Goal: Task Accomplishment & Management: Use online tool/utility

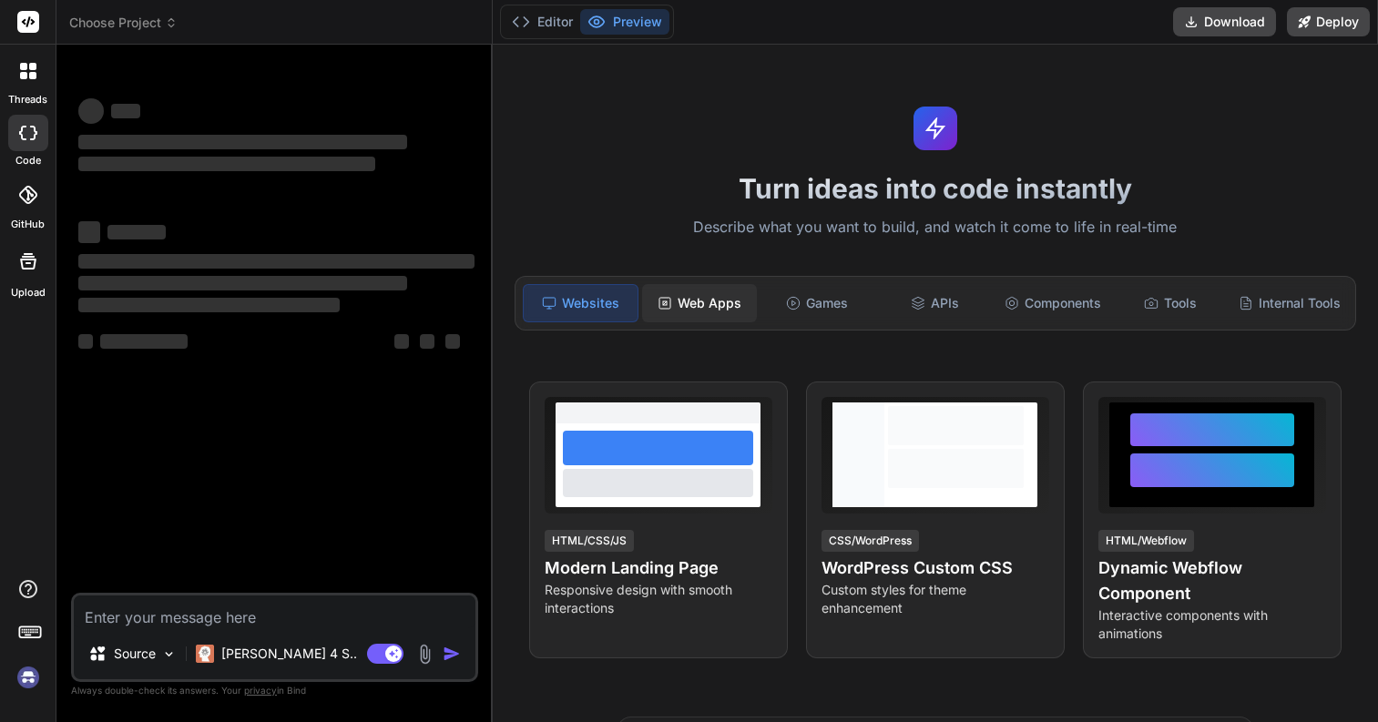
click at [696, 312] on div "Web Apps" at bounding box center [699, 303] width 114 height 38
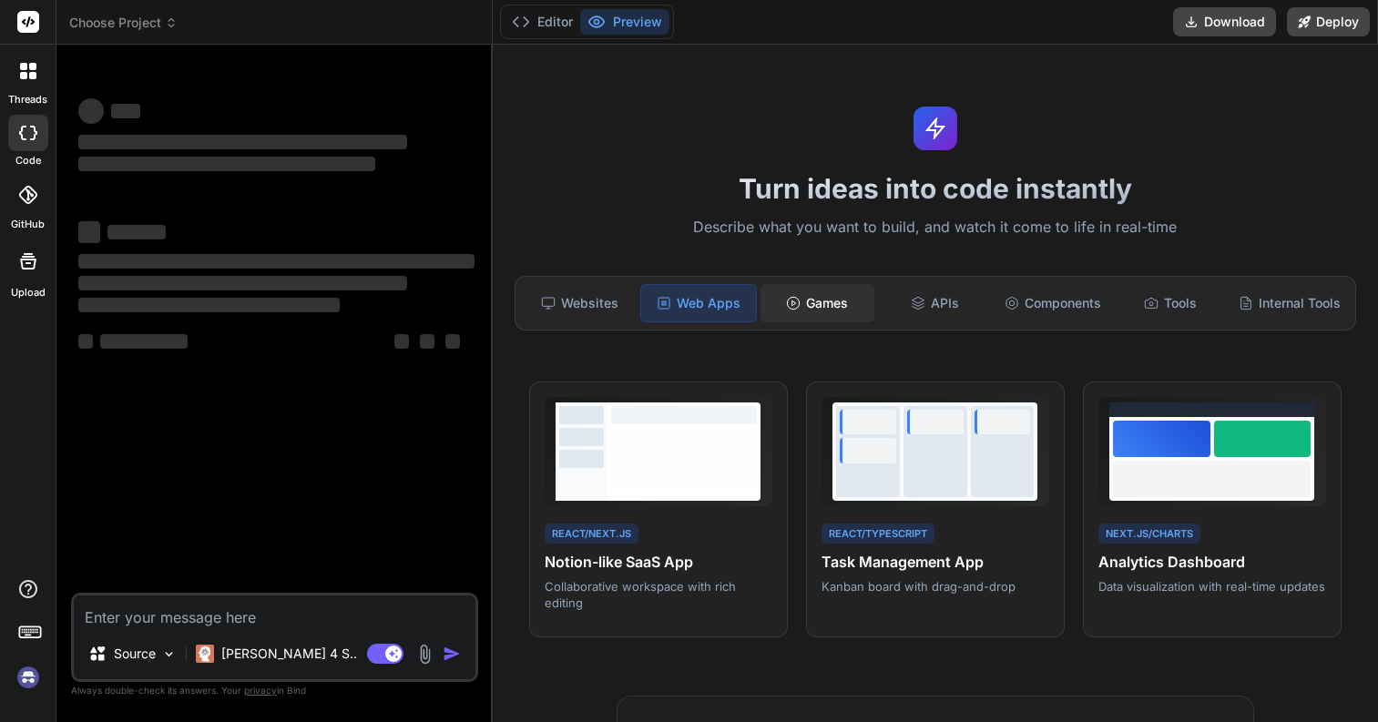
click at [778, 305] on div "Games" at bounding box center [818, 303] width 114 height 38
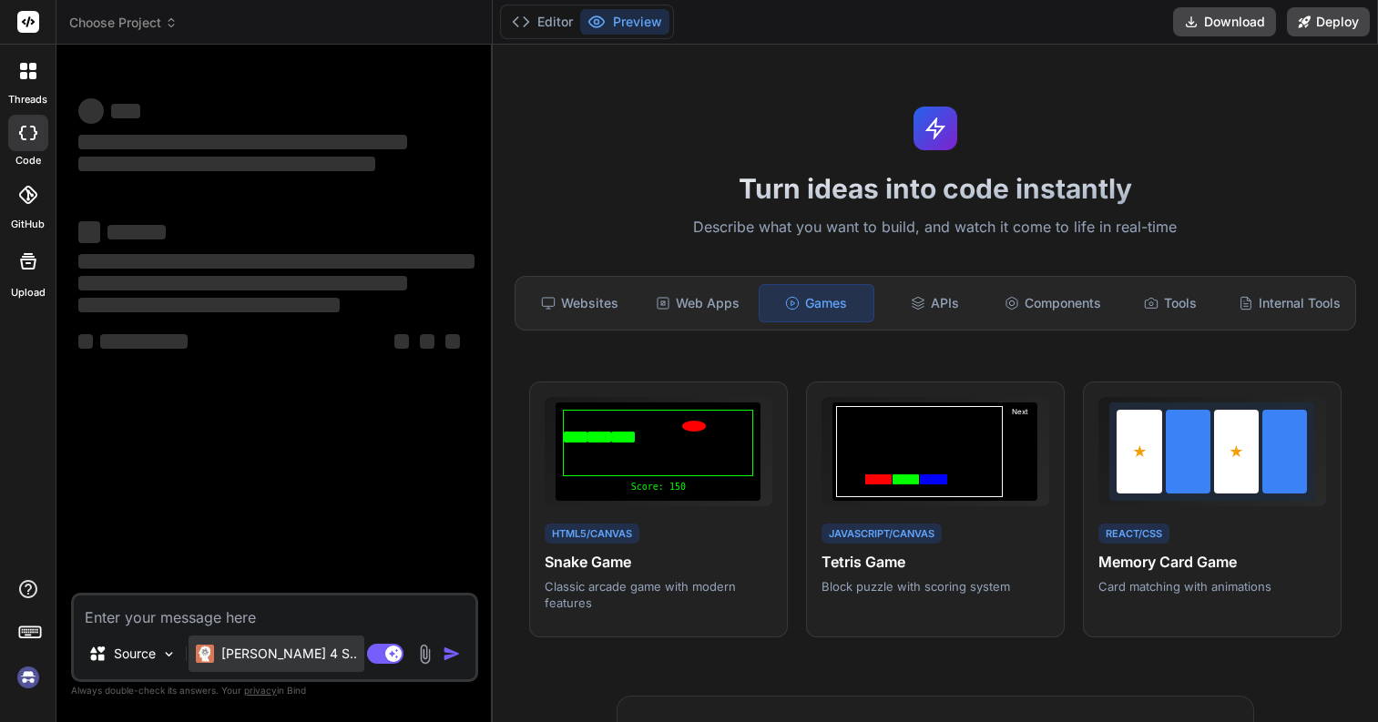
click at [247, 655] on p "[PERSON_NAME] 4 S.." at bounding box center [289, 654] width 136 height 18
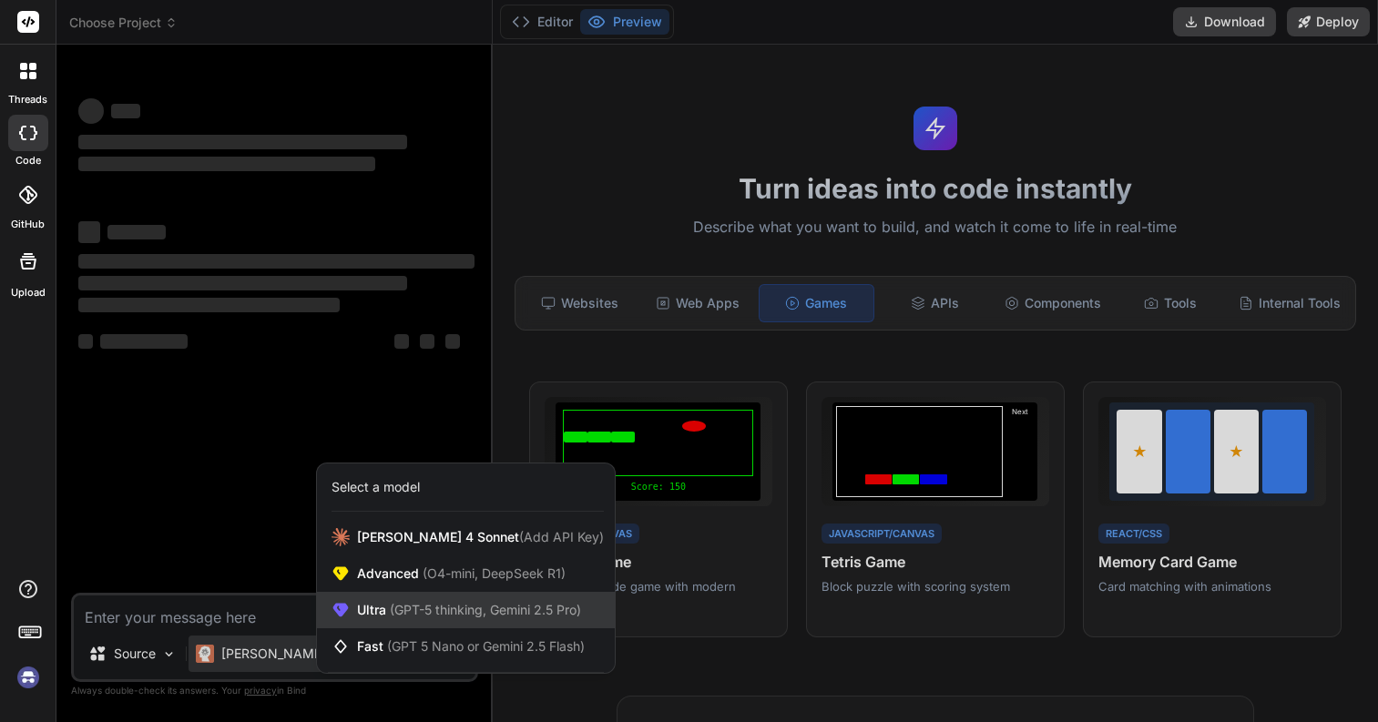
click at [381, 620] on div "Ultra (GPT-5 thinking, Gemini 2.5 Pro)" at bounding box center [466, 610] width 298 height 36
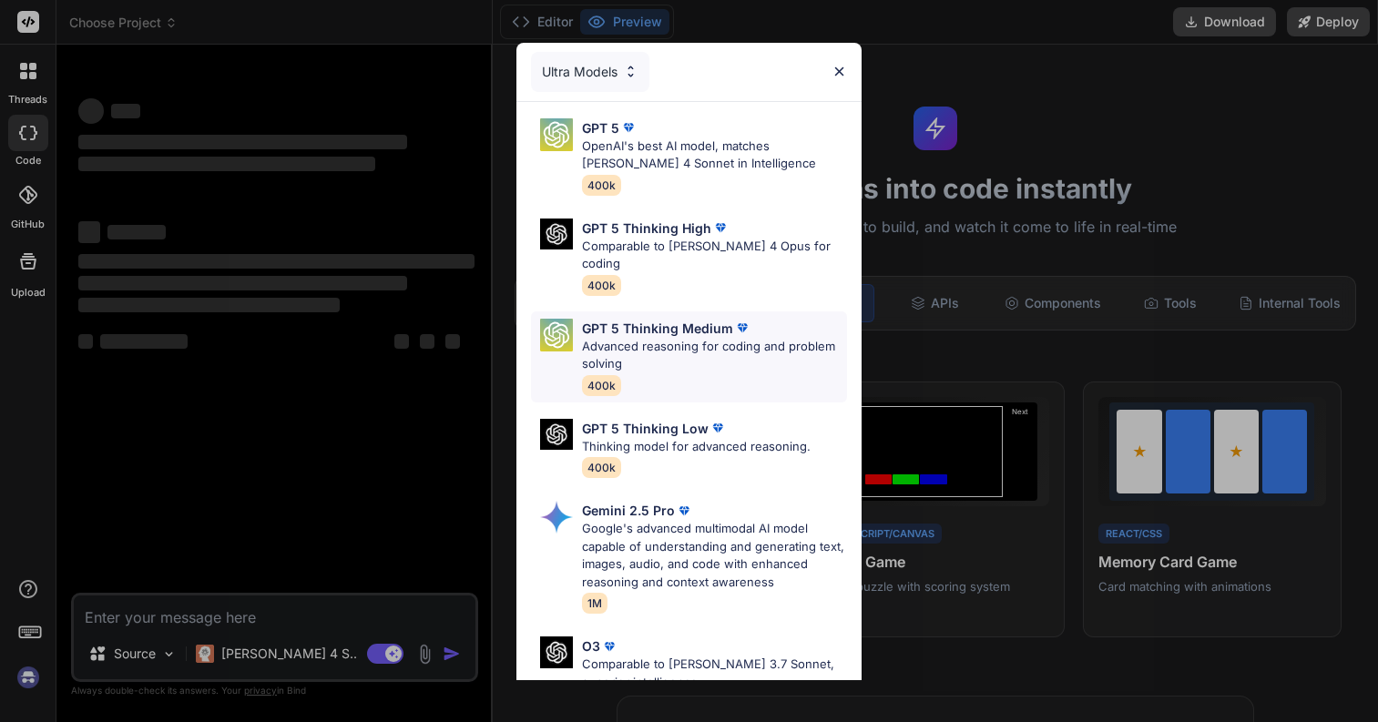
scroll to position [201, 0]
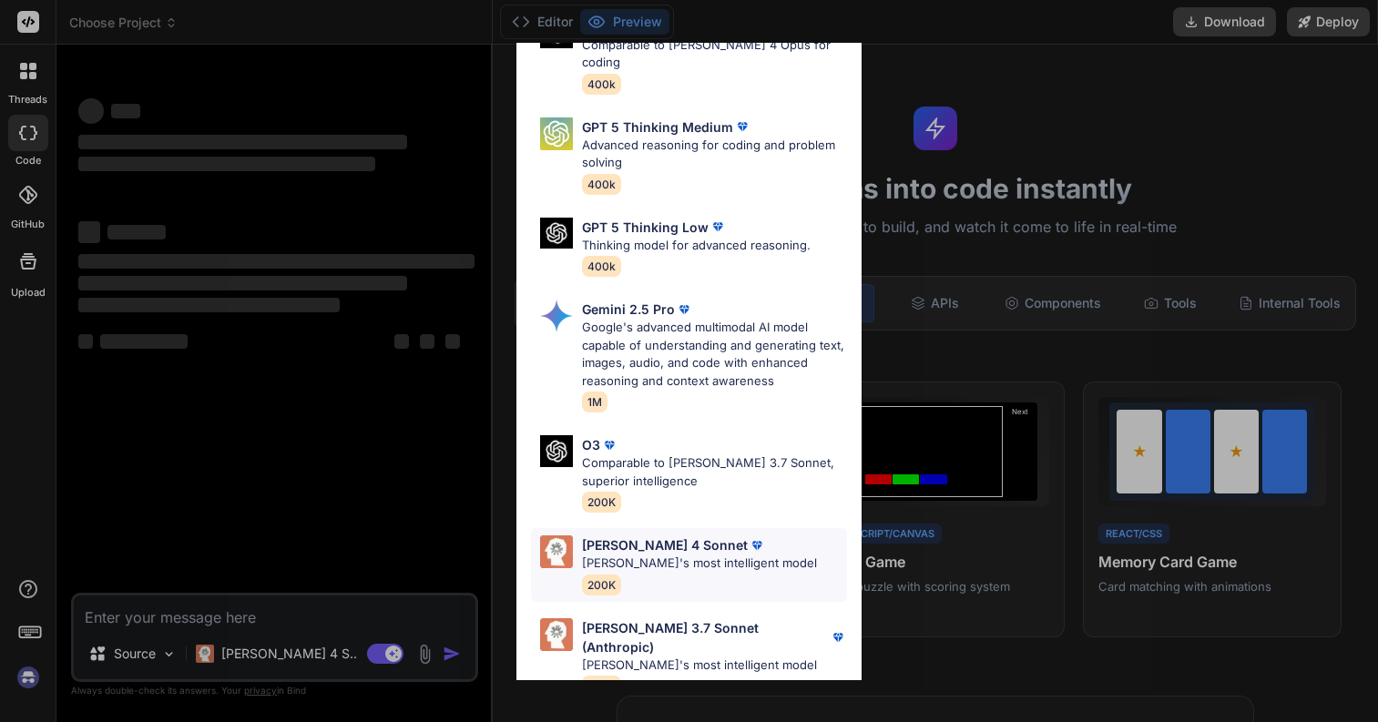
click at [657, 536] on p "Claude 4 Sonnet" at bounding box center [665, 545] width 166 height 19
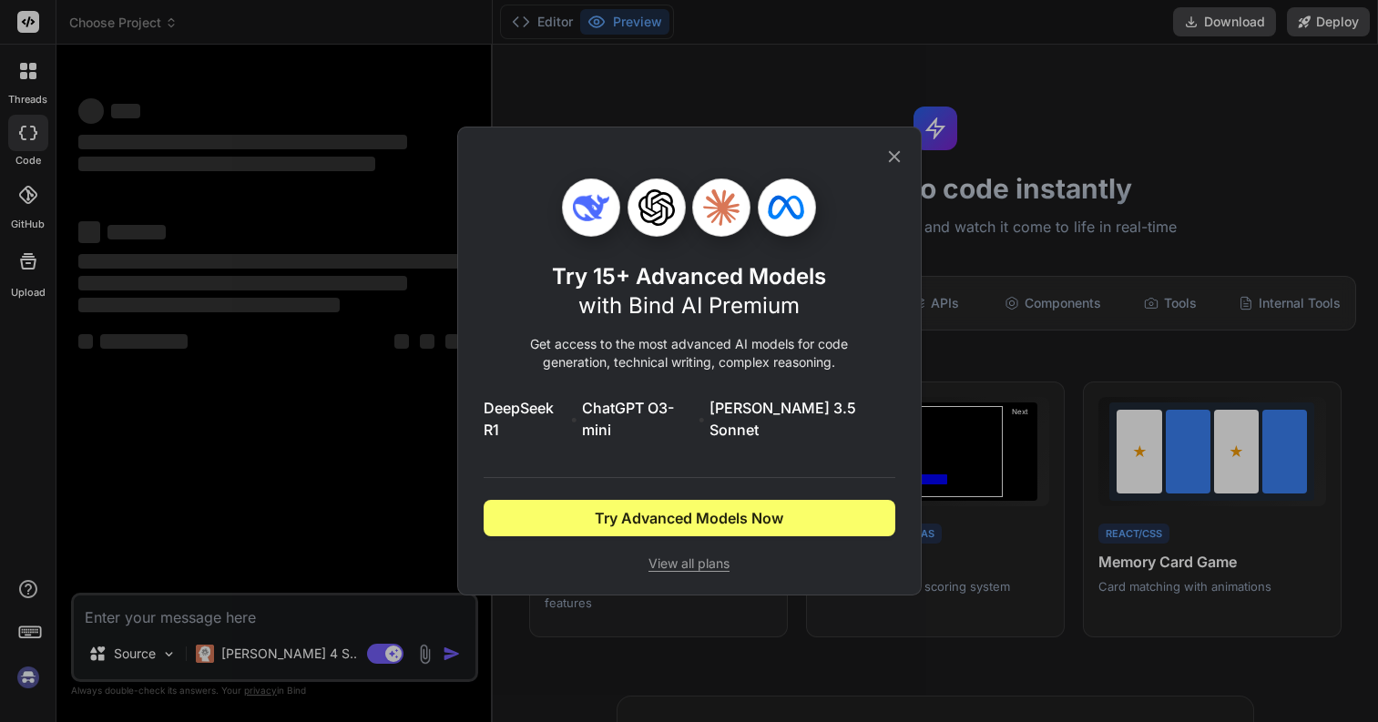
scroll to position [0, 0]
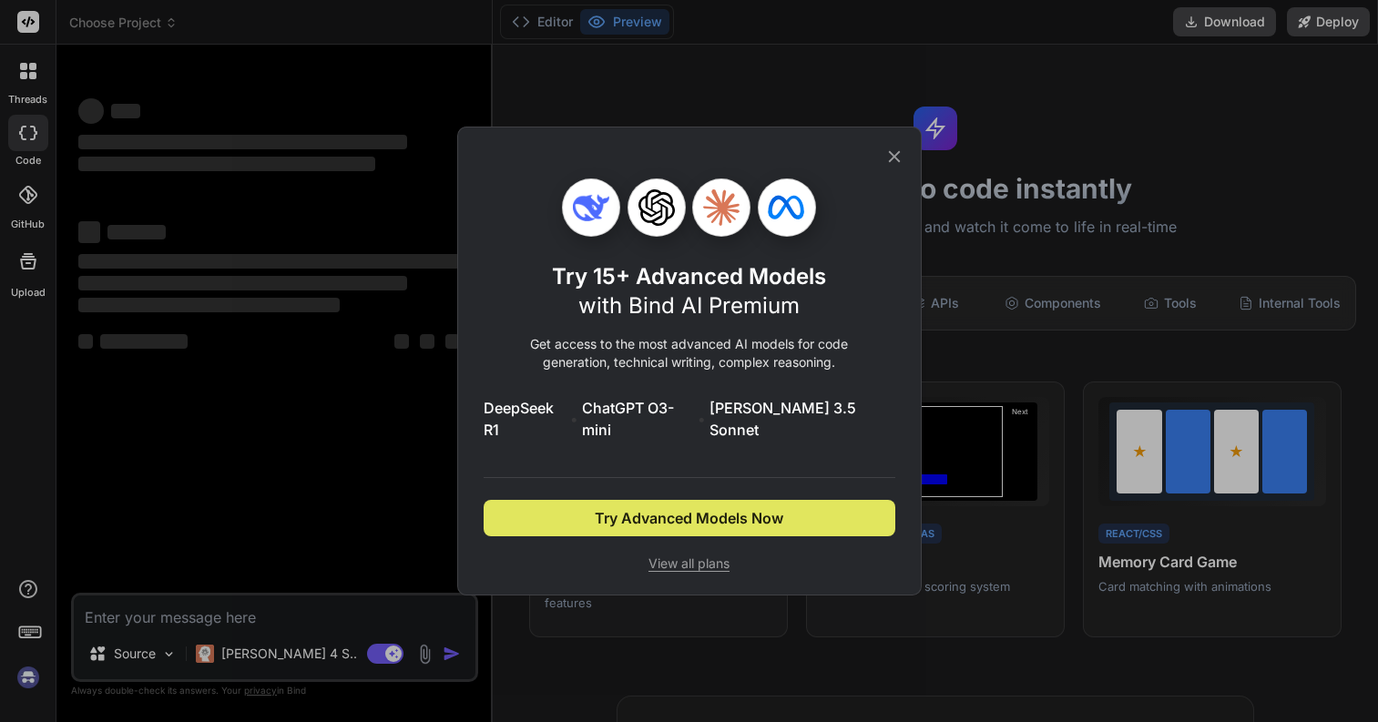
click at [681, 507] on span "Try Advanced Models Now" at bounding box center [689, 518] width 189 height 22
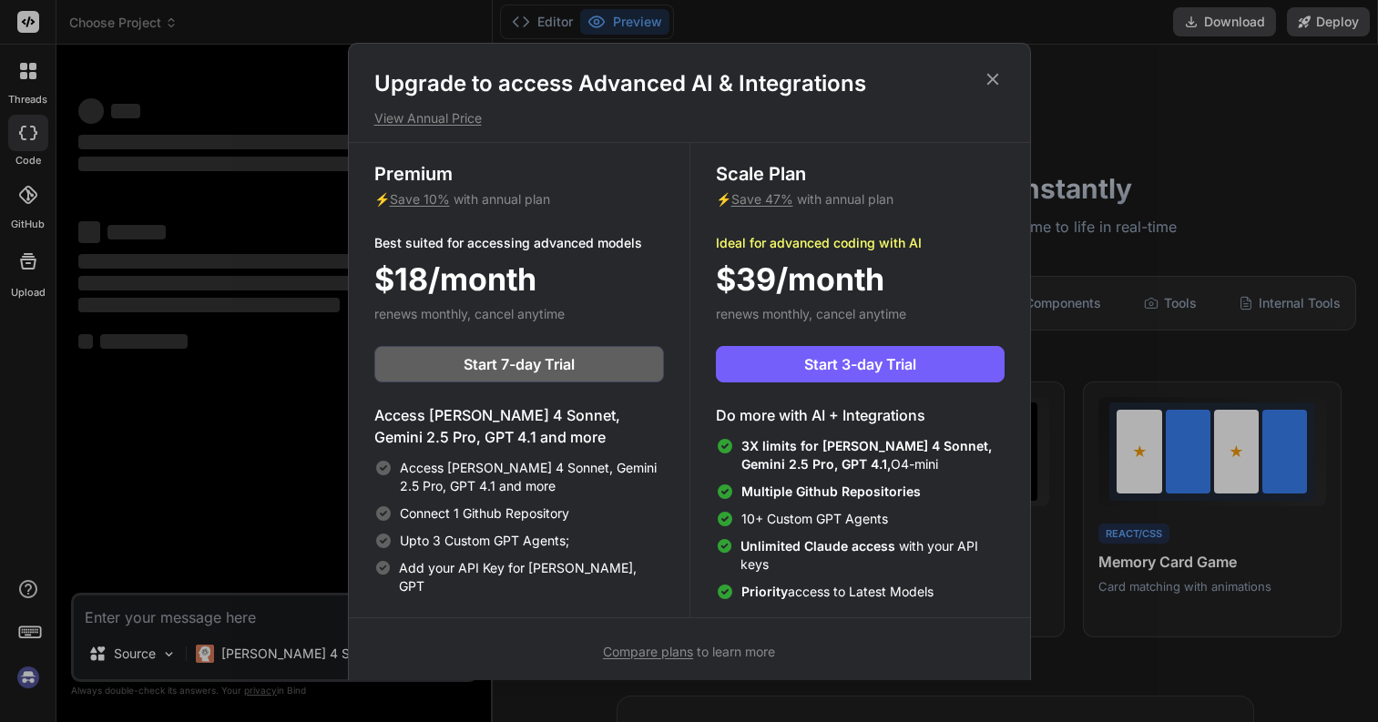
click at [610, 294] on div "$18/month" at bounding box center [519, 279] width 290 height 46
click at [999, 81] on icon at bounding box center [993, 79] width 20 height 20
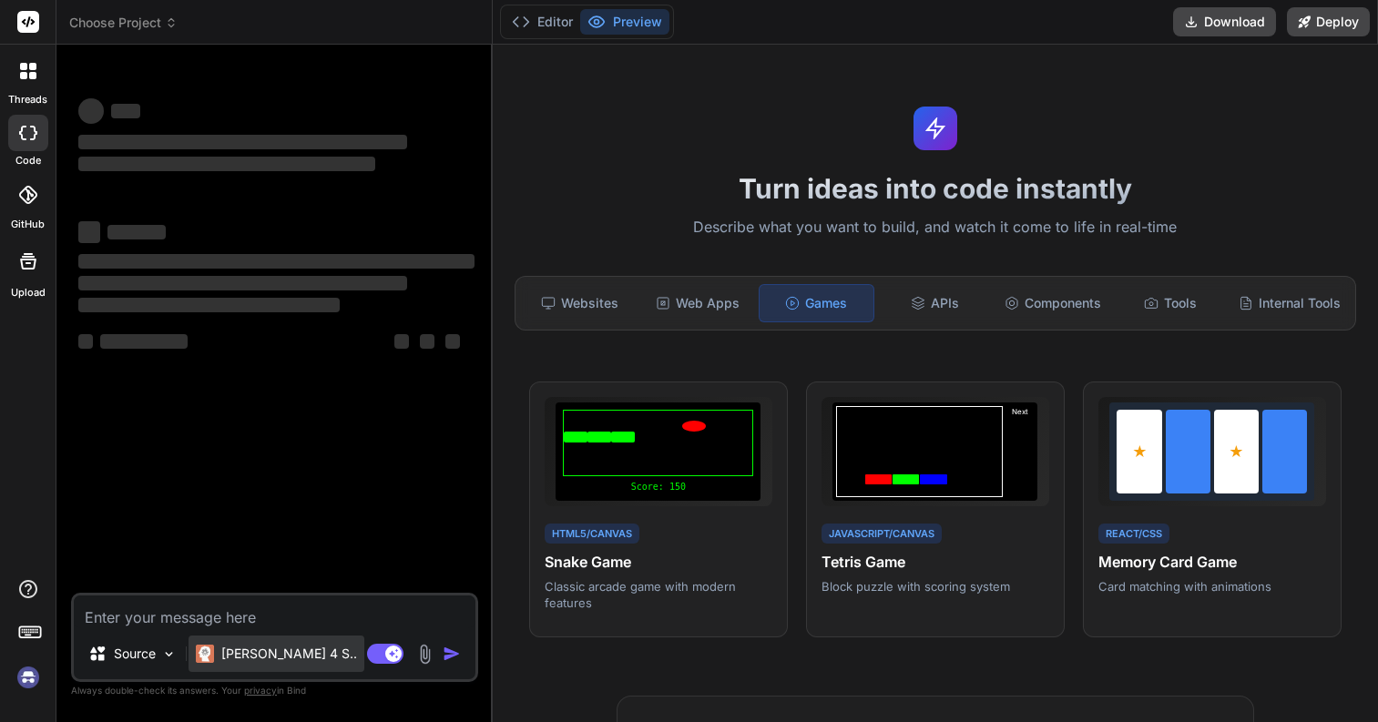
click at [266, 656] on p "[PERSON_NAME] 4 S.." at bounding box center [289, 654] width 136 height 18
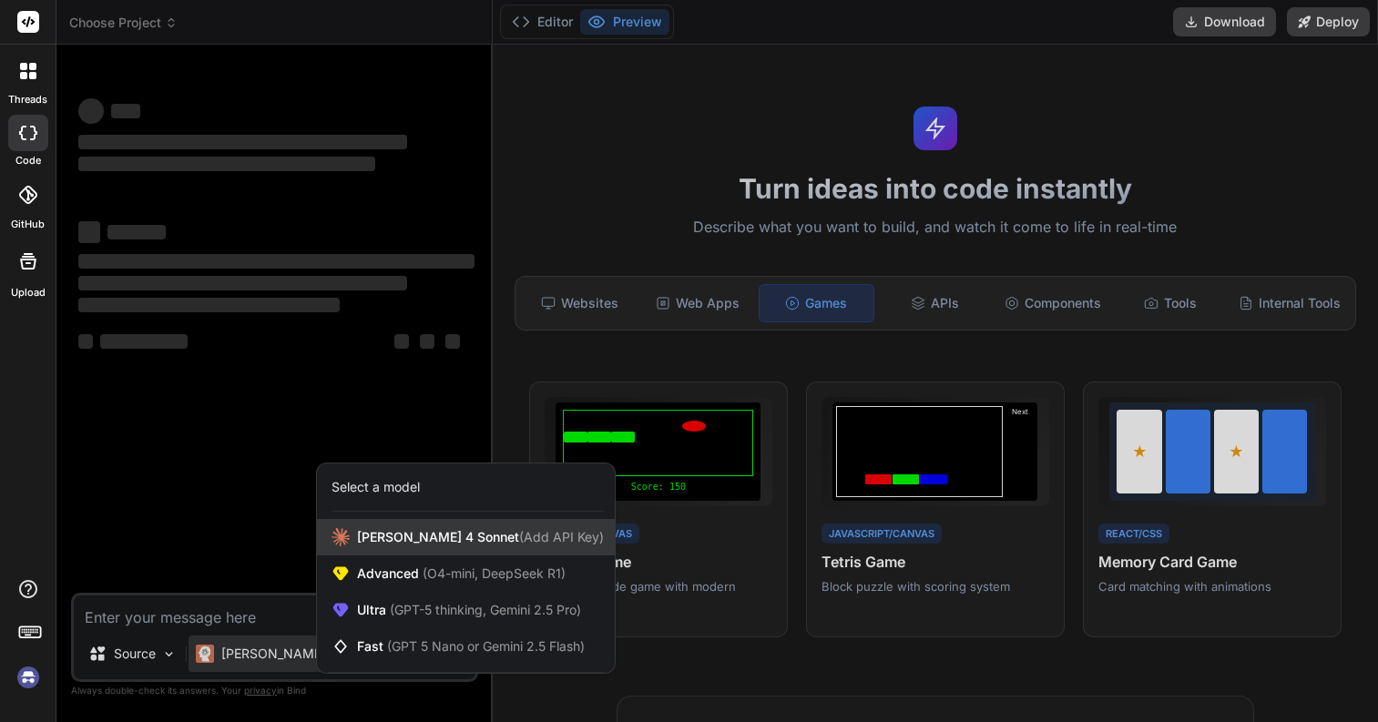
click at [423, 527] on div "Claude 4 Sonnet (Add API Key)" at bounding box center [466, 537] width 298 height 36
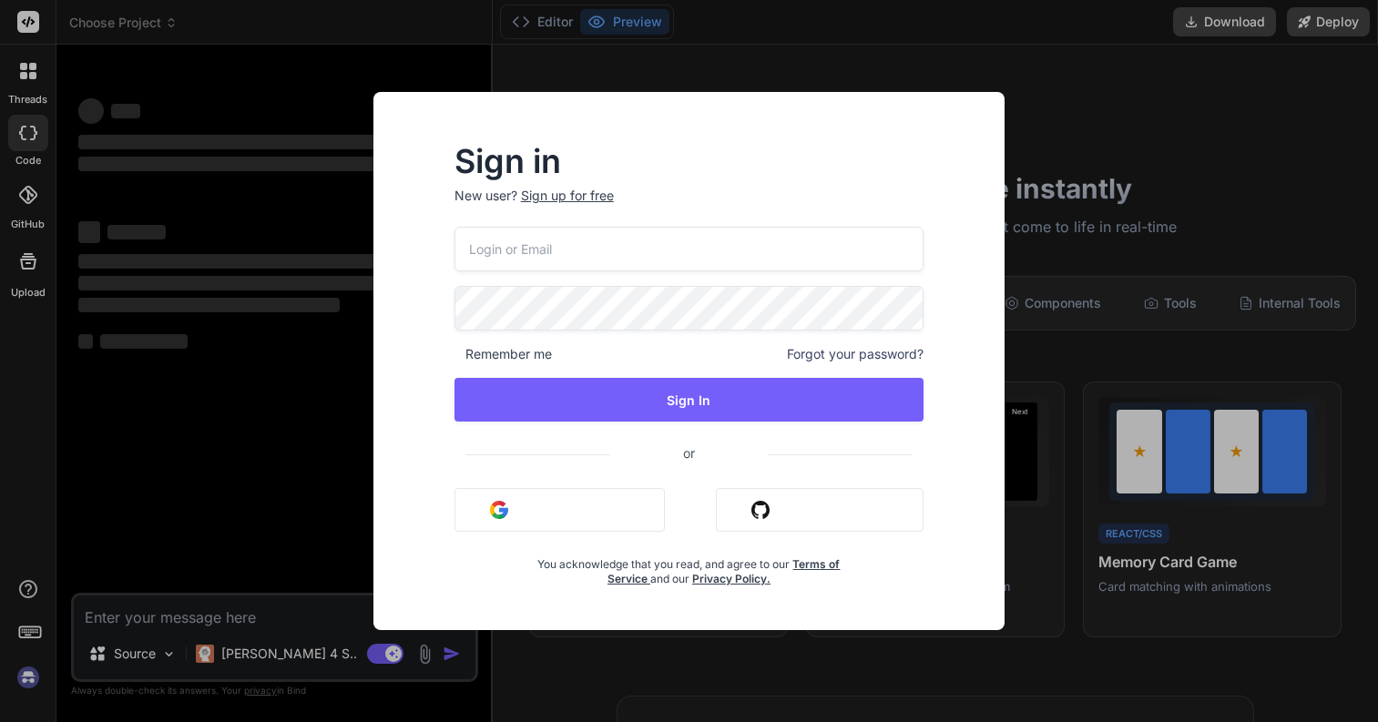
click at [563, 507] on button "Sign in with Google" at bounding box center [560, 510] width 210 height 44
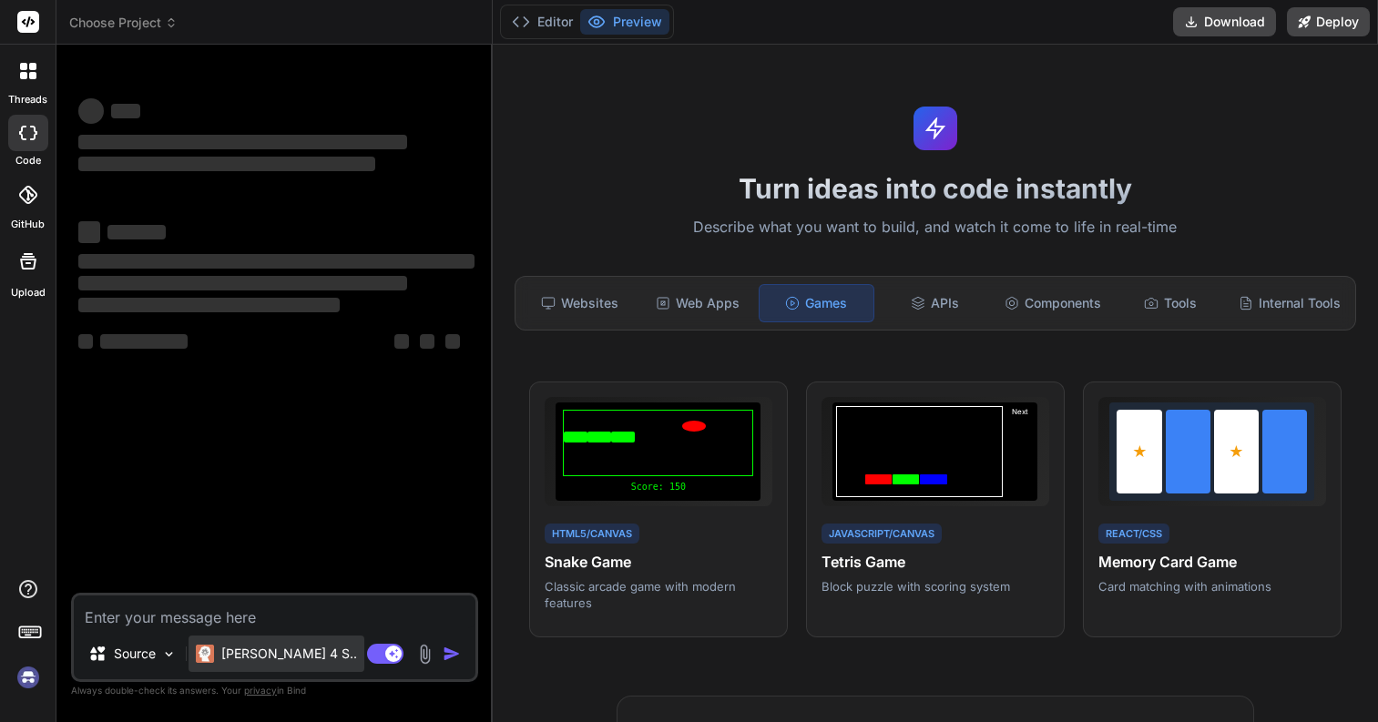
click at [252, 651] on p "[PERSON_NAME] 4 S.." at bounding box center [289, 654] width 136 height 18
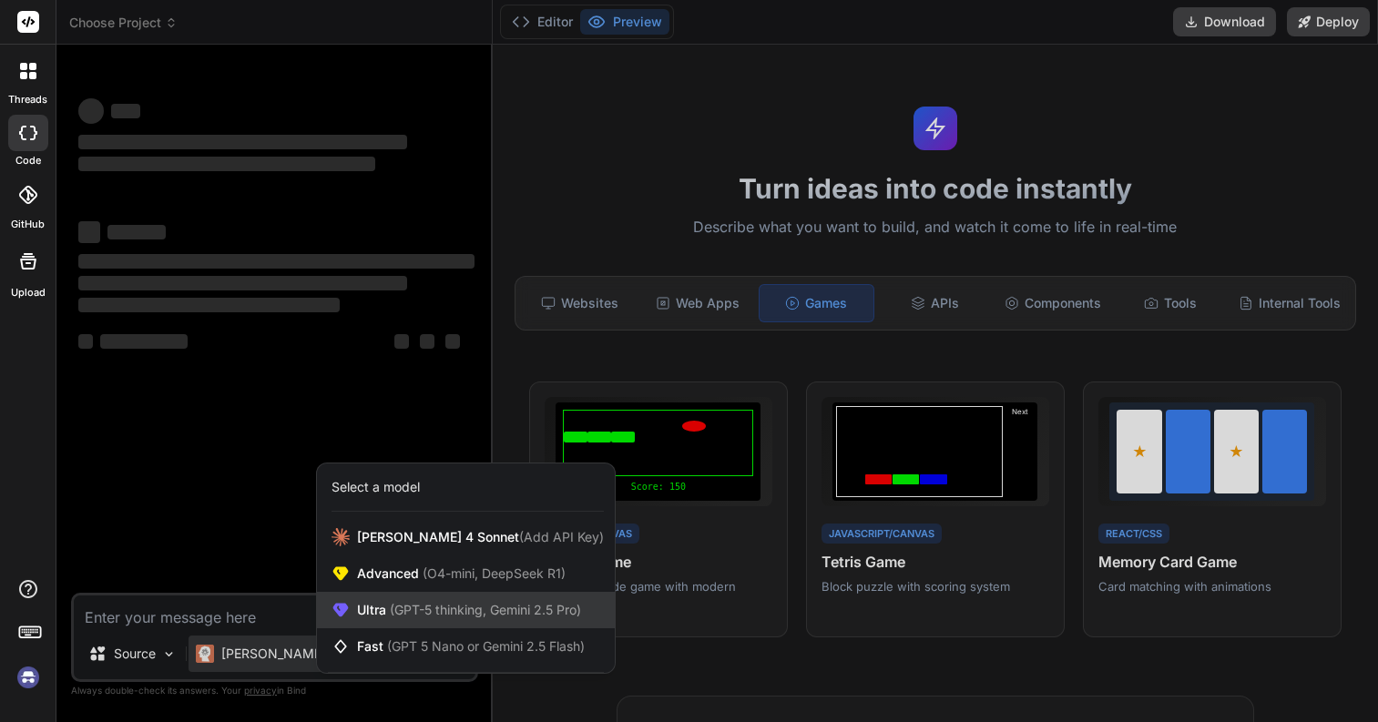
click at [420, 608] on span "(GPT-5 thinking, Gemini 2.5 Pro)" at bounding box center [483, 609] width 195 height 15
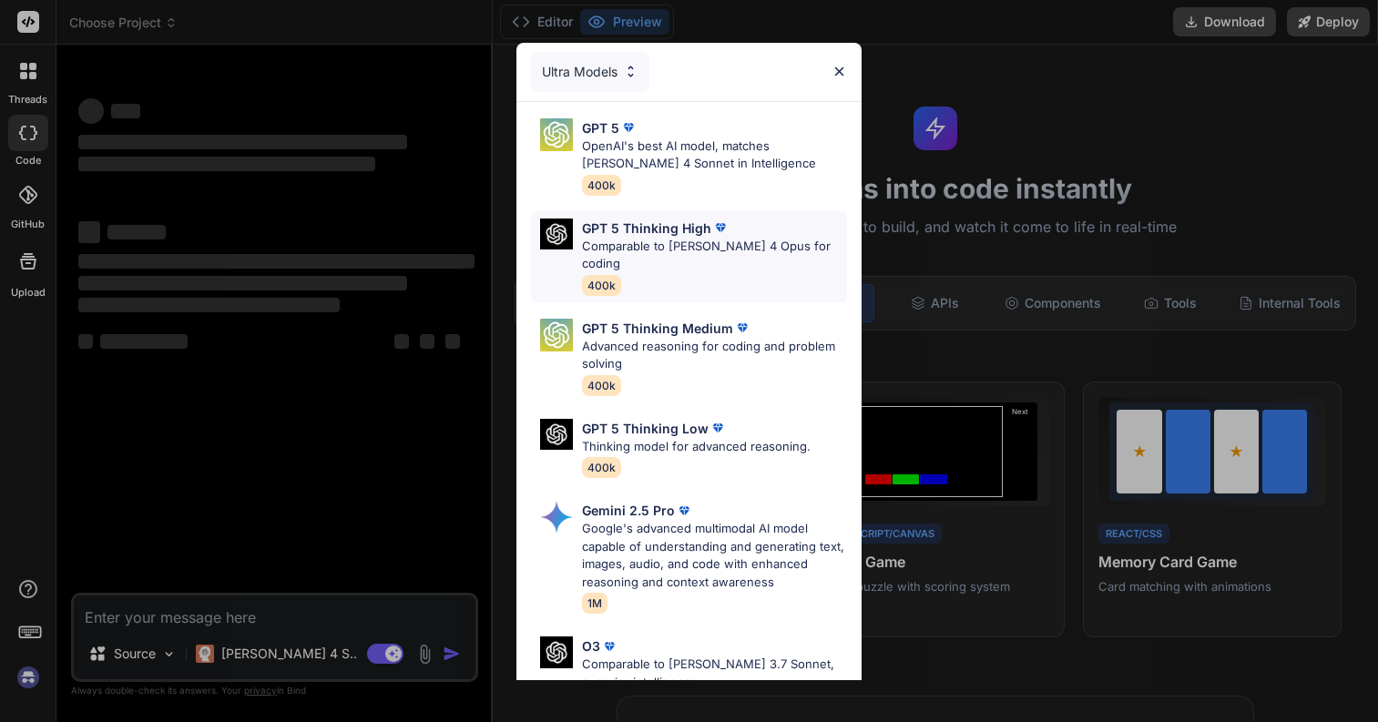
click at [673, 241] on p "Comparable to Claude 4 Opus for coding" at bounding box center [714, 256] width 264 height 36
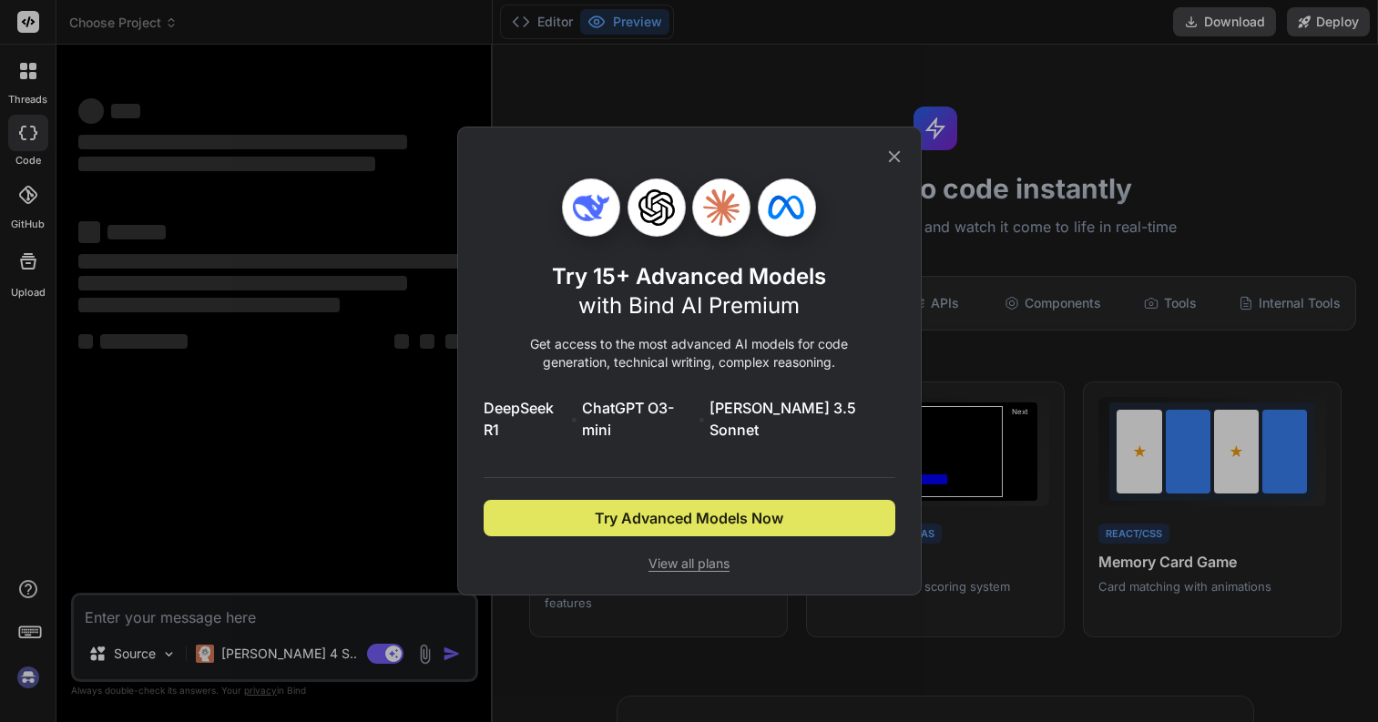
click at [701, 508] on span "Try Advanced Models Now" at bounding box center [689, 518] width 189 height 22
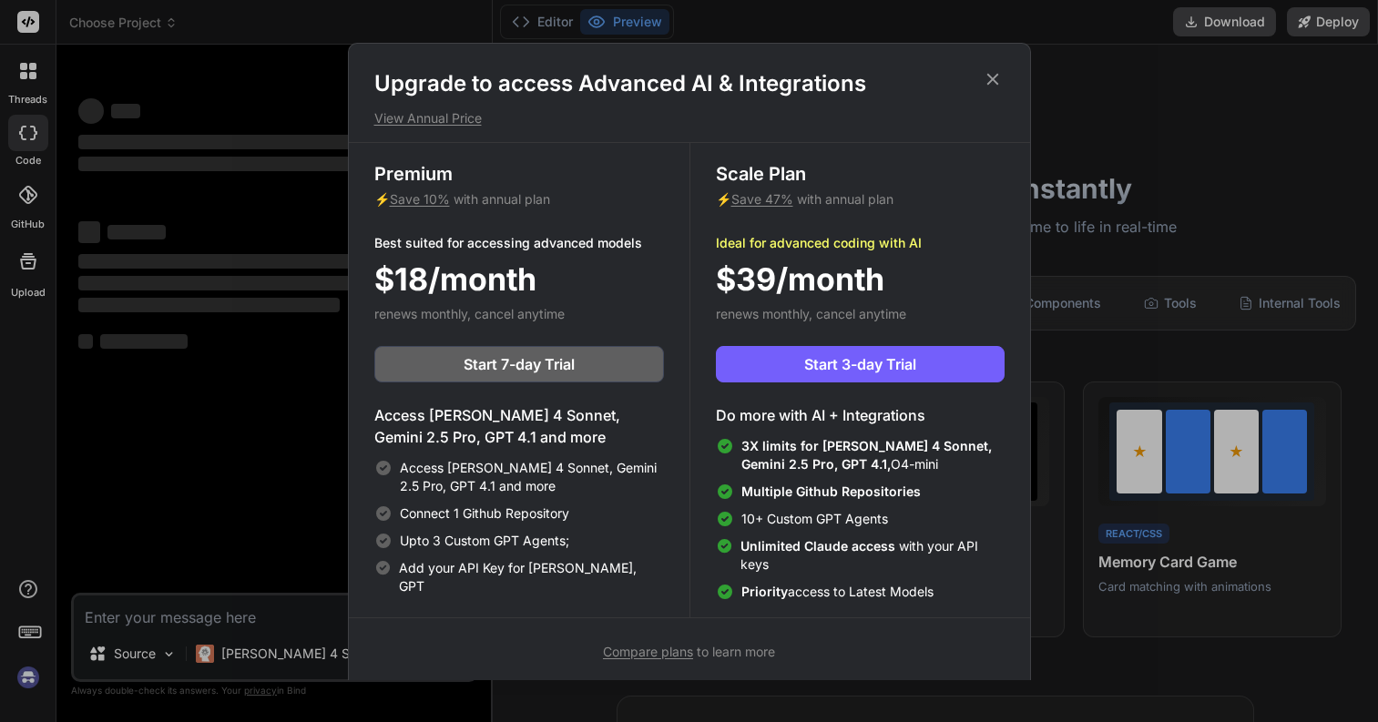
click at [986, 77] on icon at bounding box center [993, 79] width 20 height 20
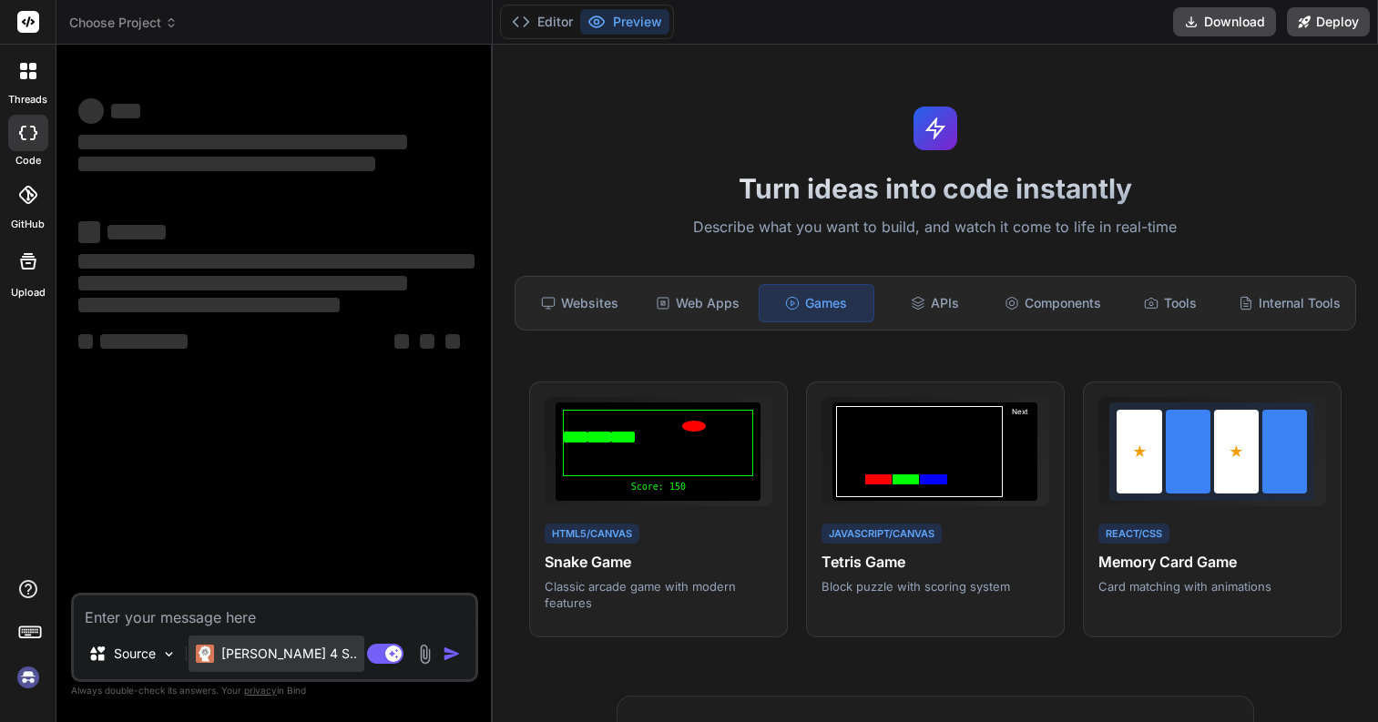
click at [283, 660] on p "Claude 4 S.." at bounding box center [289, 654] width 136 height 18
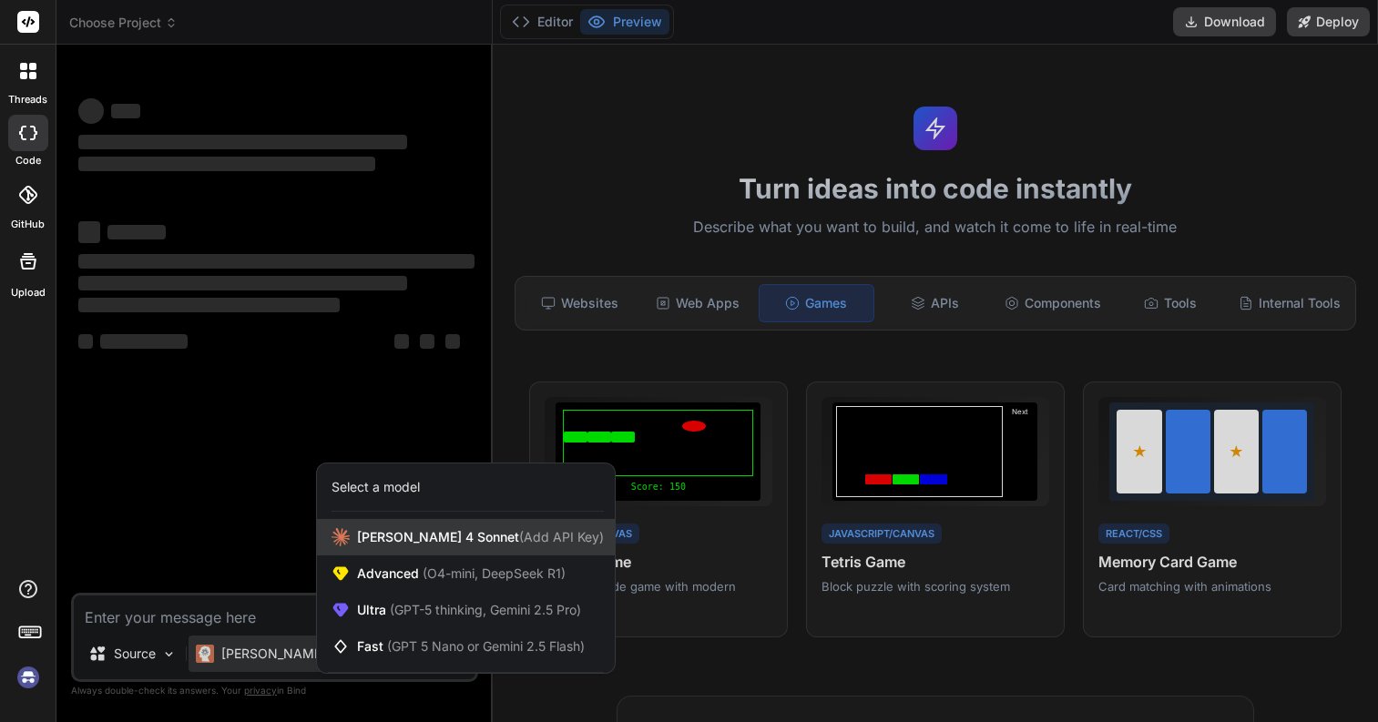
click at [519, 531] on span "(Add API Key)" at bounding box center [561, 536] width 85 height 15
type textarea "x"
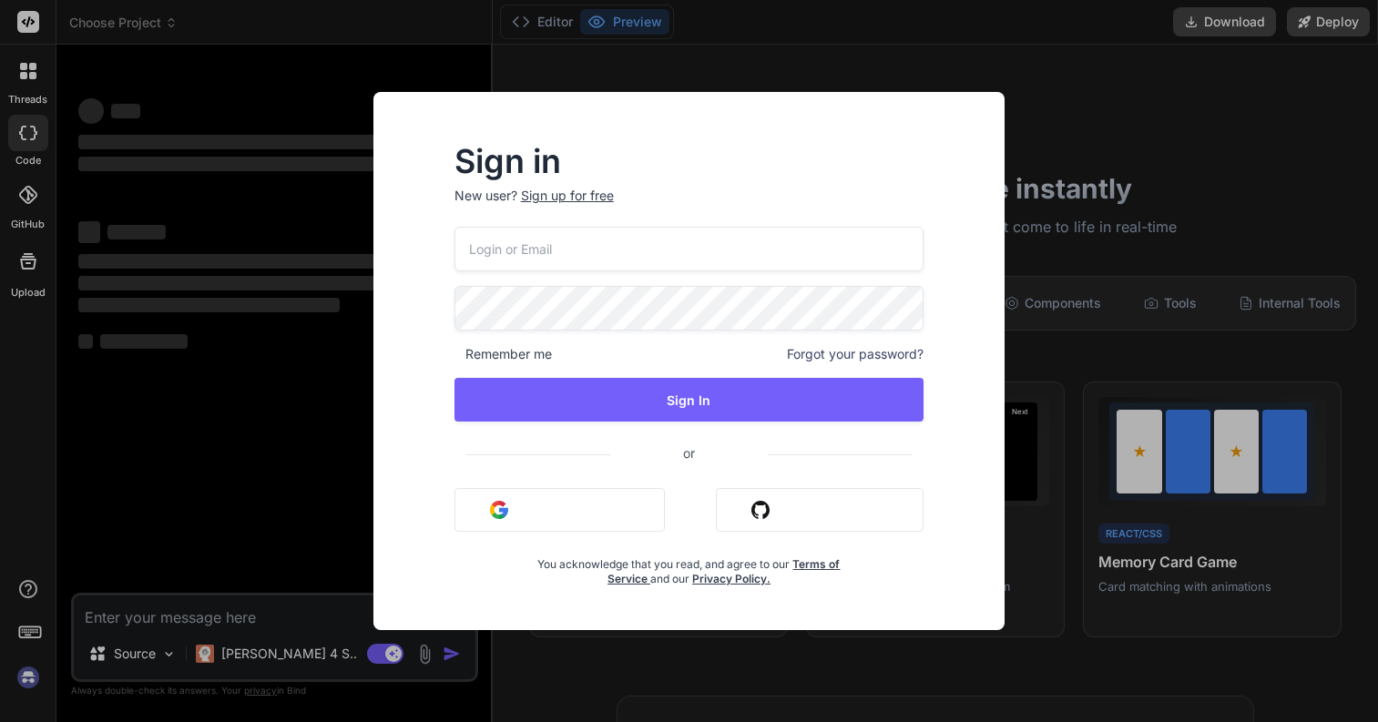
click at [289, 376] on div "Sign in New user? Sign up for free Remember me Forgot your password? Sign In or…" at bounding box center [689, 361] width 1378 height 722
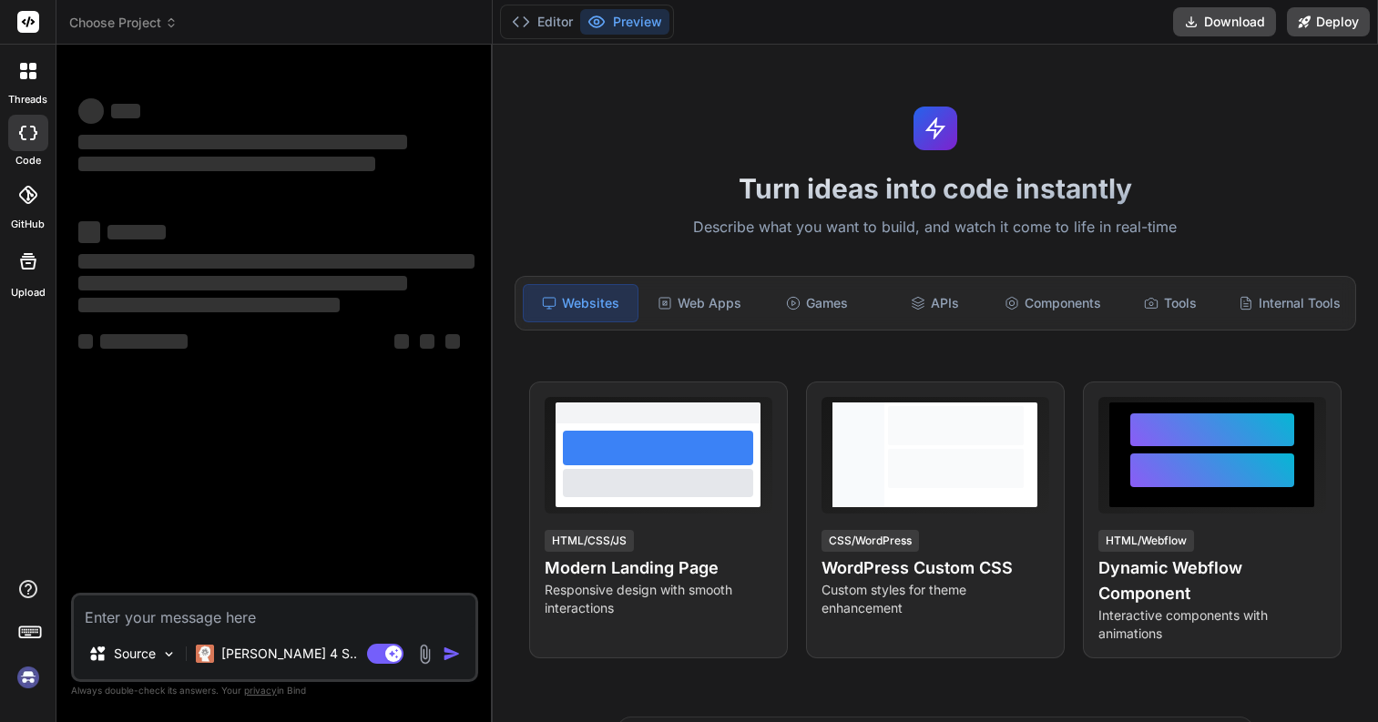
type textarea "x"
click at [190, 396] on div "‌ ‌ ‌ ‌ ‌ ‌ ‌ ‌ ‌ ‌ ‌ ‌ ‌ ‌" at bounding box center [277, 326] width 404 height 534
click at [28, 205] on div at bounding box center [28, 195] width 40 height 40
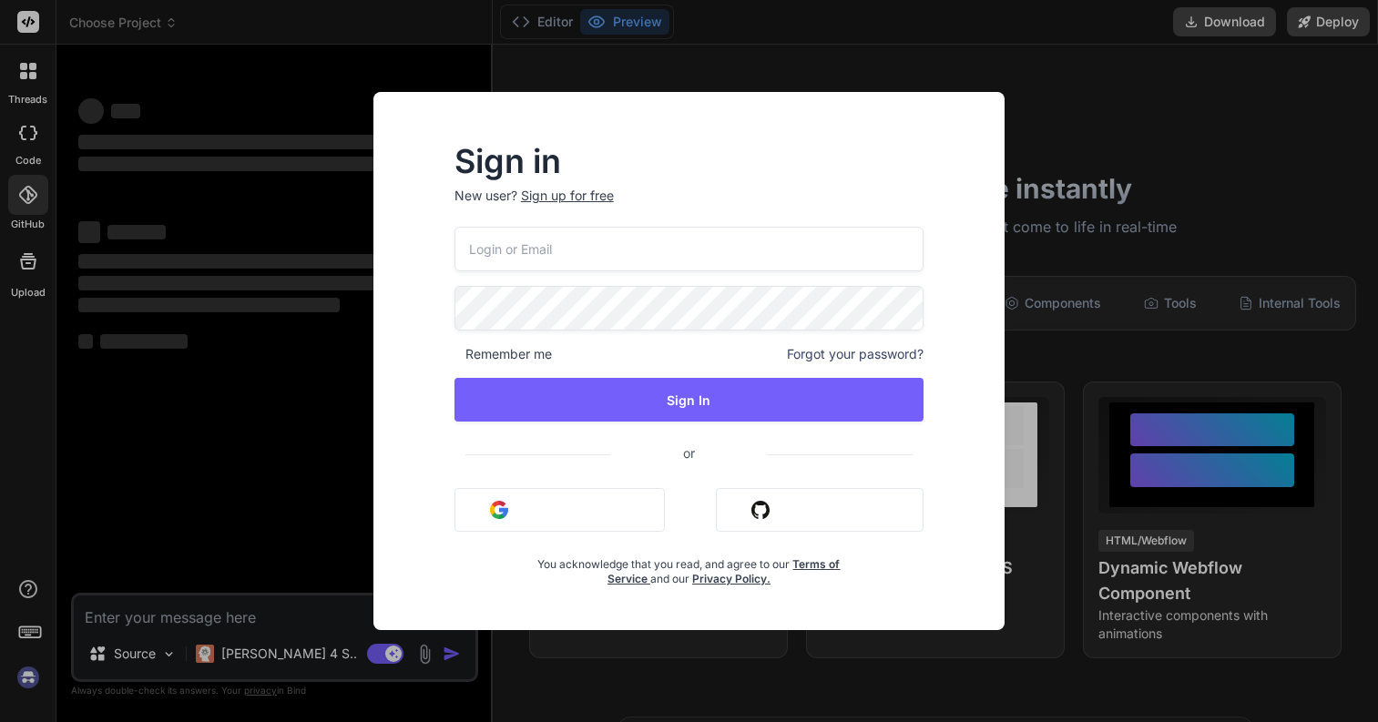
click at [24, 66] on div "Sign in New user? Sign up for free Remember me Forgot your password? Sign In or…" at bounding box center [689, 361] width 1378 height 722
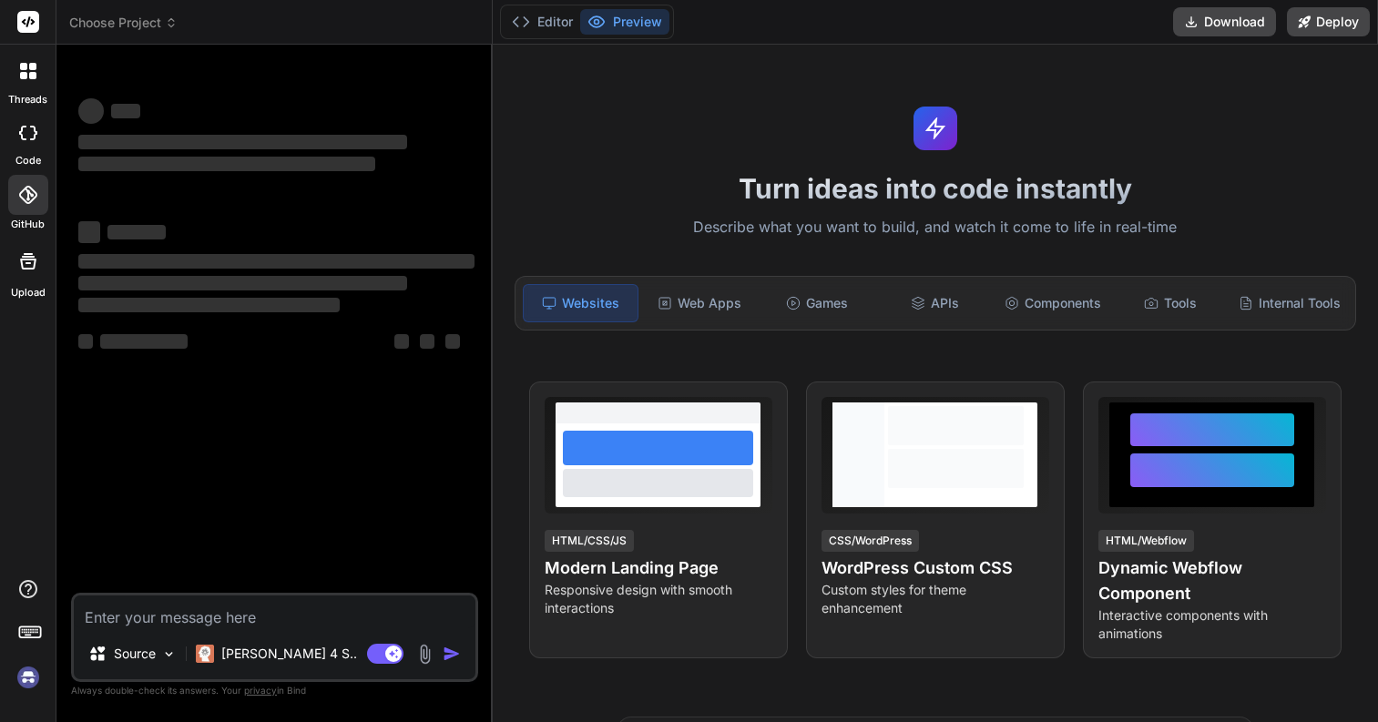
click at [17, 23] on rect at bounding box center [28, 22] width 22 height 22
click at [31, 23] on icon at bounding box center [29, 21] width 14 height 11
click at [131, 22] on span "Choose Project" at bounding box center [123, 23] width 108 height 18
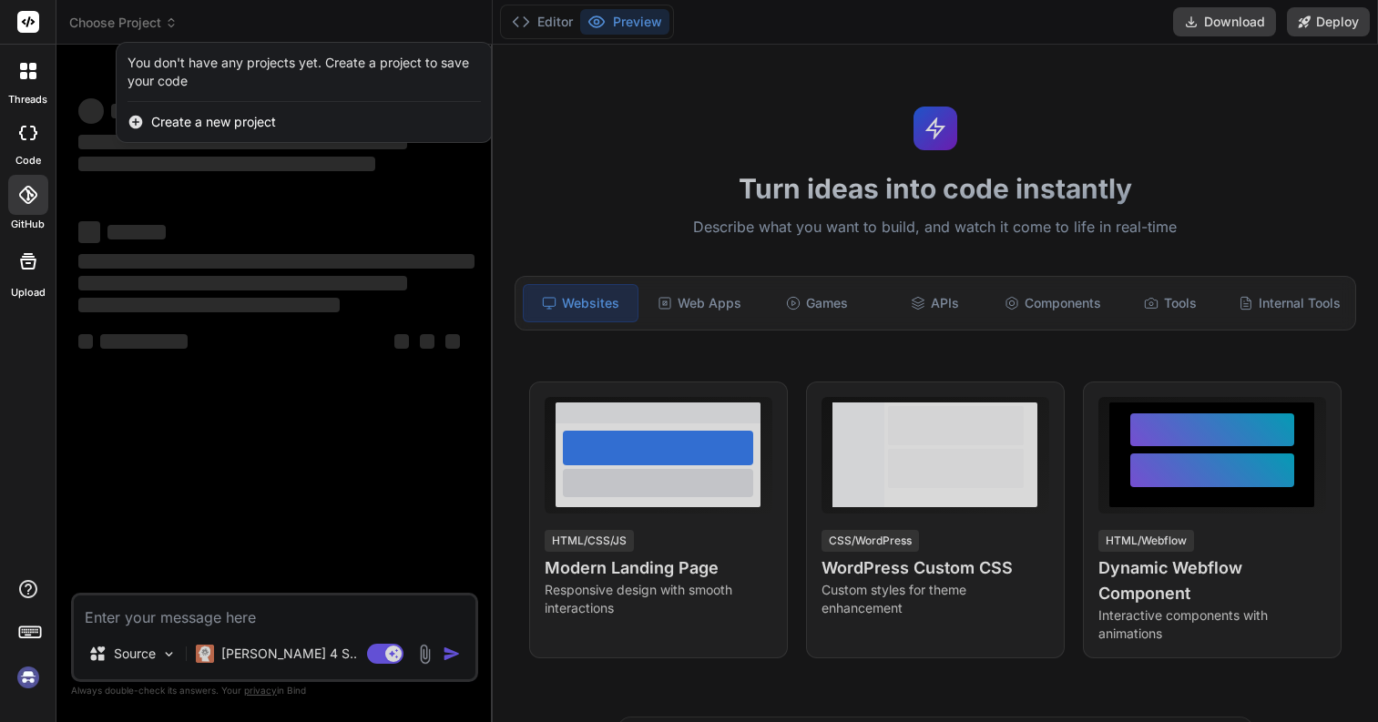
click at [200, 125] on span "Create a new project" at bounding box center [213, 122] width 125 height 18
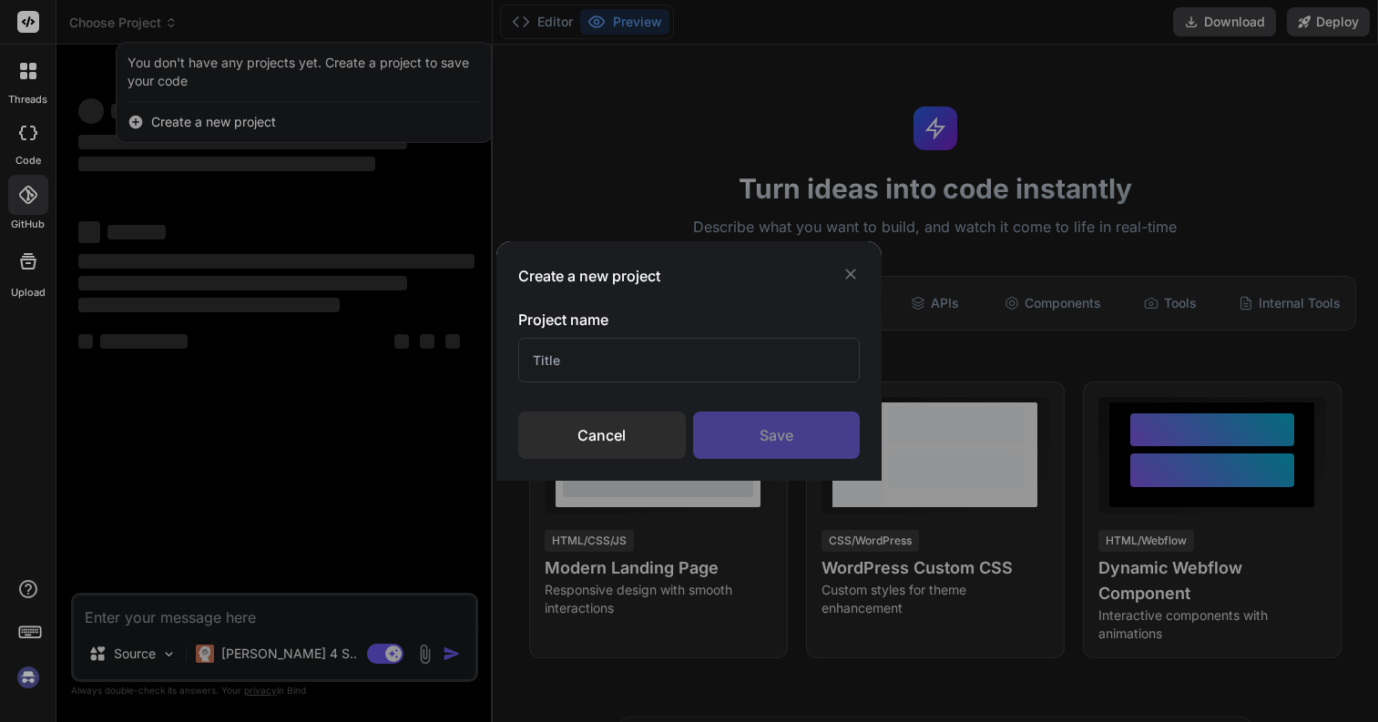
click at [586, 353] on input "text" at bounding box center [689, 360] width 343 height 45
type input "3d world"
click at [766, 449] on div "Save" at bounding box center [777, 435] width 168 height 47
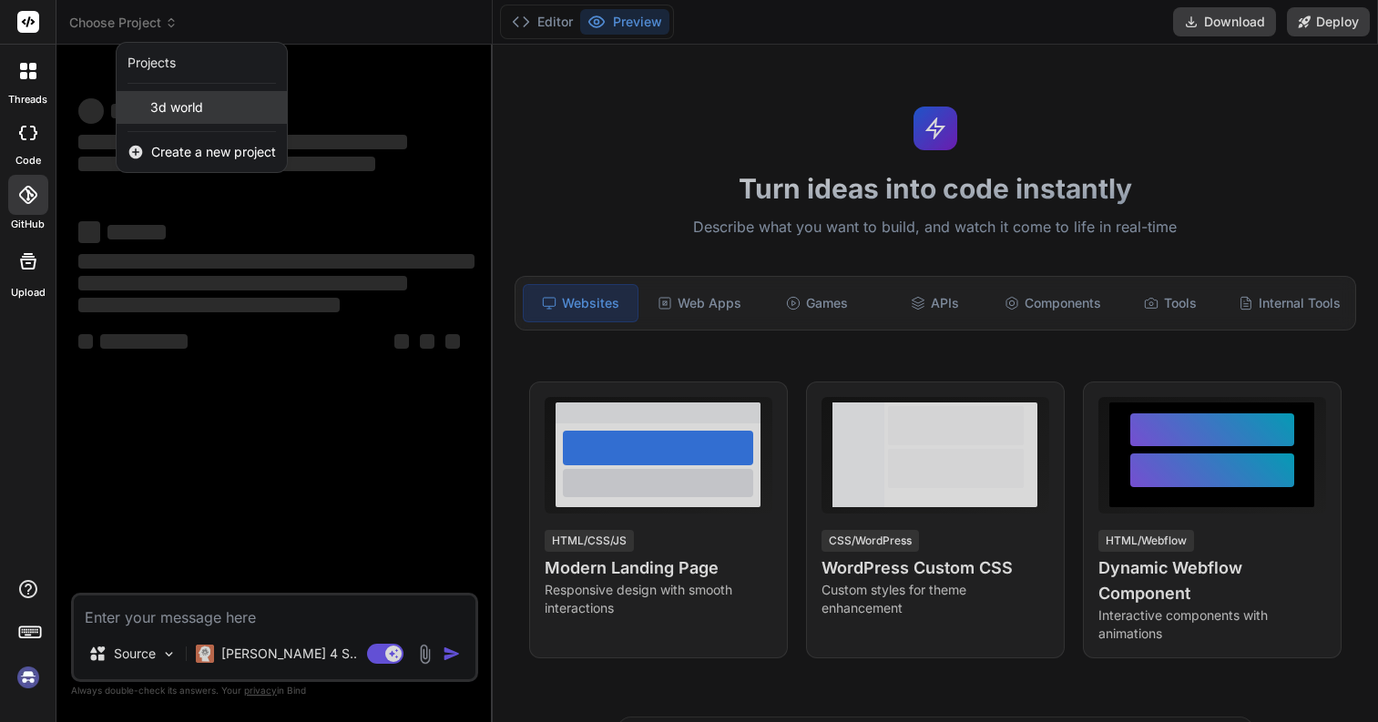
click at [221, 116] on div "3d world" at bounding box center [202, 107] width 170 height 33
type textarea "x"
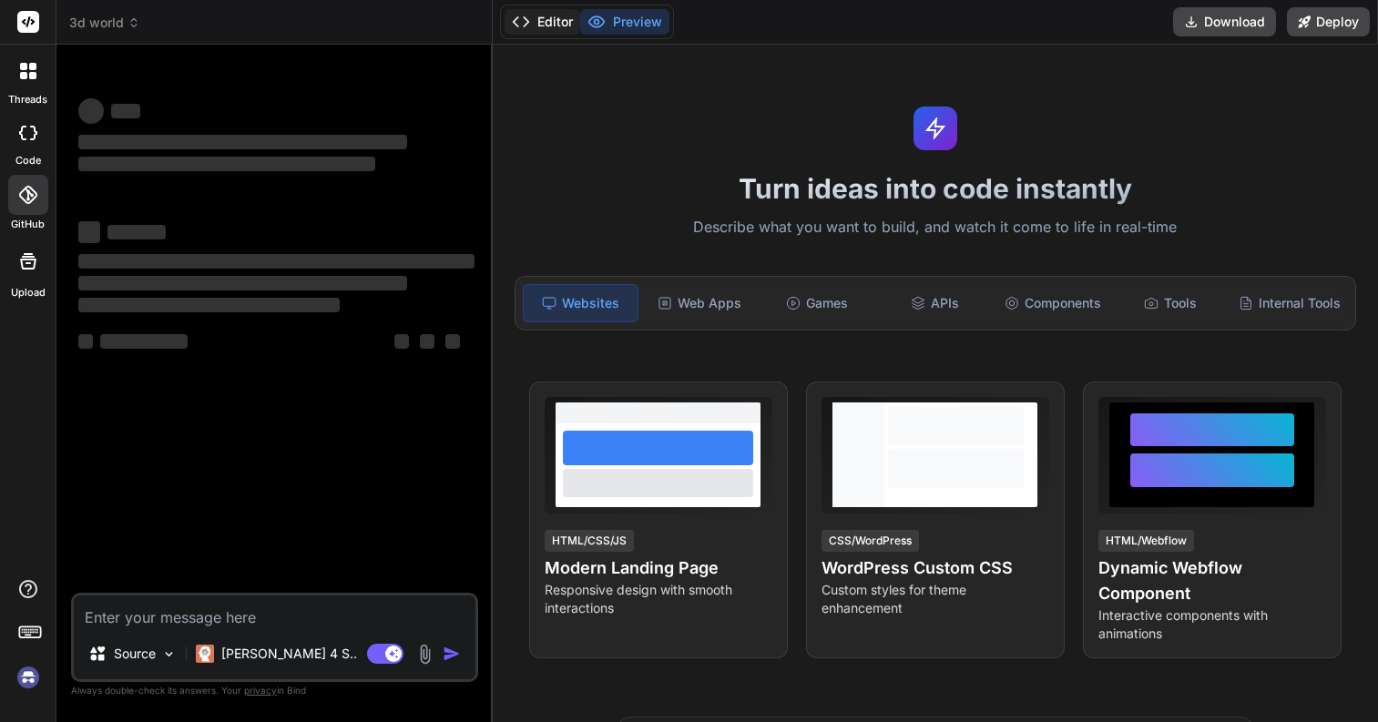
click at [570, 15] on button "Editor" at bounding box center [543, 22] width 76 height 26
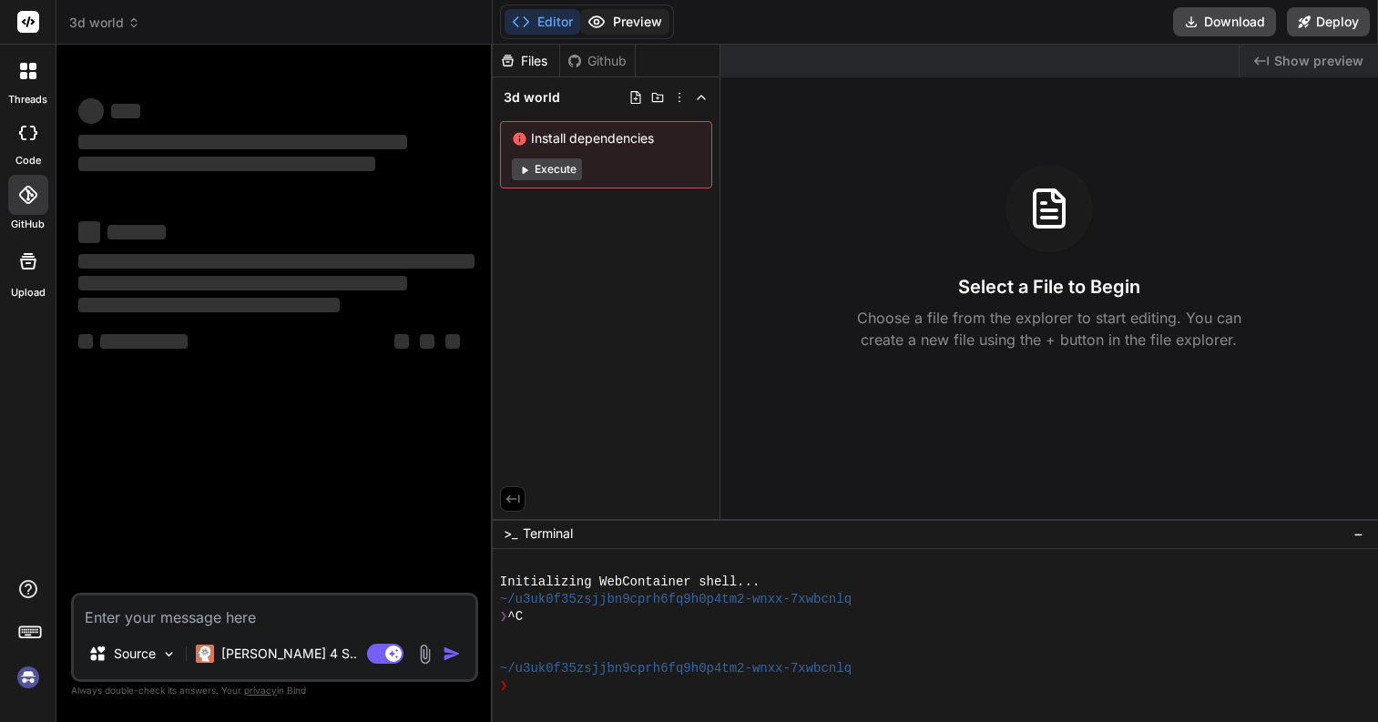
click at [632, 15] on button "Preview" at bounding box center [624, 22] width 89 height 26
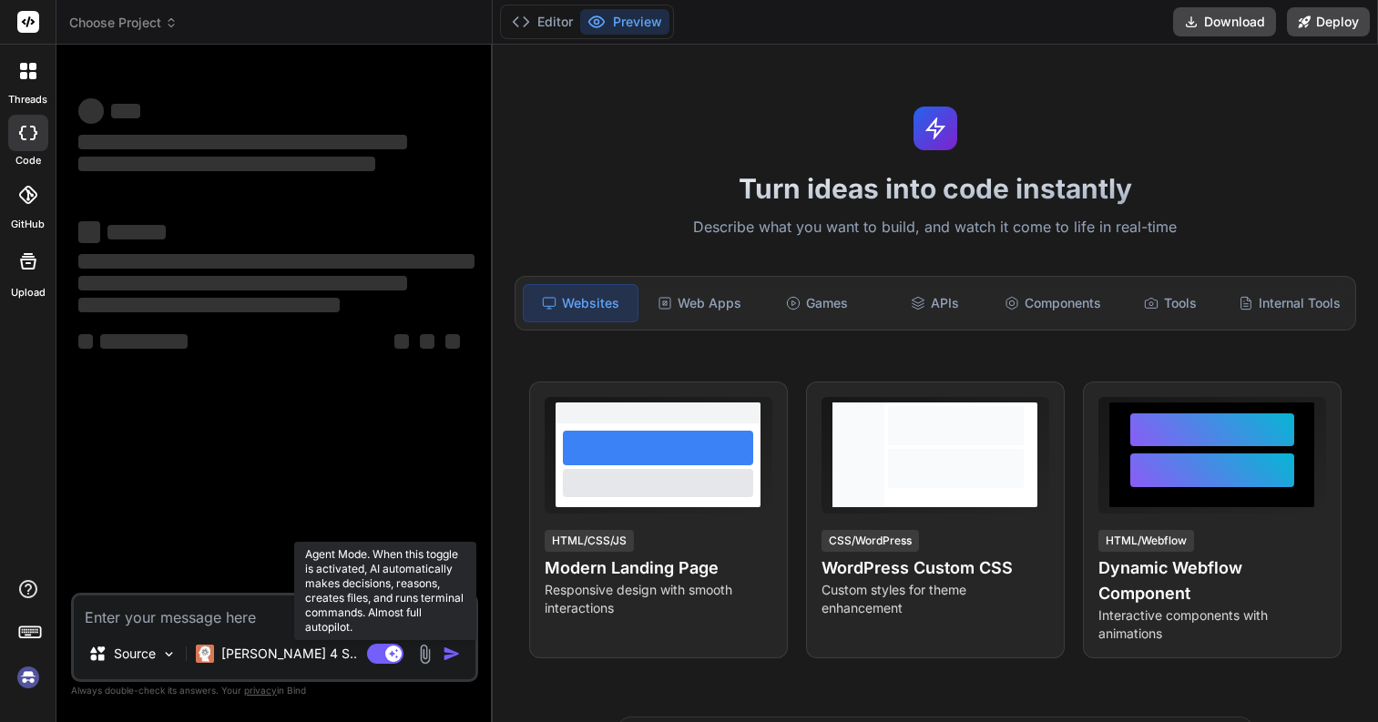
click at [389, 655] on rect at bounding box center [393, 654] width 16 height 16
click at [389, 655] on rect at bounding box center [385, 654] width 36 height 20
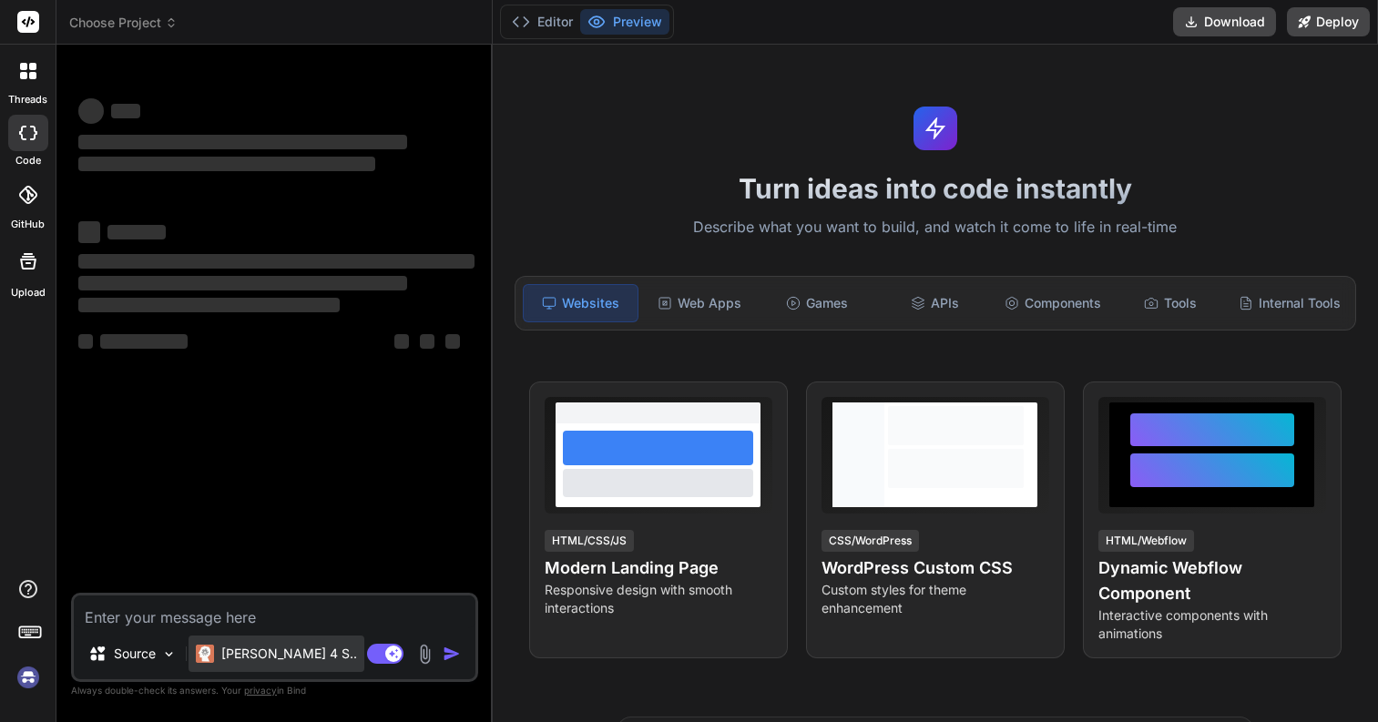
click at [234, 649] on p "[PERSON_NAME] 4 S.." at bounding box center [289, 654] width 136 height 18
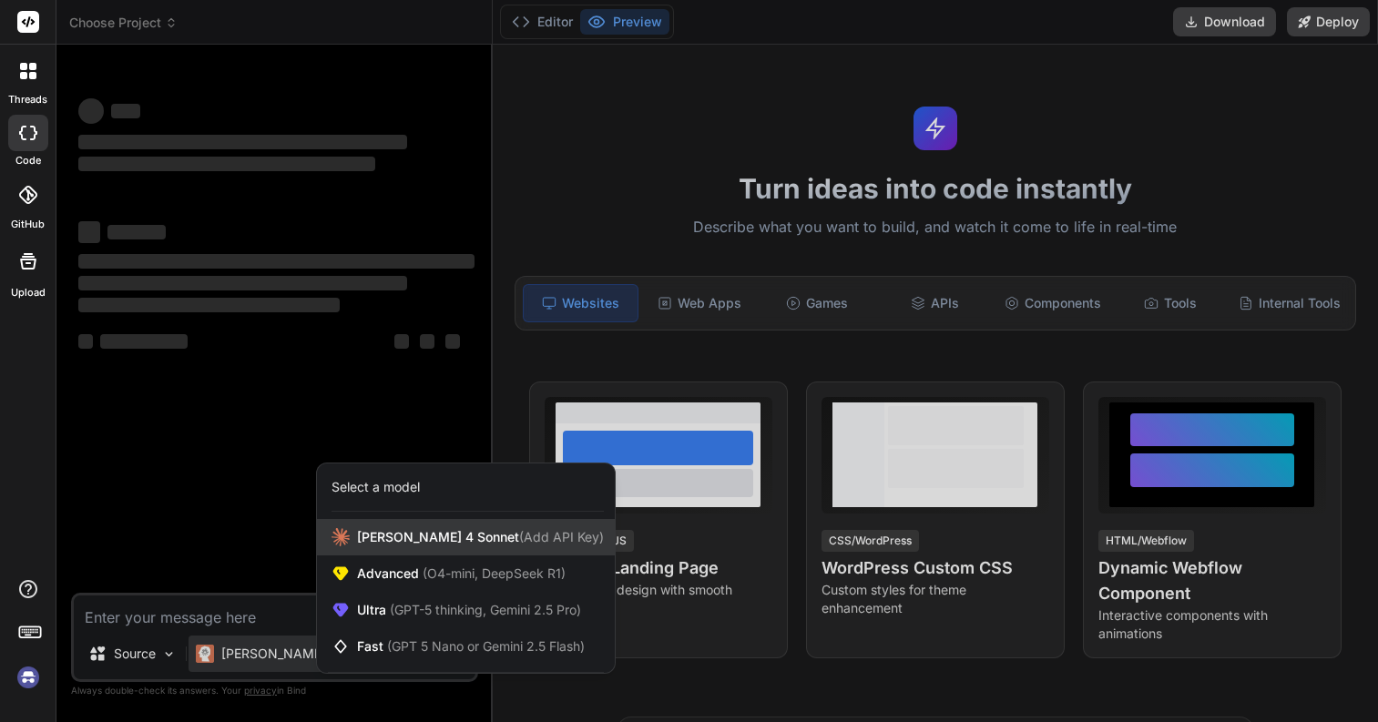
click at [401, 532] on span "Claude 4 Sonnet (Add API Key)" at bounding box center [480, 537] width 247 height 18
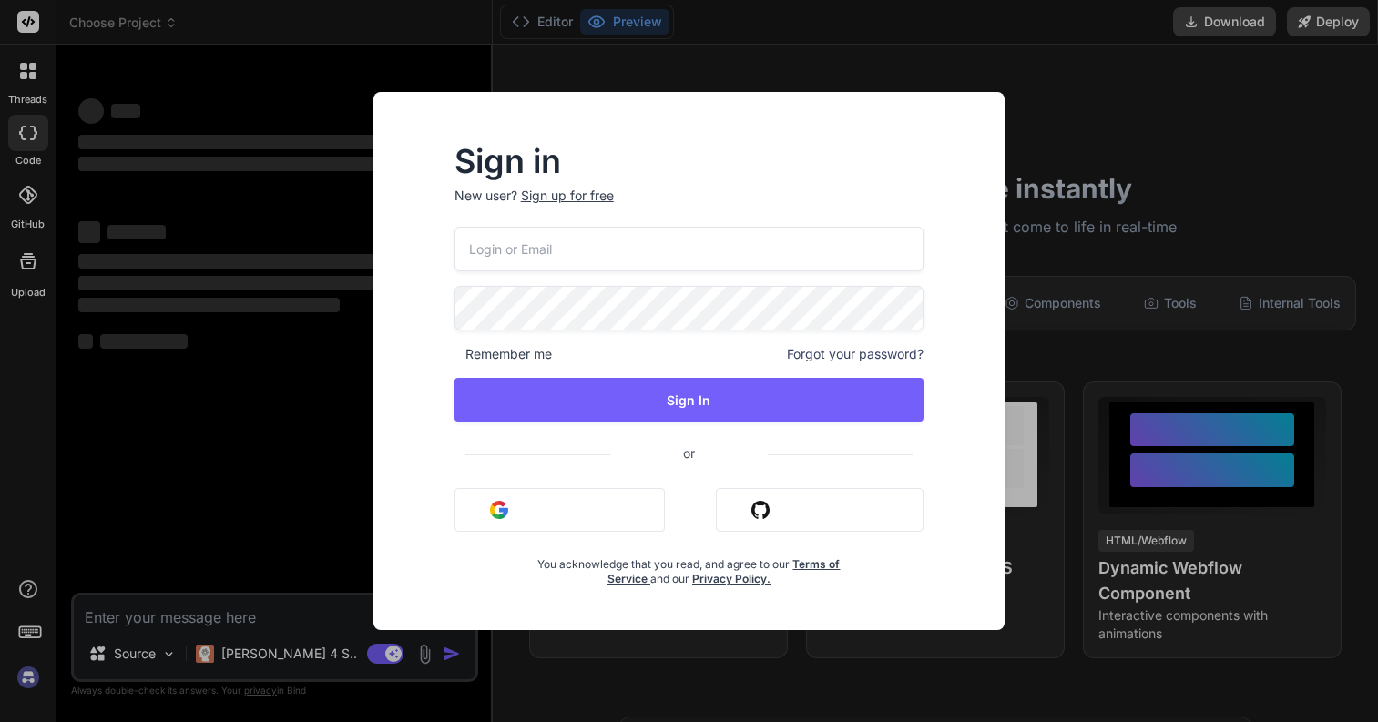
click at [617, 250] on input "email" at bounding box center [690, 249] width 470 height 45
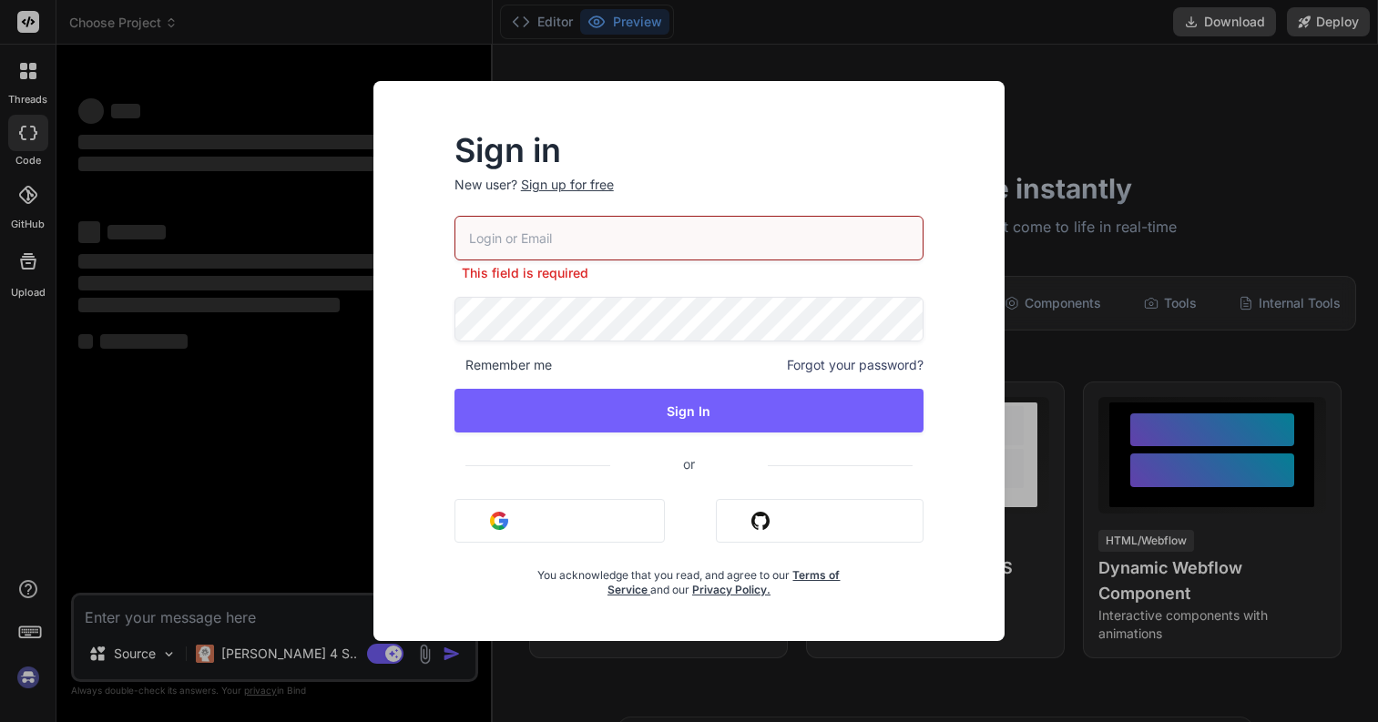
click at [638, 456] on span "or" at bounding box center [689, 464] width 158 height 45
click at [542, 507] on button "Sign in with Google" at bounding box center [560, 521] width 210 height 44
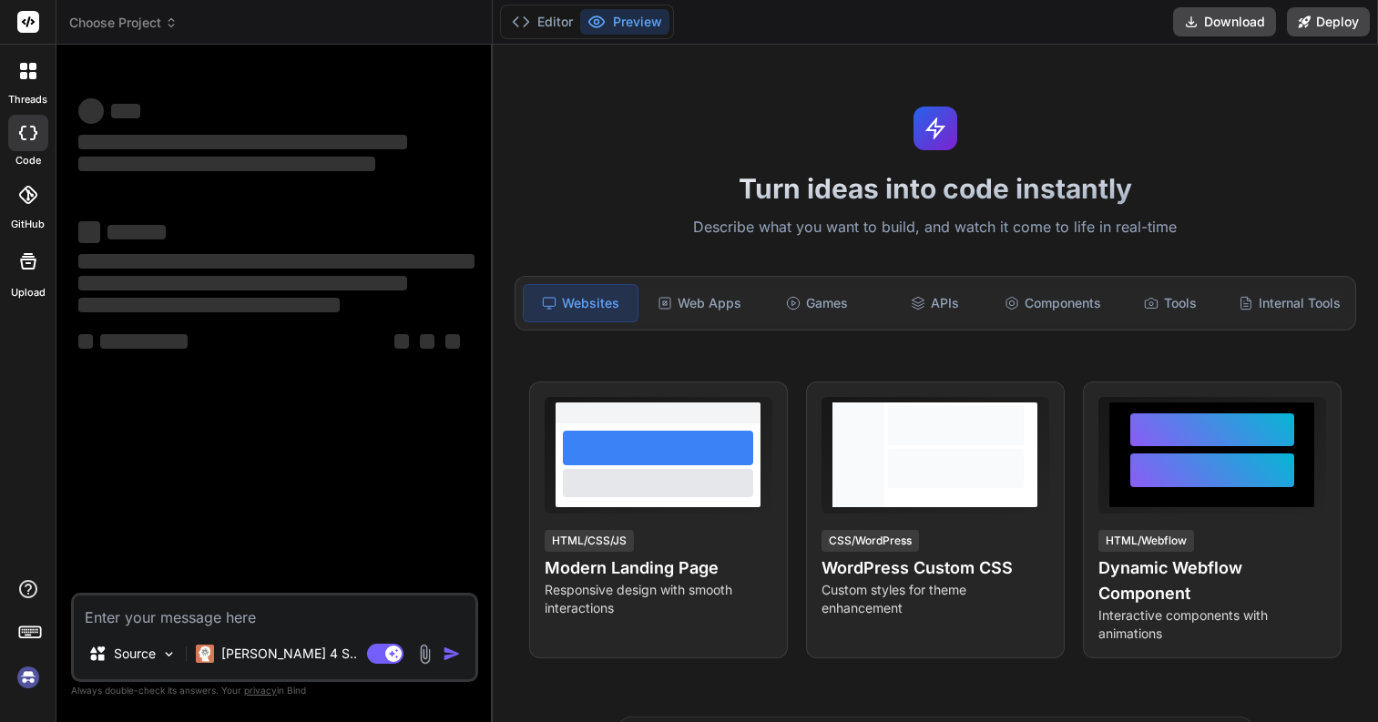
type textarea "x"
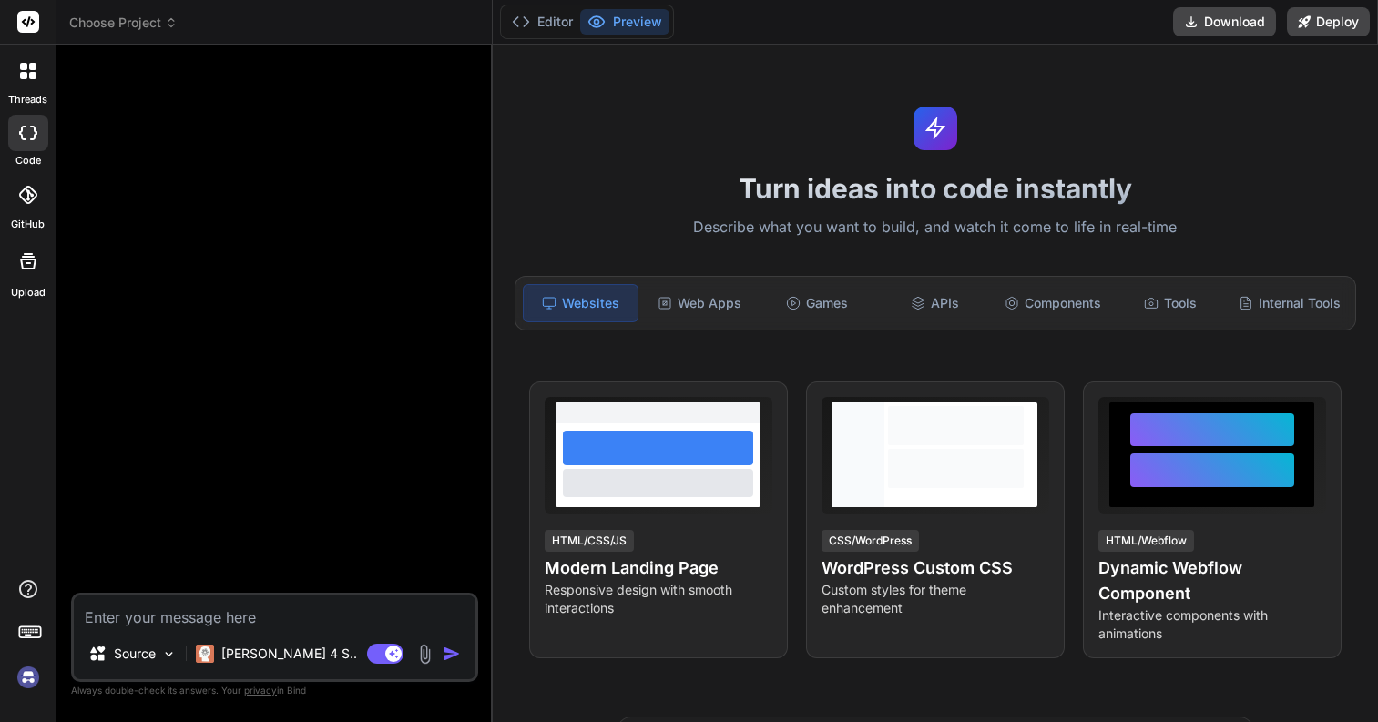
click at [220, 625] on textarea at bounding box center [275, 612] width 402 height 33
click at [120, 25] on span "Choose Project" at bounding box center [123, 23] width 108 height 18
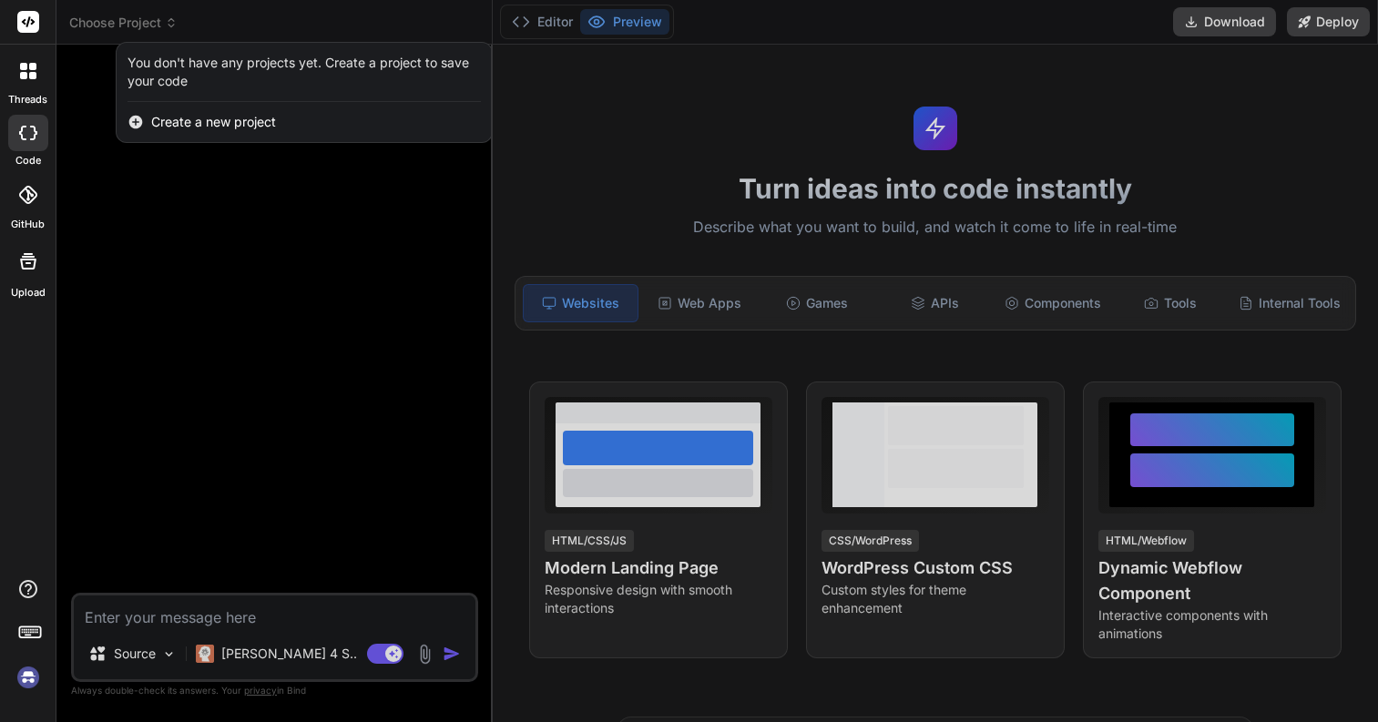
click at [179, 126] on span "Create a new project" at bounding box center [213, 122] width 125 height 18
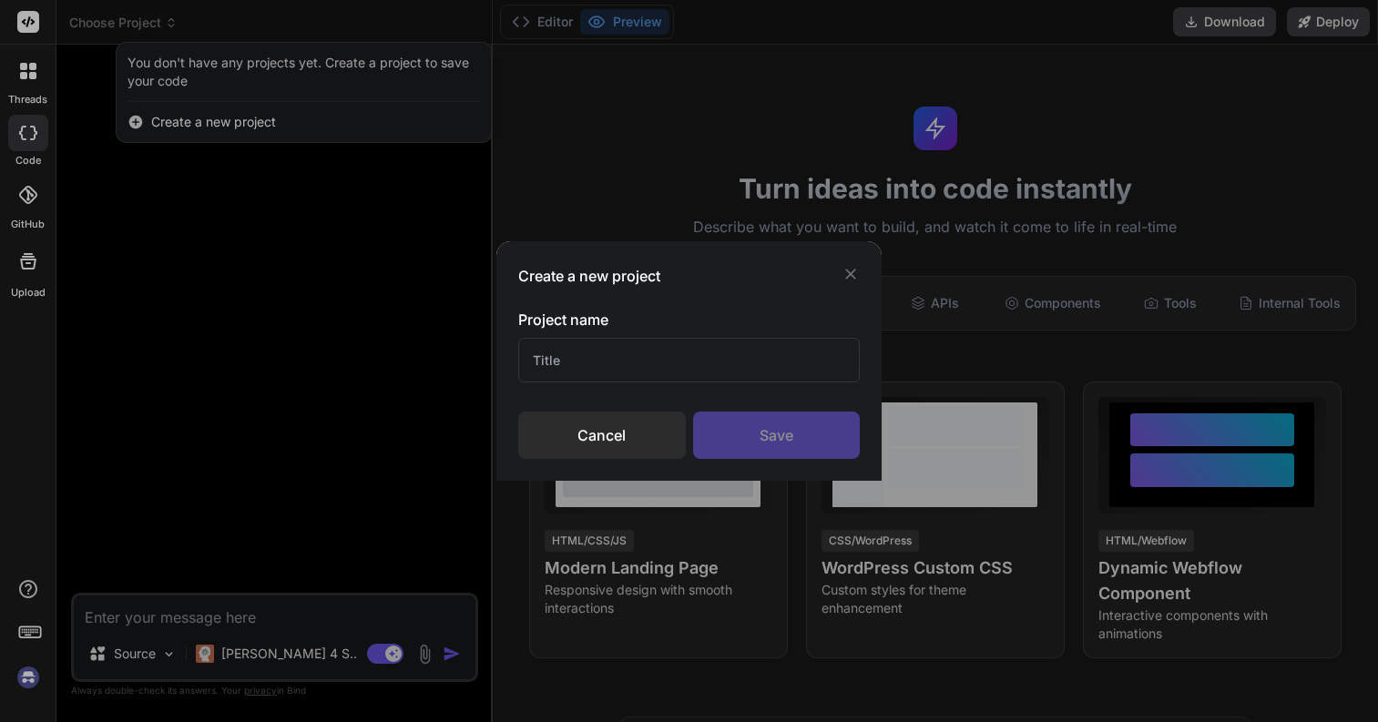
click at [598, 348] on input "text" at bounding box center [689, 360] width 343 height 45
type input "3d world"
click at [763, 443] on div "Save" at bounding box center [777, 435] width 168 height 47
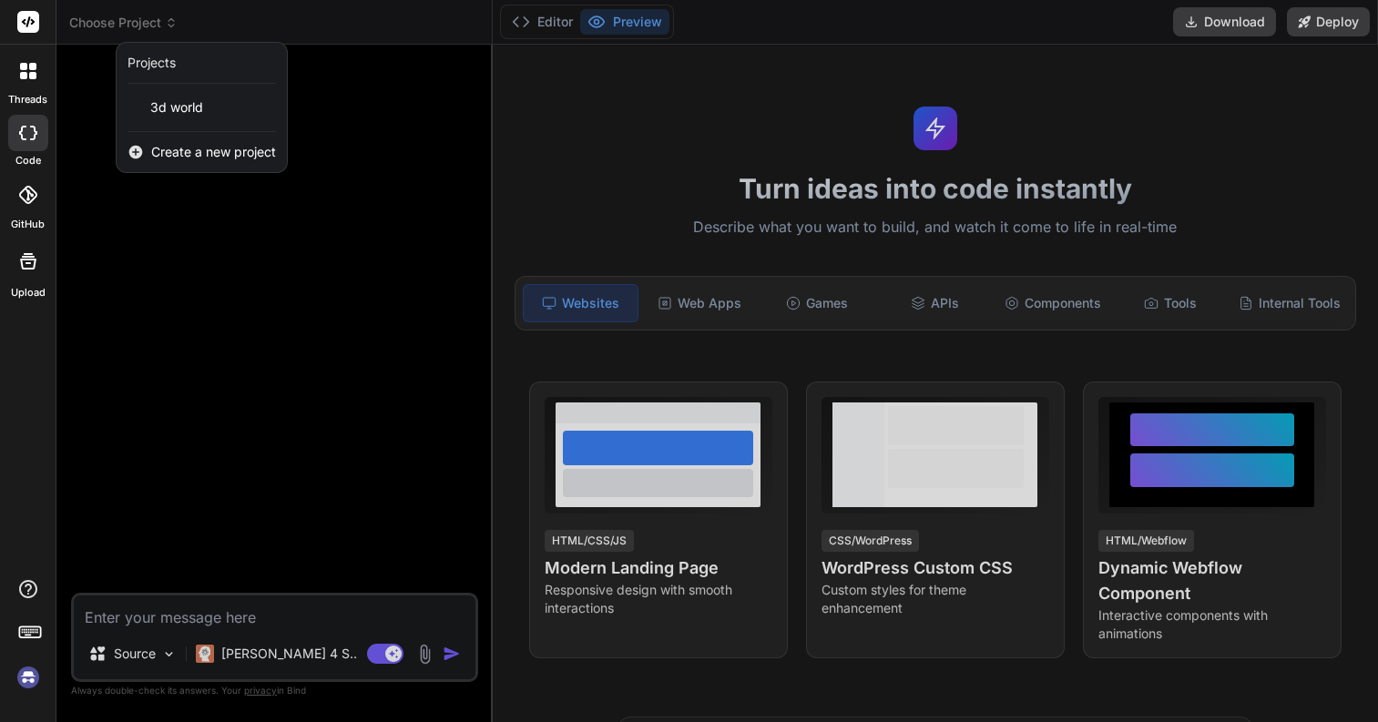
click at [189, 124] on div "3d world" at bounding box center [202, 111] width 170 height 41
click at [189, 106] on span "3d world" at bounding box center [176, 107] width 53 height 18
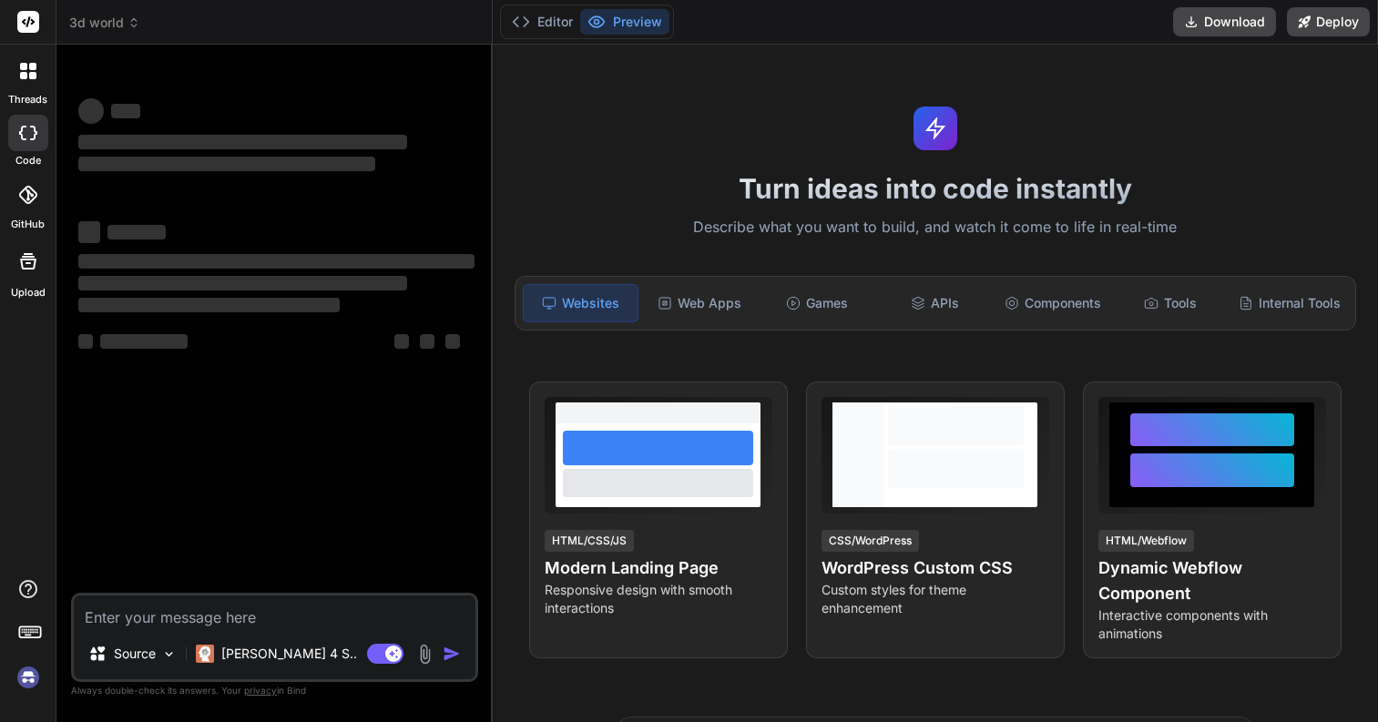
click at [318, 607] on textarea at bounding box center [275, 612] width 402 height 33
type textarea "x"
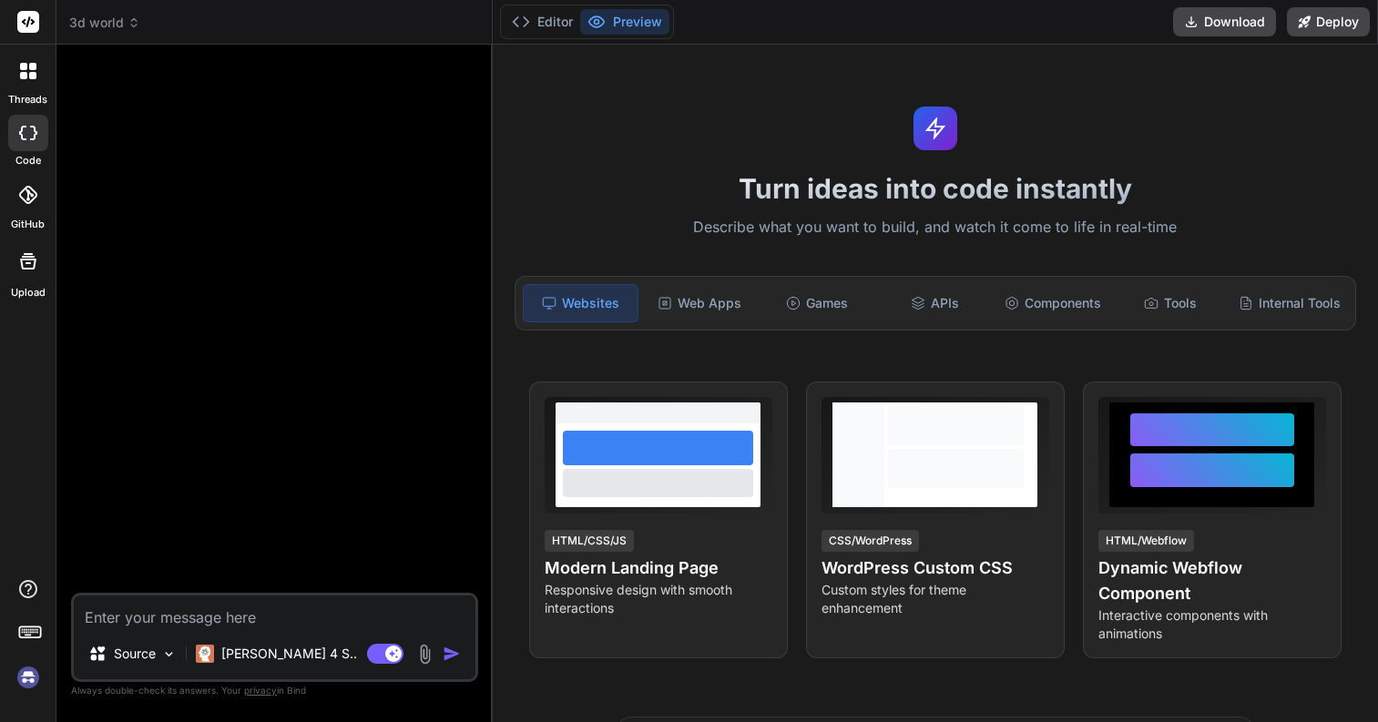
paste textarea "Write a html/js version of the classic game Snake, but with unique, visually st…"
type textarea "Write a html/js version of the classic game Snake, but with unique, visually st…"
type textarea "x"
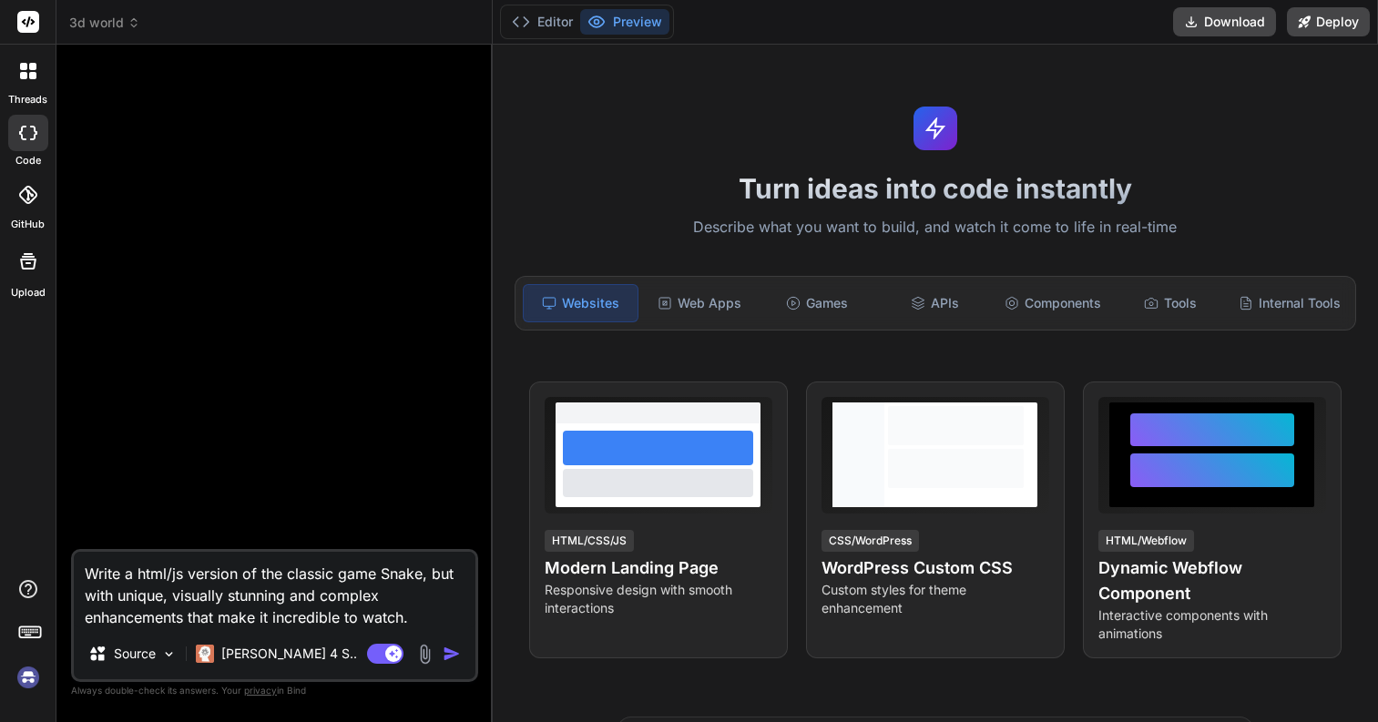
drag, startPoint x: 422, startPoint y: 575, endPoint x: 263, endPoint y: 573, distance: 158.5
click at [262, 573] on textarea "Write a html/js version of the classic game Snake, but with unique, visually st…" at bounding box center [275, 590] width 402 height 77
type textarea "Write a html/js version of ta, but with unique, visually stunning and complex e…"
type textarea "x"
type textarea "Write a html/js version of ta , but with unique, visually stunning and complex …"
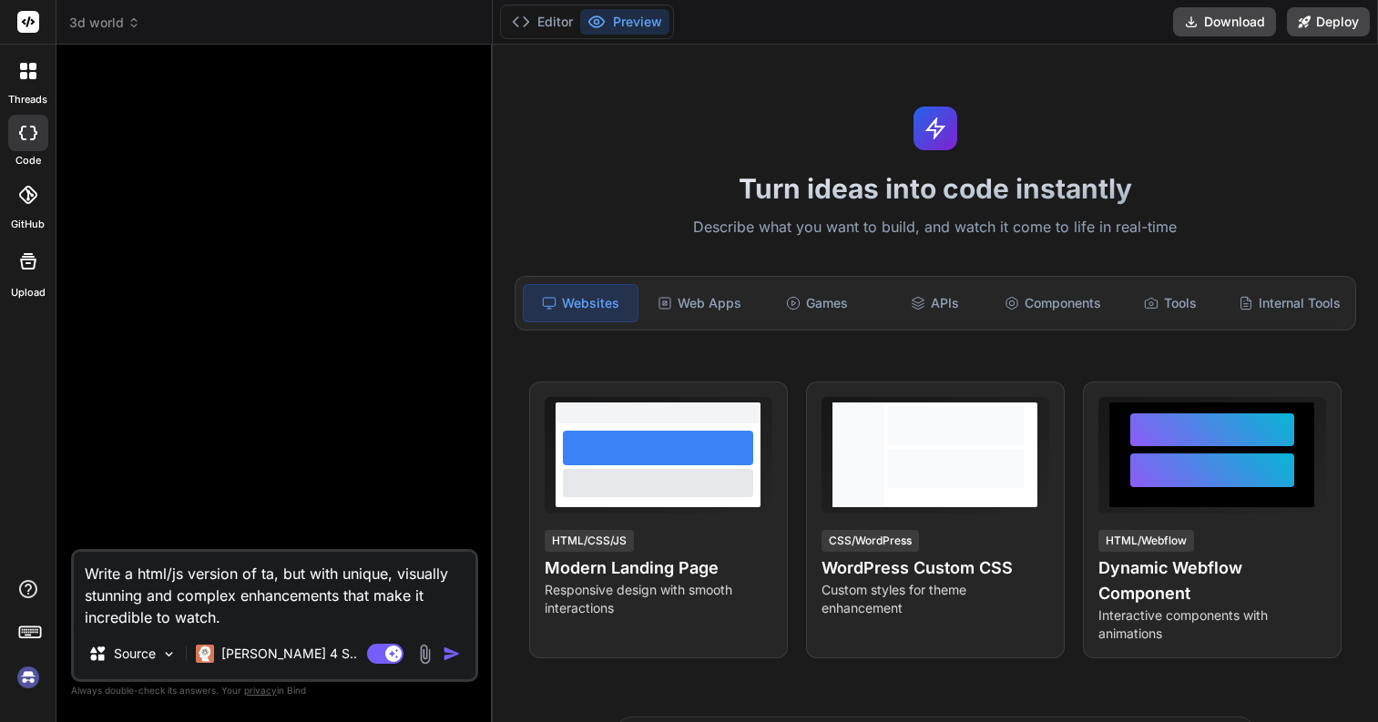
type textarea "x"
type textarea "Write a html/js version of ta 3, but with unique, visually stunning and complex…"
type textarea "x"
type textarea "Write a html/js version of ta 3d, but with unique, visually stunning and comple…"
type textarea "x"
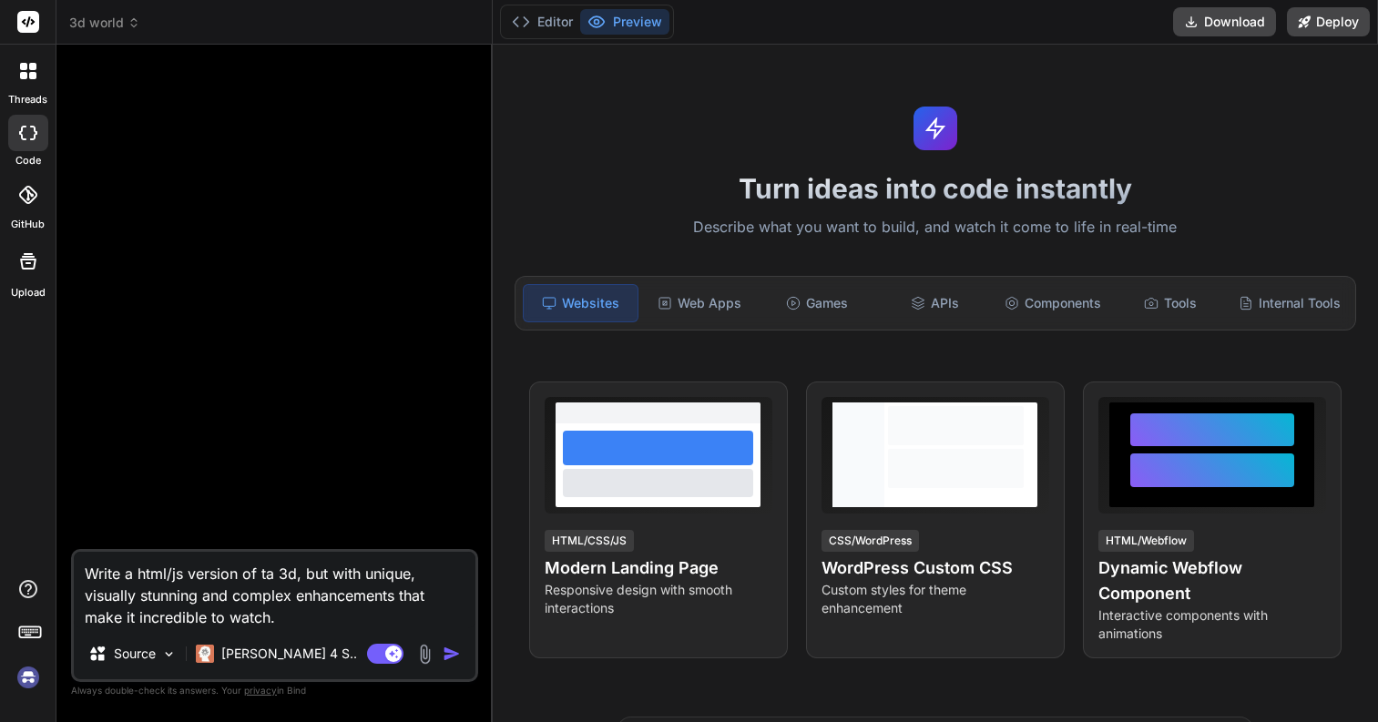
type textarea "Write a html/js version of ta 3d , but with unique, visually stunning and compl…"
type textarea "x"
type textarea "Write a html/js version of ta 3d w, but with unique, visually stunning and comp…"
type textarea "x"
type textarea "Write a html/js version of ta 3d wo, but with unique, visually stunning and com…"
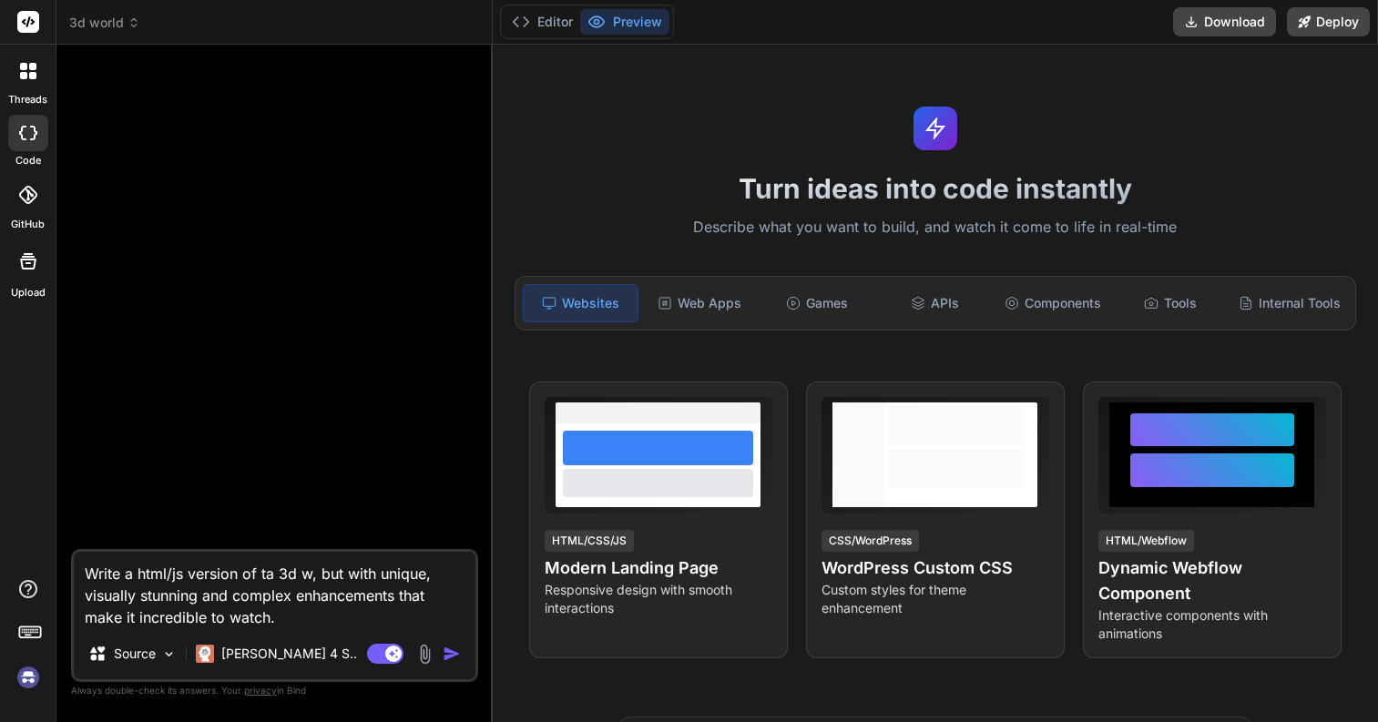
type textarea "x"
type textarea "Write a html/js version of ta 3d wor, but with unique, visually stunning and co…"
type textarea "x"
type textarea "Write a html/js version of ta 3d worl, but with unique, visually stunning and c…"
type textarea "x"
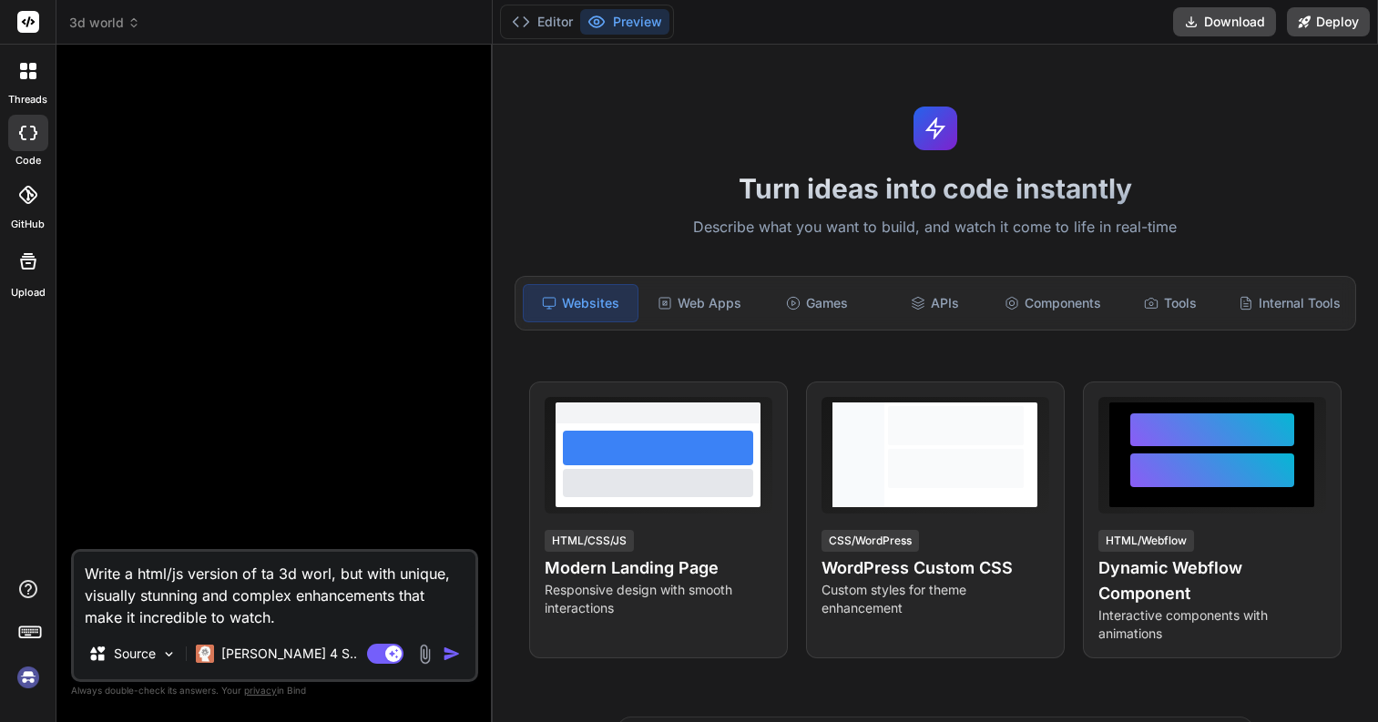
type textarea "Write a html/js version of ta 3d world, but with unique, visually stunning and …"
type textarea "x"
click at [265, 572] on textarea "Write a html/js version of ta 3d world, but with unique, visually stunning and …" at bounding box center [275, 590] width 402 height 77
type textarea "Write a html/js version of a 3d world, but with unique, visually stunning and c…"
type textarea "x"
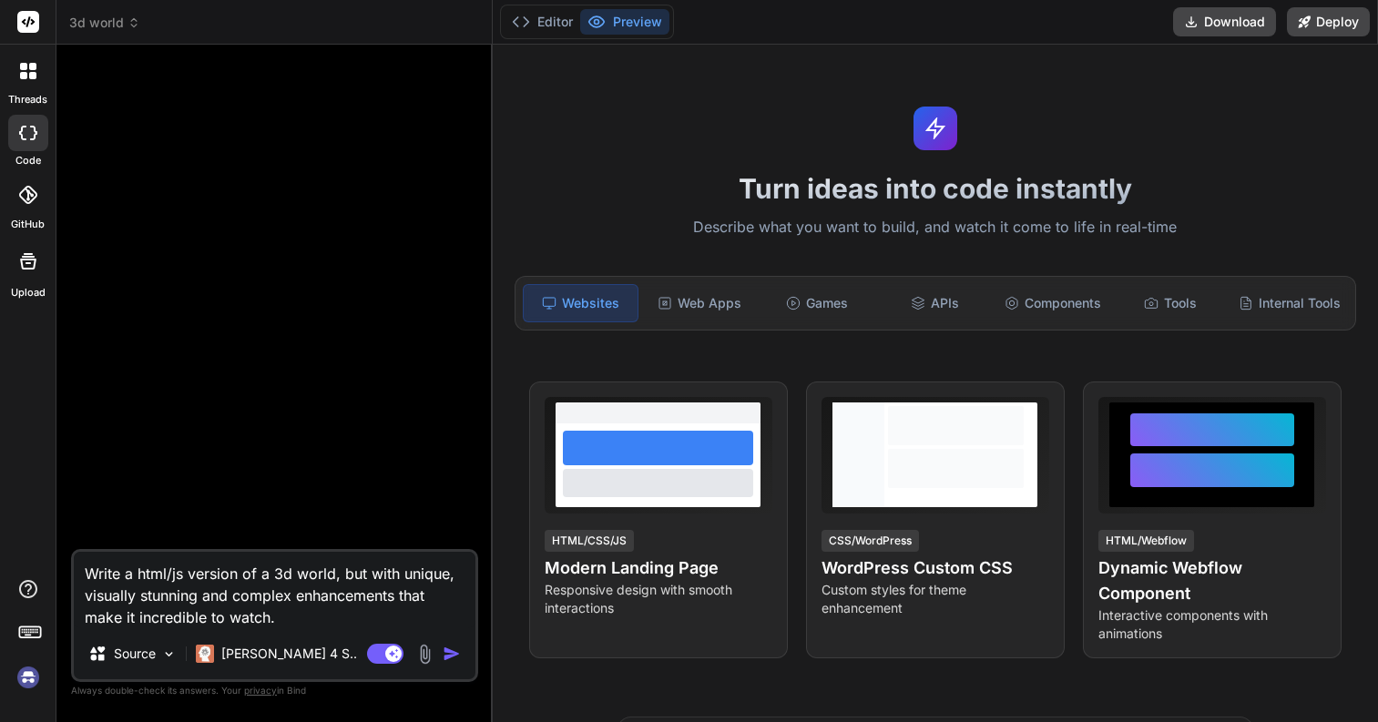
click at [290, 620] on textarea "Write a html/js version of a 3d world, but with unique, visually stunning and c…" at bounding box center [275, 590] width 402 height 77
type textarea "Write a html/js version of a 3d world, but with unique, visually stunning and c…"
type textarea "x"
type textarea "Write a html/js version of a 3d world, but with unique, visually stunning and c…"
type textarea "x"
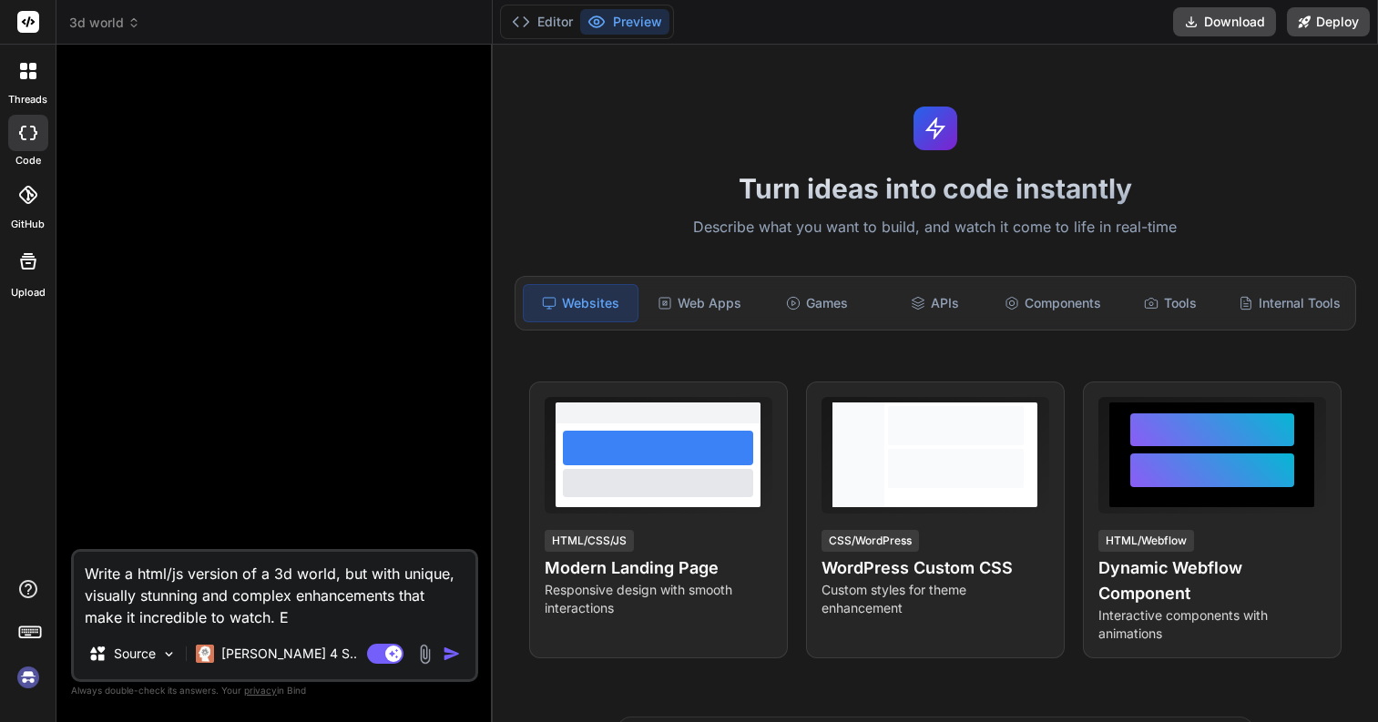
type textarea "Write a html/js version of a 3d world, but with unique, visually stunning and c…"
type textarea "x"
type textarea "Write a html/js version of a 3d world, but with unique, visually stunning and c…"
type textarea "x"
type textarea "Write a html/js version of a 3d world, but with unique, visually stunning and c…"
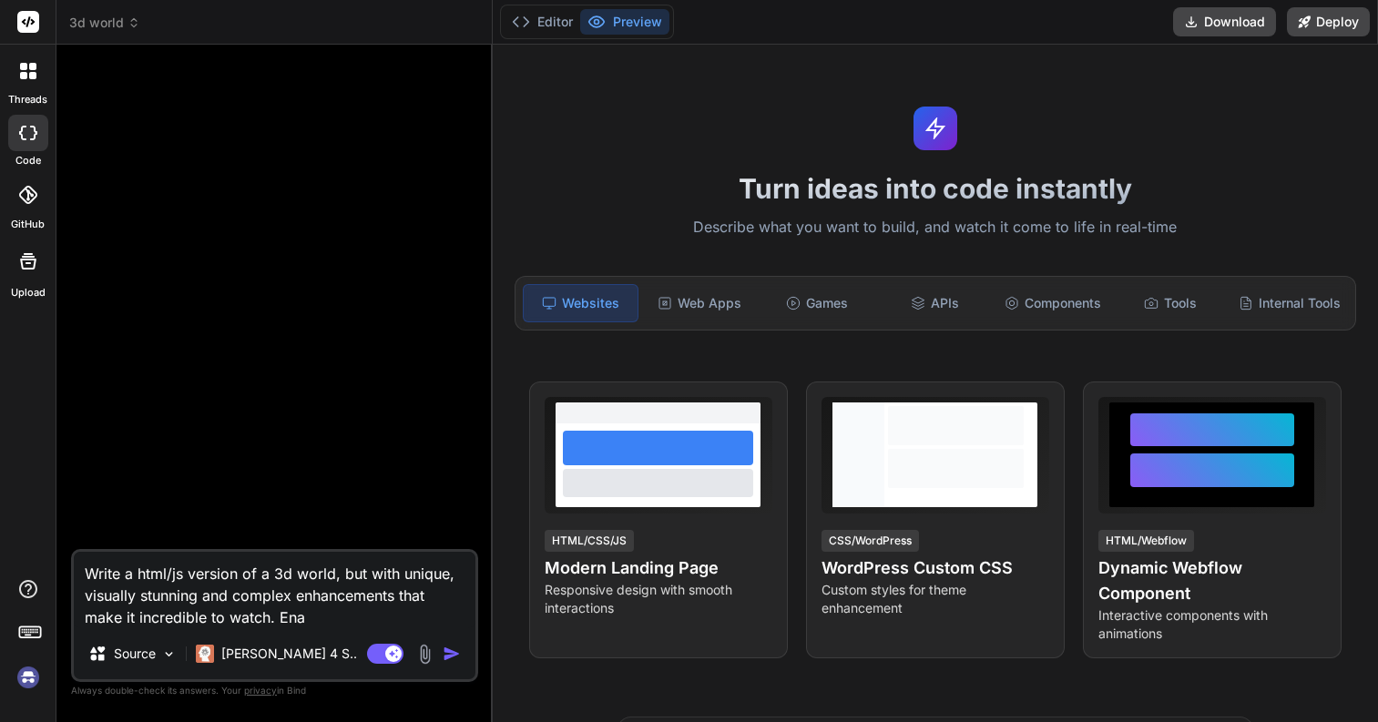
type textarea "x"
type textarea "Write a html/js version of a 3d world, but with unique, visually stunning and c…"
type textarea "x"
type textarea "Write a html/js version of a 3d world, but with unique, visually stunning and c…"
type textarea "x"
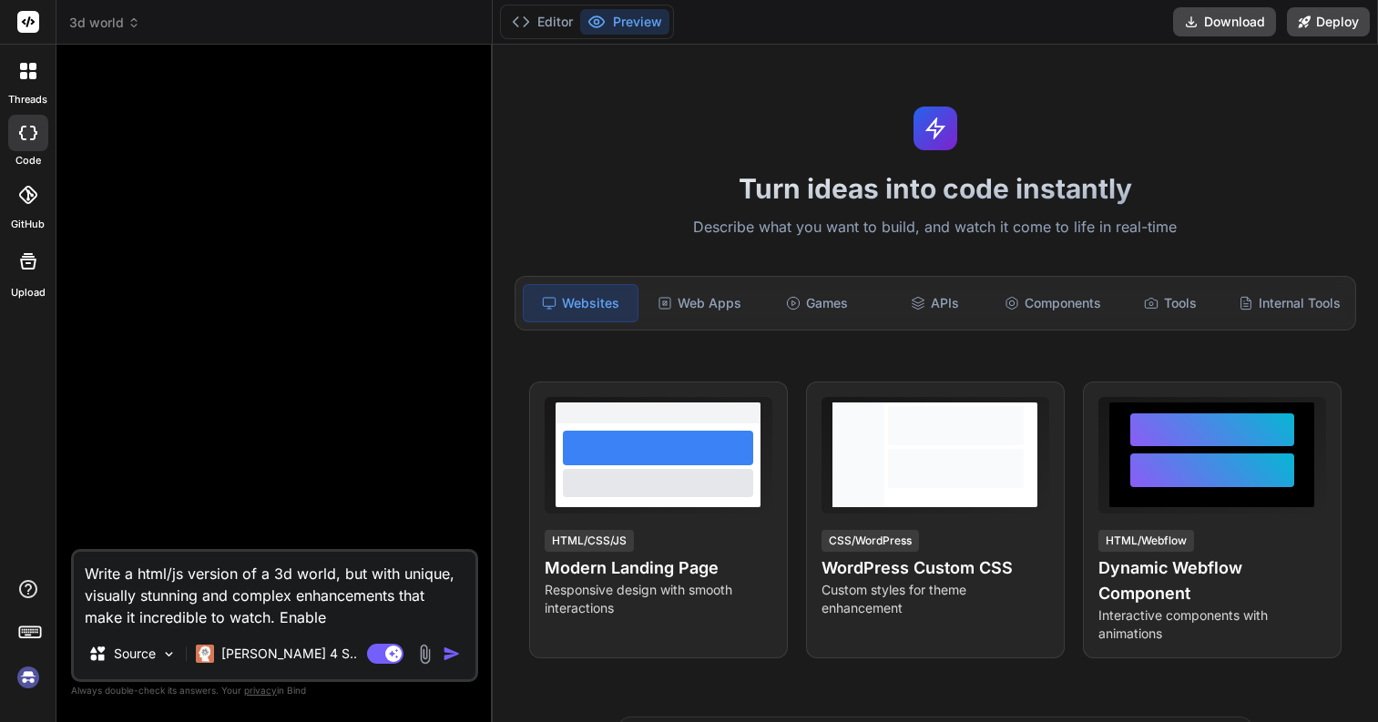
type textarea "Write a html/js version of a 3d world, but with unique, visually stunning and c…"
type textarea "x"
type textarea "Write a html/js version of a 3d world, but with unique, visually stunning and c…"
type textarea "x"
type textarea "Write a html/js version of a 3d world, but with unique, visually stunning and c…"
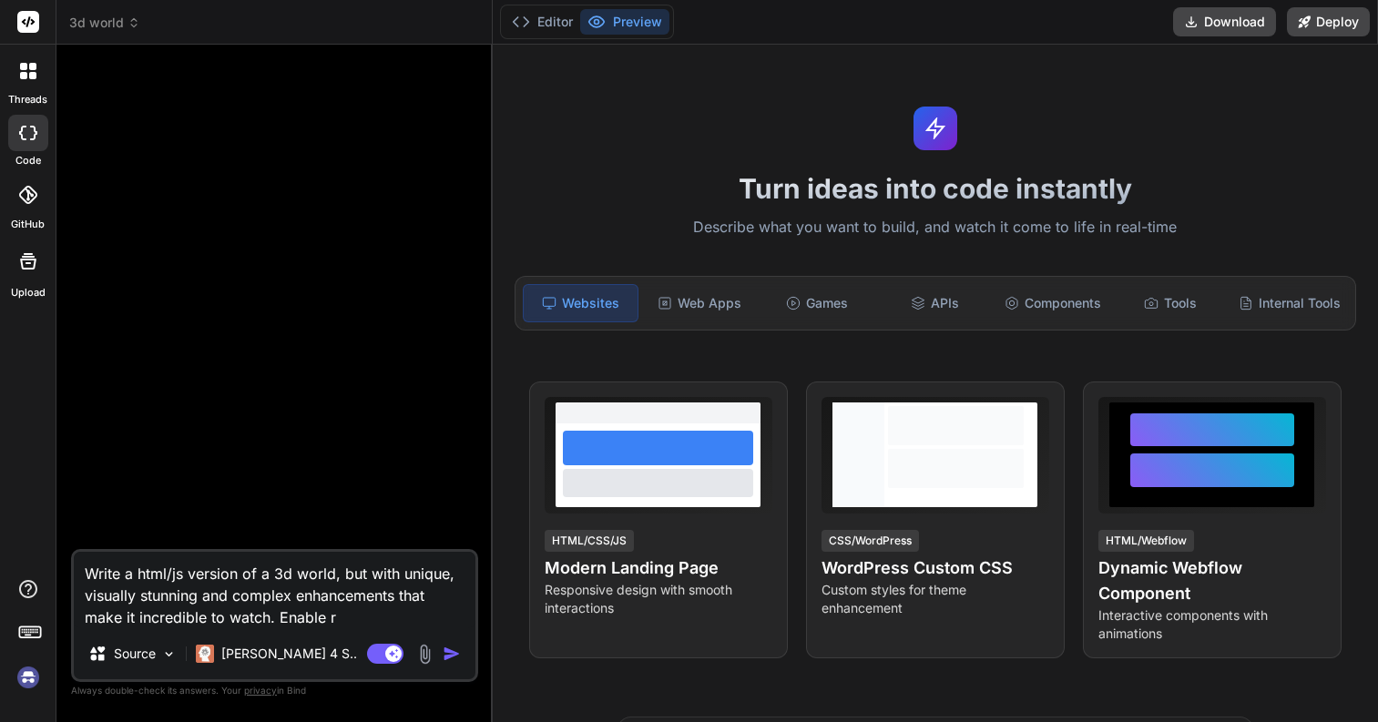
type textarea "x"
type textarea "Write a html/js version of a 3d world, but with unique, visually stunning and c…"
type textarea "x"
type textarea "Write a html/js version of a 3d world, but with unique, visually stunning and c…"
type textarea "x"
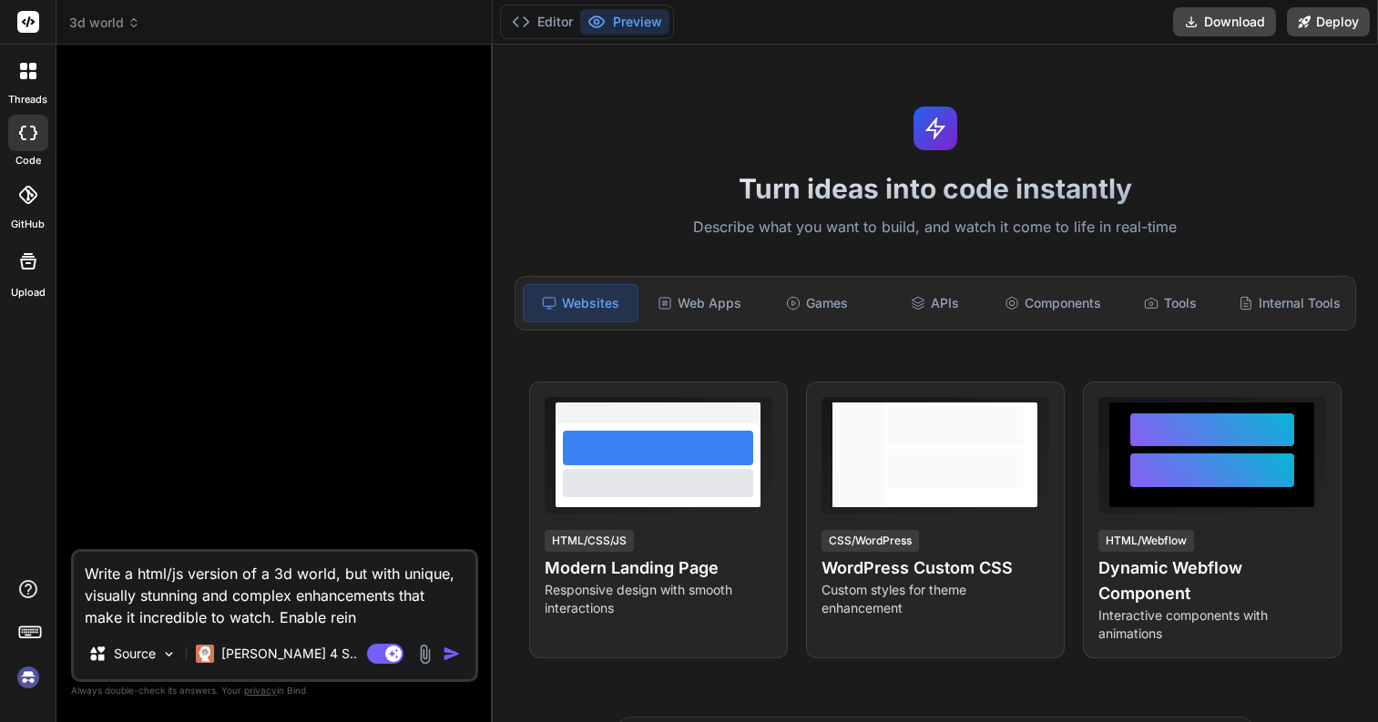
type textarea "Write a html/js version of a 3d world, but with unique, visually stunning and c…"
type textarea "x"
type textarea "Write a html/js version of a 3d world, but with unique, visually stunning and c…"
type textarea "x"
type textarea "Write a html/js version of a 3d world, but with unique, visually stunning and c…"
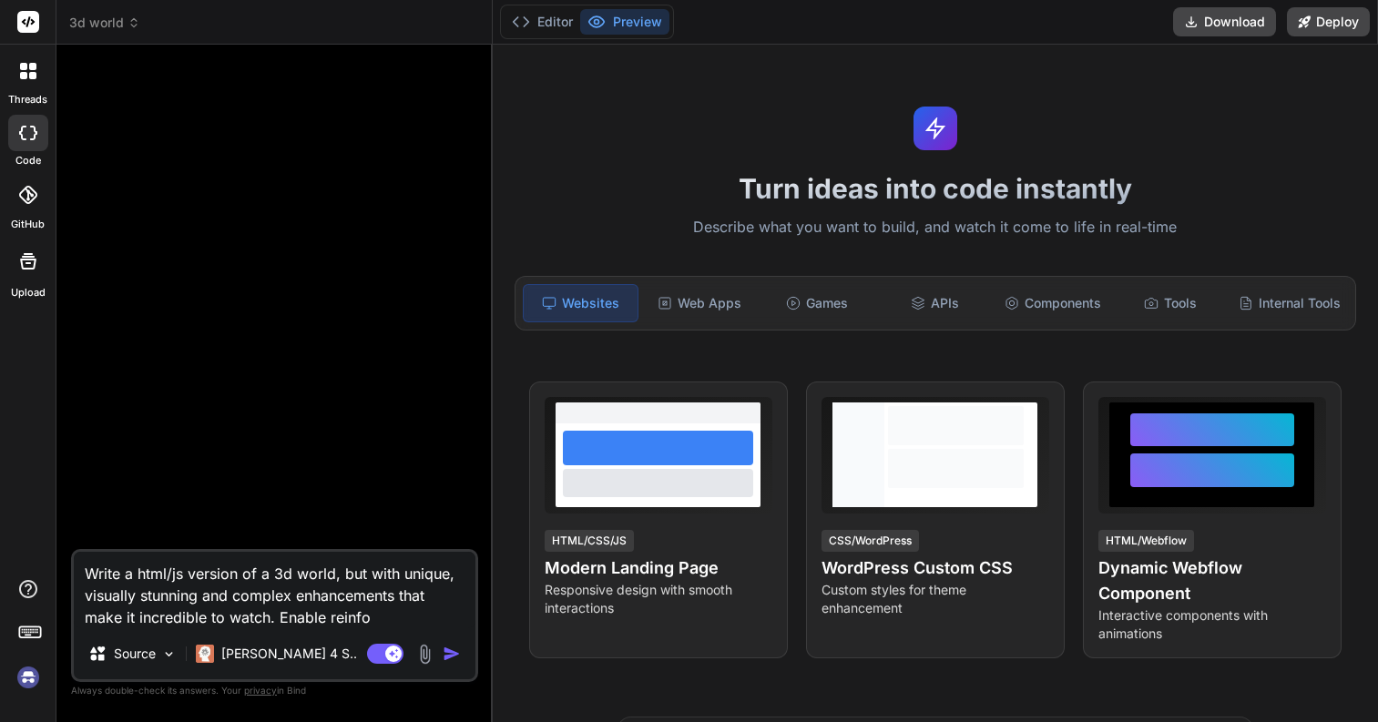
type textarea "x"
type textarea "Write a html/js version of a 3d world, but with unique, visually stunning and c…"
type textarea "x"
type textarea "Write a html/js version of a 3d world, but with unique, visually stunning and c…"
type textarea "x"
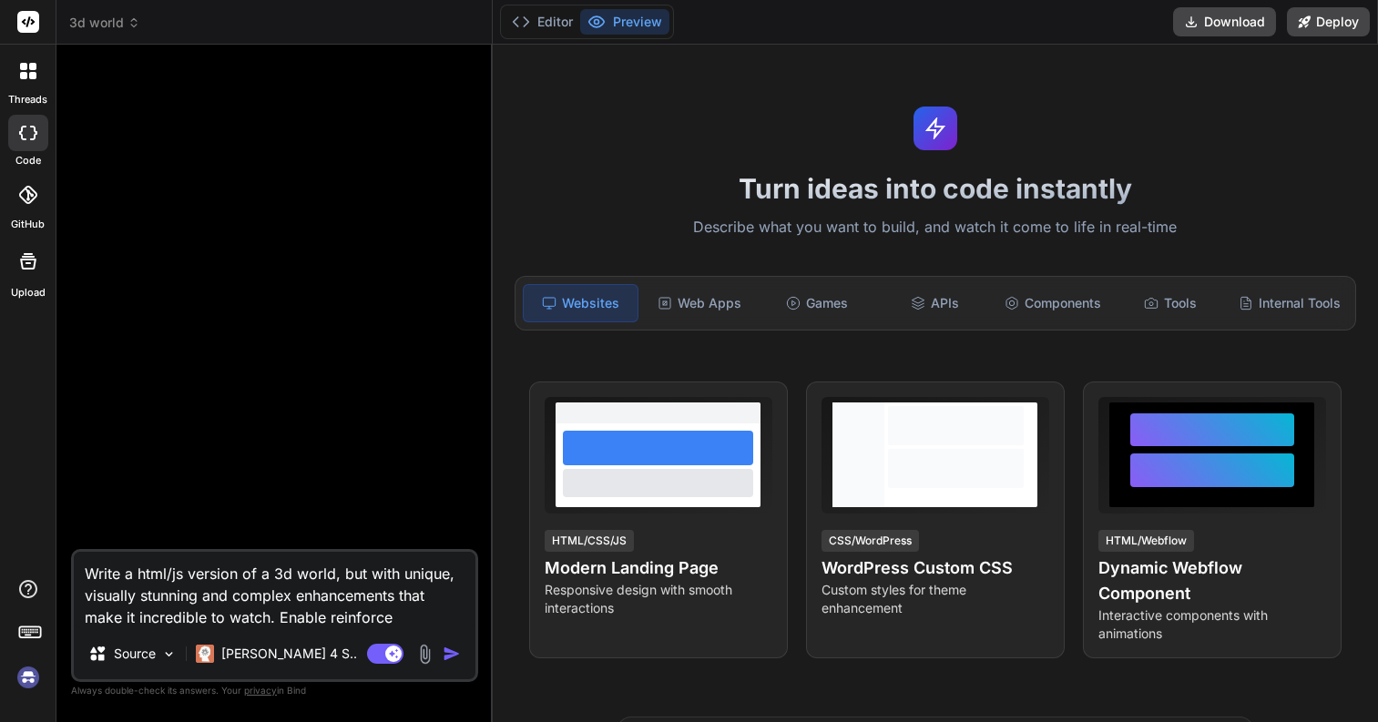
type textarea "Write a html/js version of a 3d world, but with unique, visually stunning and c…"
type textarea "x"
type textarea "Write a html/js version of a 3d world, but with unique, visually stunning and c…"
type textarea "x"
type textarea "Write a html/js version of a 3d world, but with unique, visually stunning and c…"
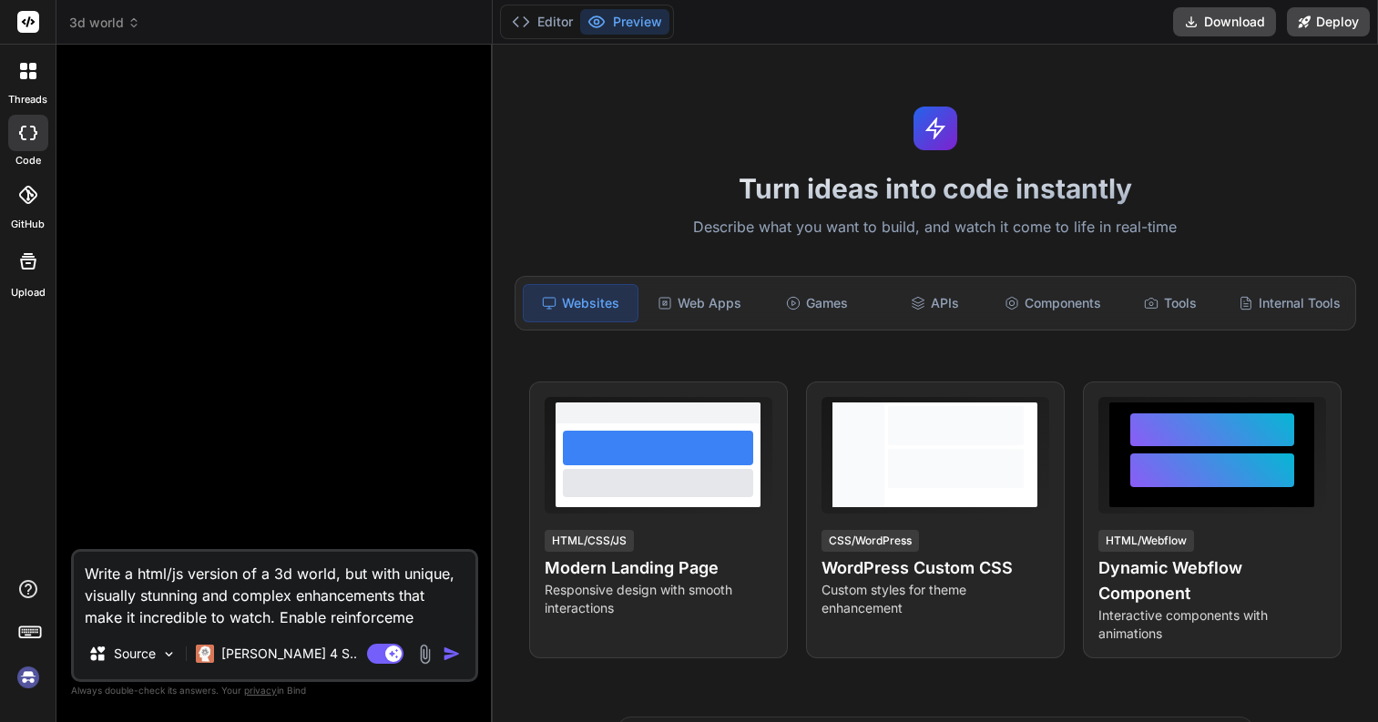
type textarea "x"
type textarea "Write a html/js version of a 3d world, but with unique, visually stunning and c…"
type textarea "x"
type textarea "Write a html/js version of a 3d world, but with unique, visually stunning and c…"
type textarea "x"
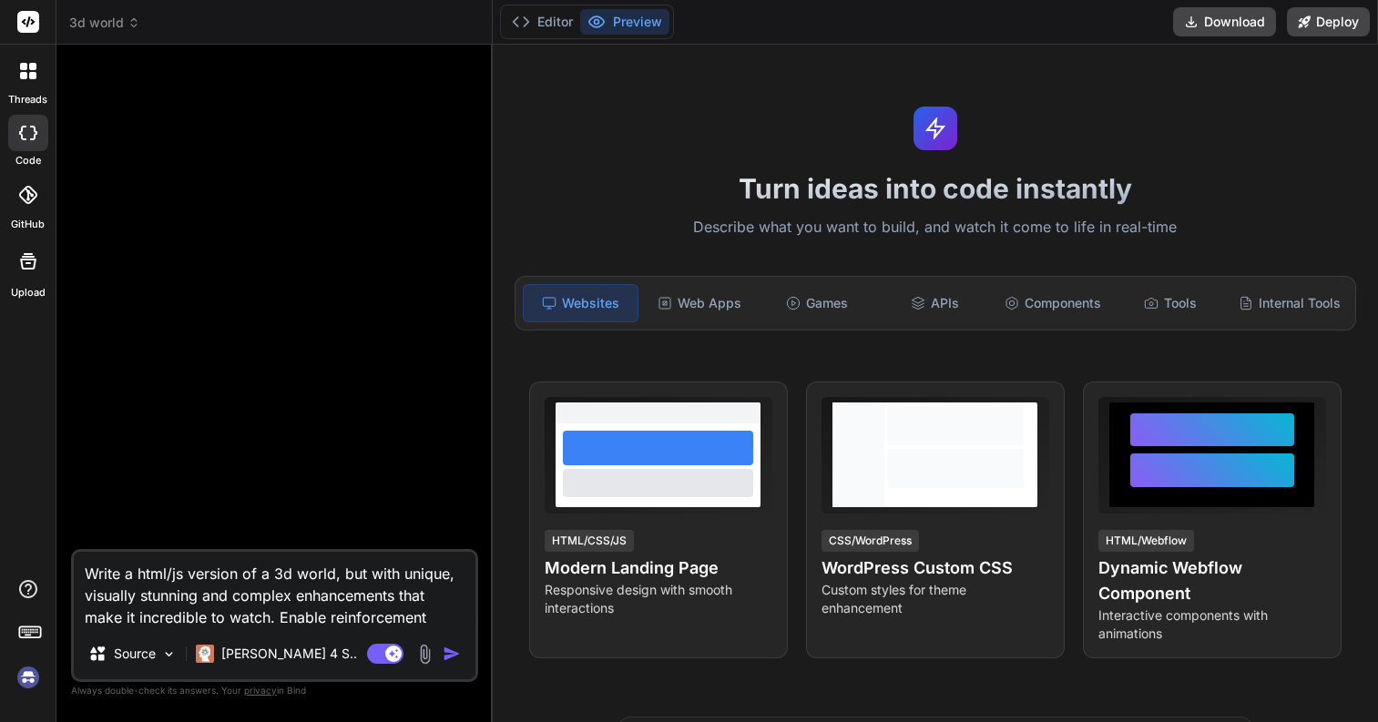
type textarea "Write a html/js version of a 3d world, but with unique, visually stunning and c…"
type textarea "x"
type textarea "Write a html/js version of a 3d world, but with unique, visually stunning and c…"
type textarea "x"
type textarea "Write a html/js version of a 3d world, but with unique, visually stunning and c…"
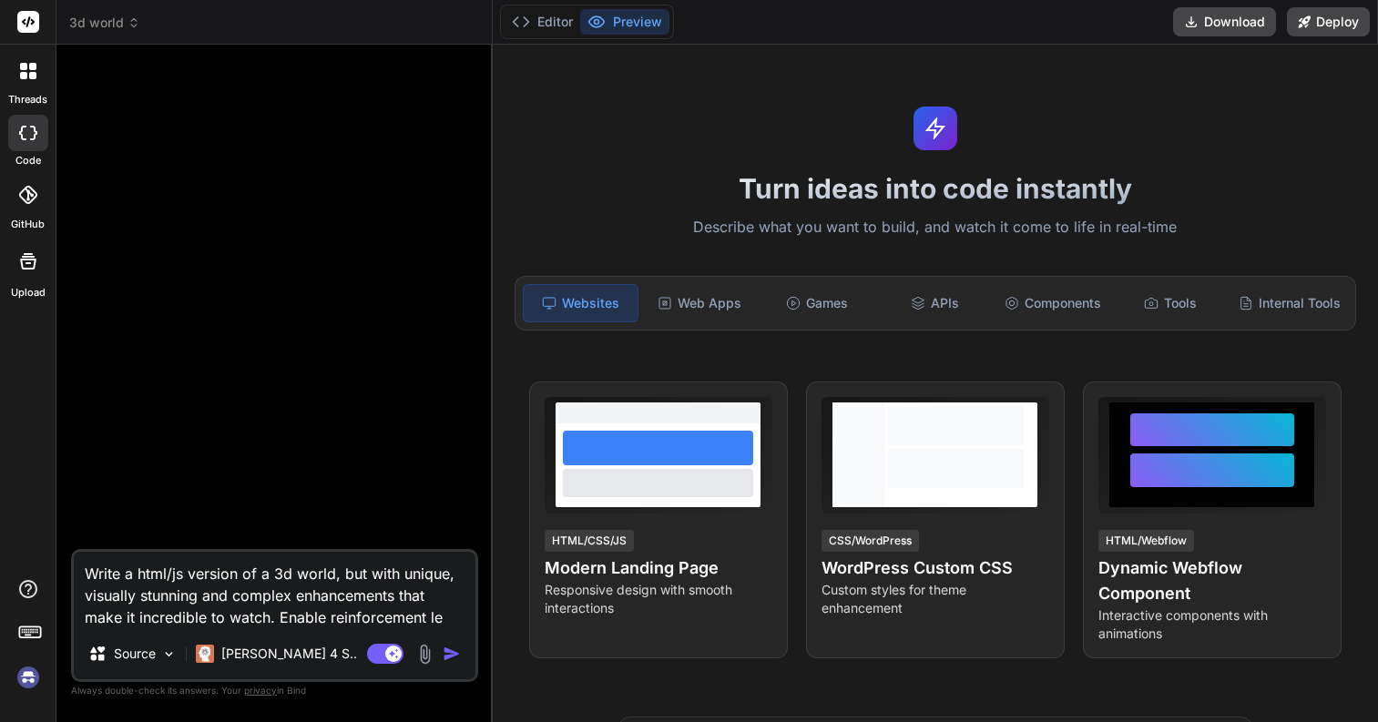
type textarea "x"
type textarea "Write a html/js version of a 3d world, but with unique, visually stunning and c…"
type textarea "x"
type textarea "Write a html/js version of a 3d world, but with unique, visually stunning and c…"
type textarea "x"
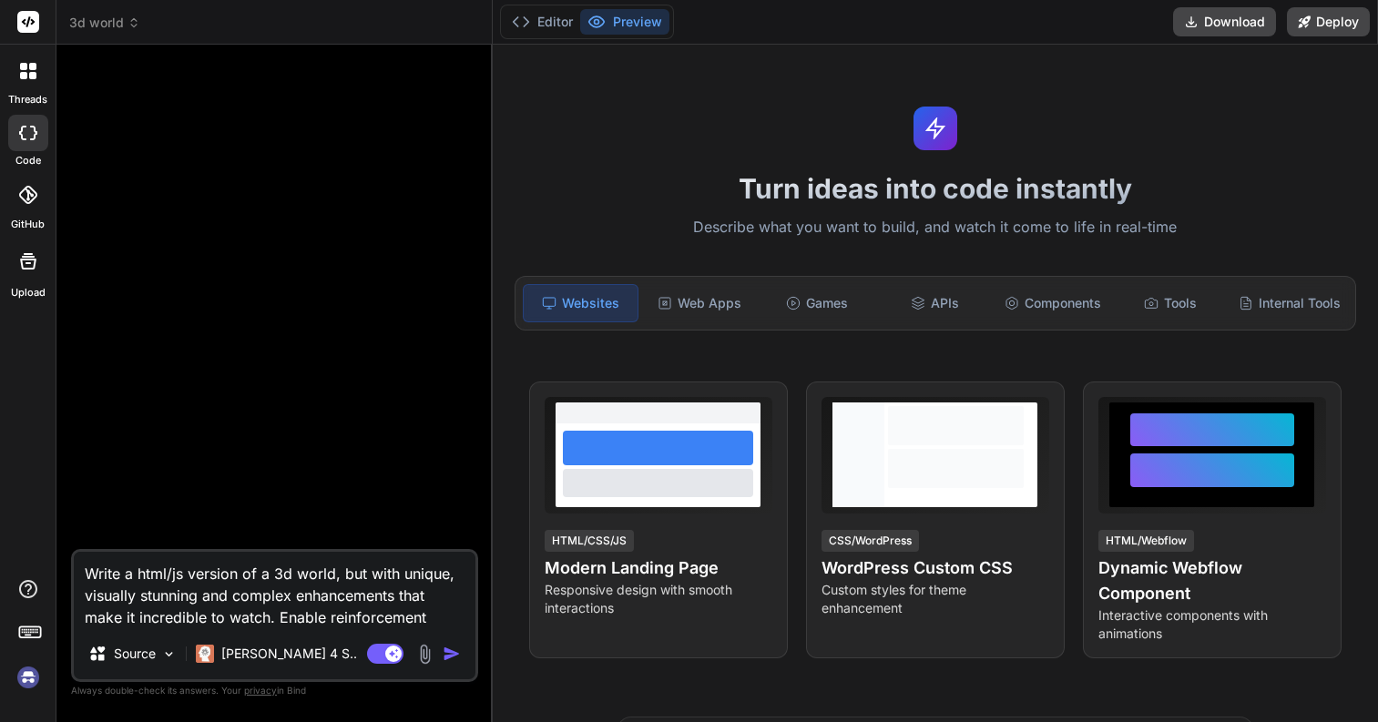
type textarea "Write a html/js version of a 3d world, but with unique, visually stunning and c…"
type textarea "x"
type textarea "Write a html/js version of a 3d world, but with unique, visually stunning and c…"
type textarea "x"
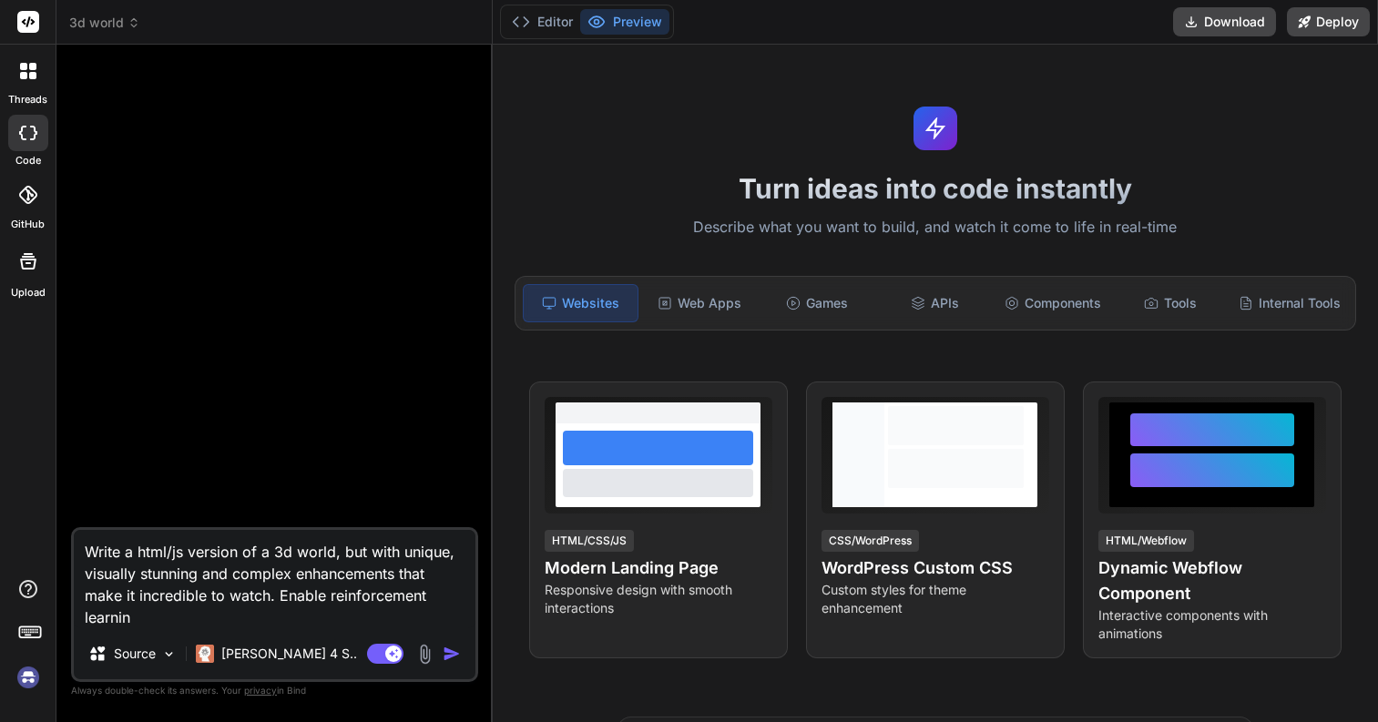
type textarea "Write a html/js version of a 3d world, but with unique, visually stunning and c…"
type textarea "x"
type textarea "Write a html/js version of a 3d world, but with unique, visually stunning and c…"
type textarea "x"
type textarea "Write a html/js version of a 3d world, but with unique, visually stunning and c…"
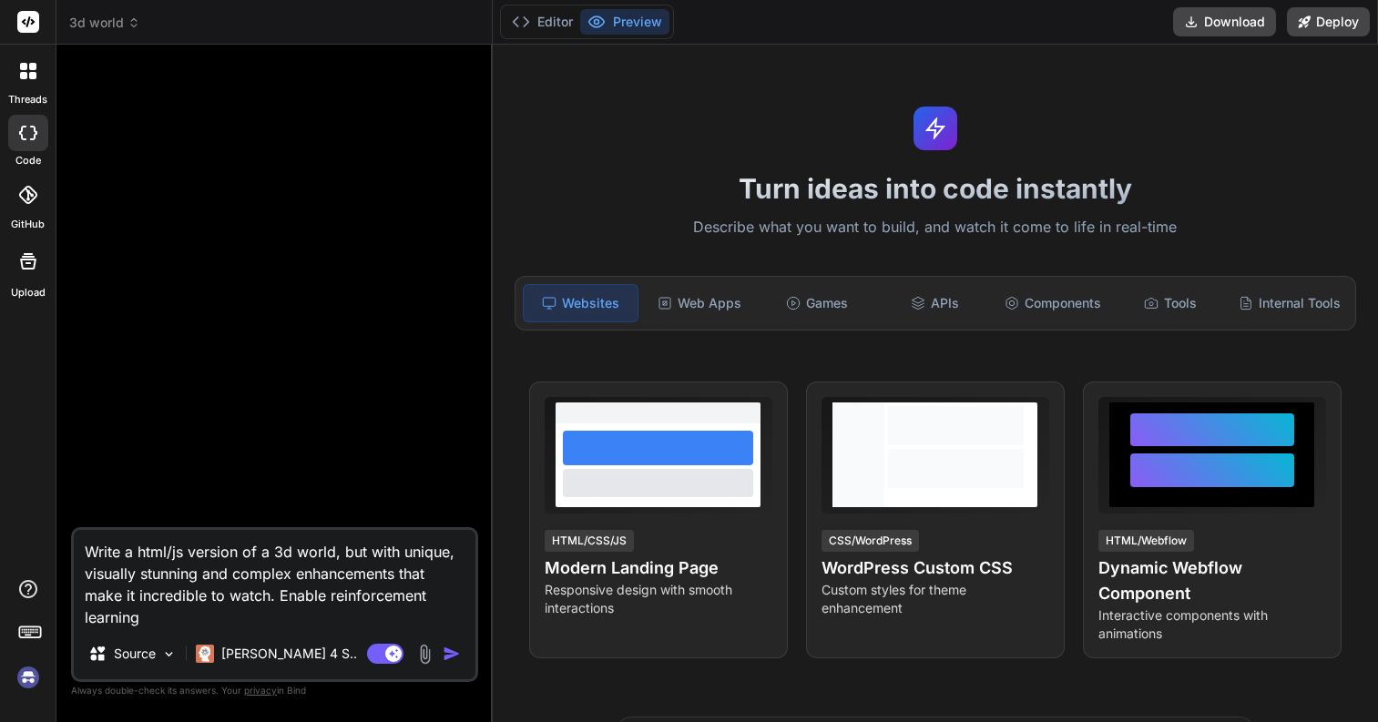
type textarea "x"
type textarea "Write a html/js version of a 3d world, but with unique, visually stunning and c…"
type textarea "x"
type textarea "Write a html/js version of a 3d world, but with unique, visually stunning and c…"
type textarea "x"
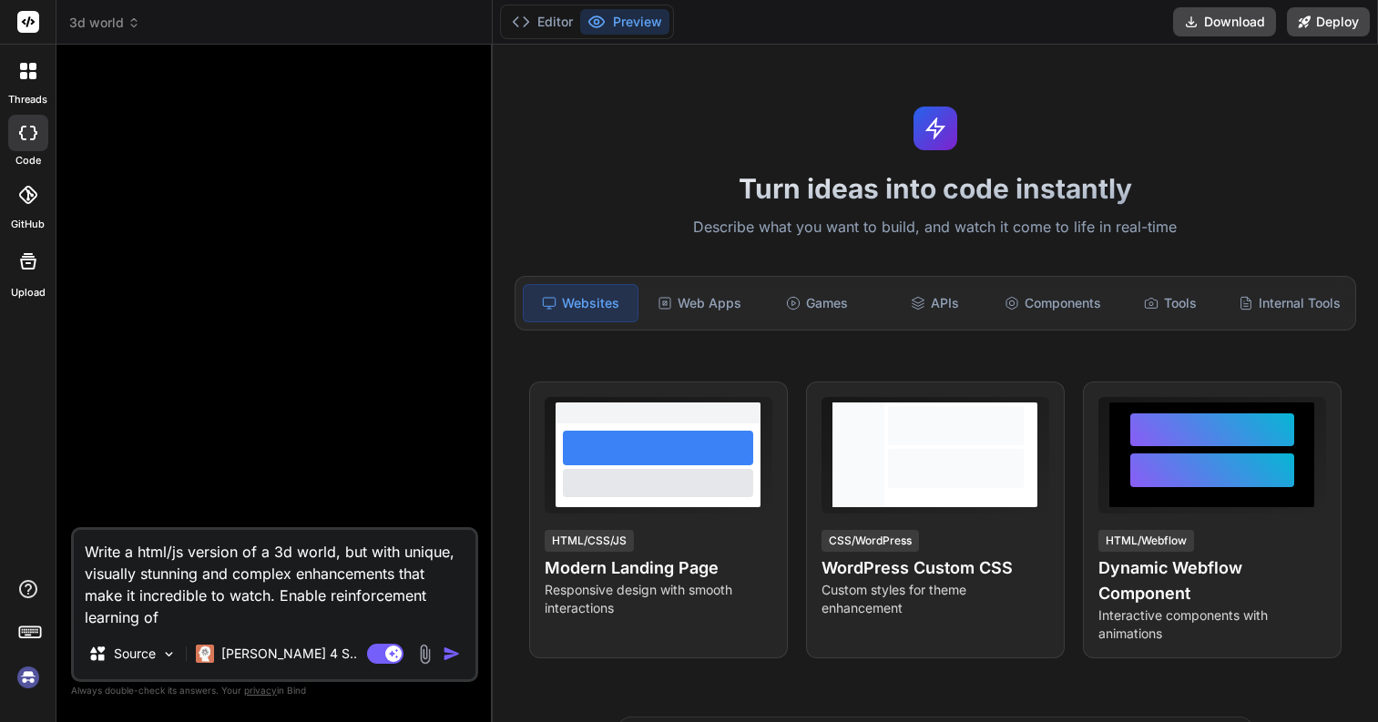
type textarea "Write a html/js version of a 3d world, but with unique, visually stunning and c…"
type textarea "x"
type textarea "Write a html/js version of a 3d world, but with unique, visually stunning and c…"
type textarea "x"
type textarea "Write a html/js version of a 3d world, but with unique, visually stunning and c…"
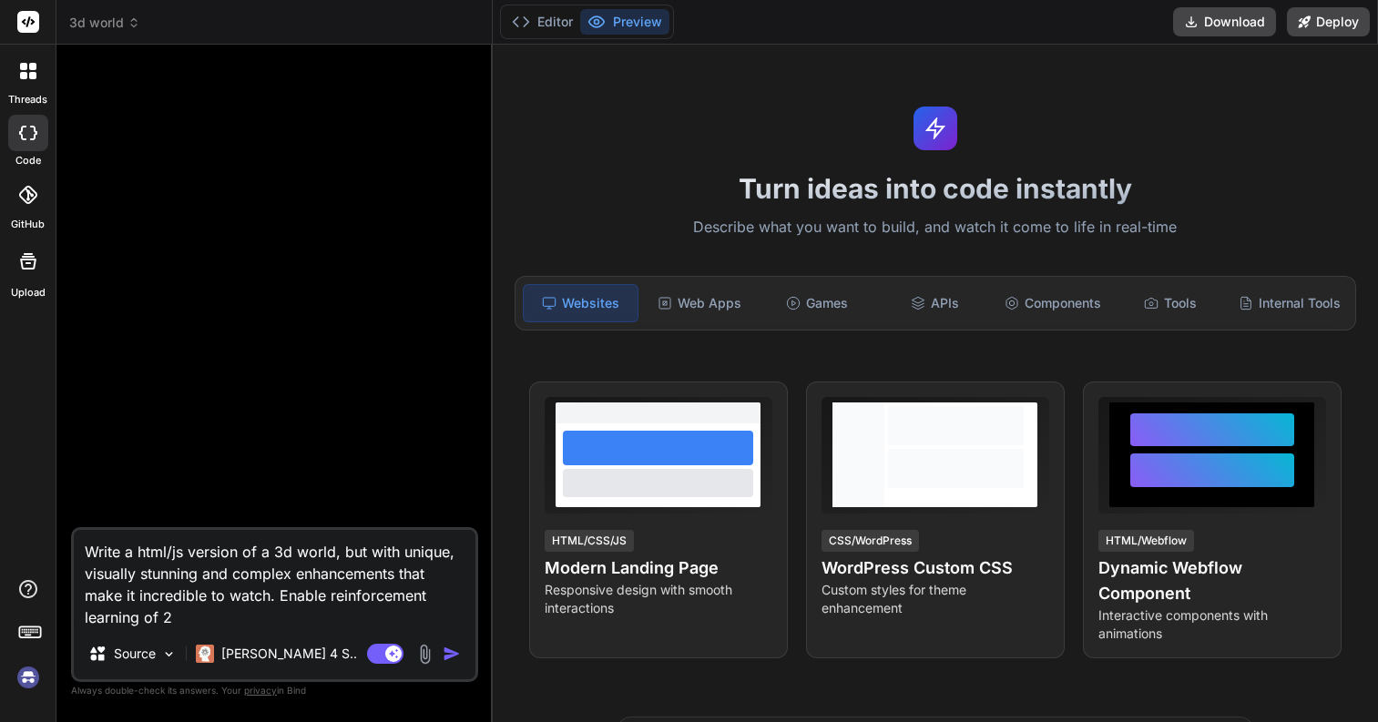
type textarea "x"
type textarea "Write a html/js version of a 3d world, but with unique, visually stunning and c…"
type textarea "x"
type textarea "Write a html/js version of a 3d world, but with unique, visually stunning and c…"
type textarea "x"
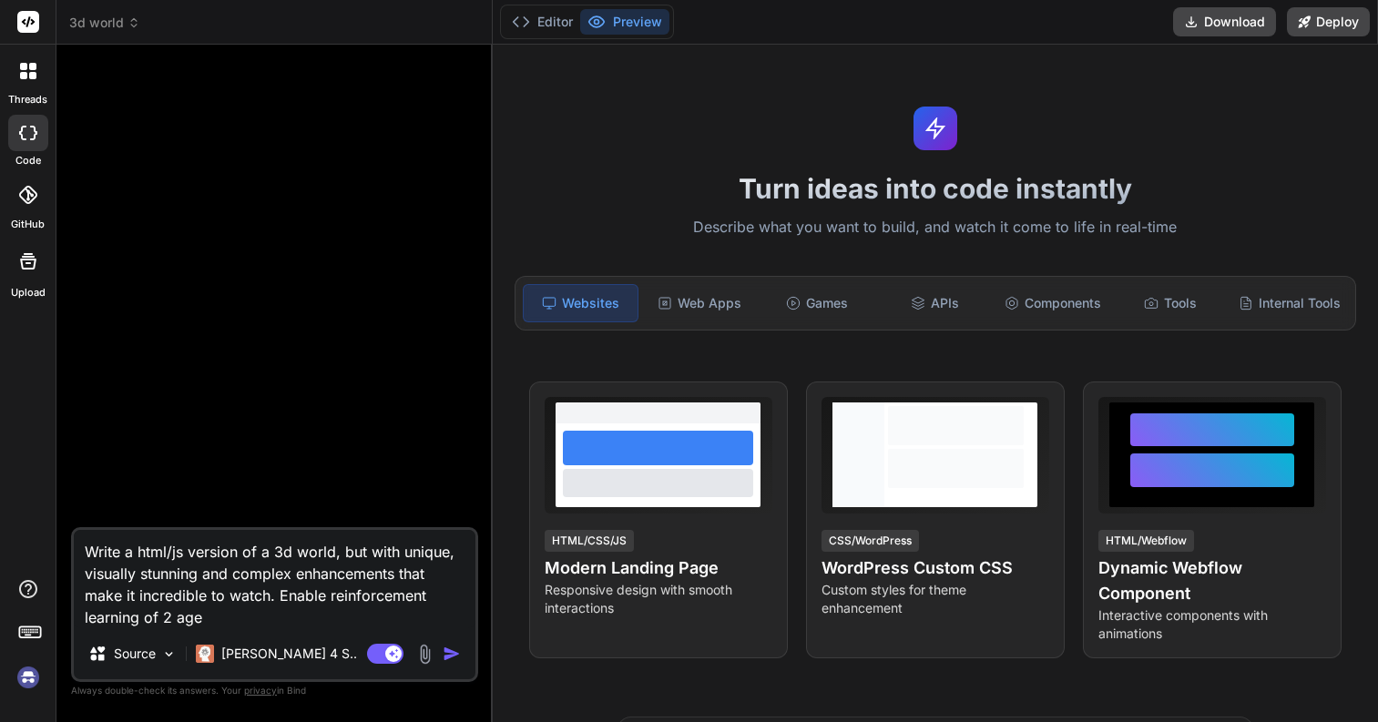
type textarea "Write a html/js version of a 3d world, but with unique, visually stunning and c…"
type textarea "x"
type textarea "Write a html/js version of a 3d world, but with unique, visually stunning and c…"
type textarea "x"
type textarea "Write a html/js version of a 3d world, but with unique, visually stunning and c…"
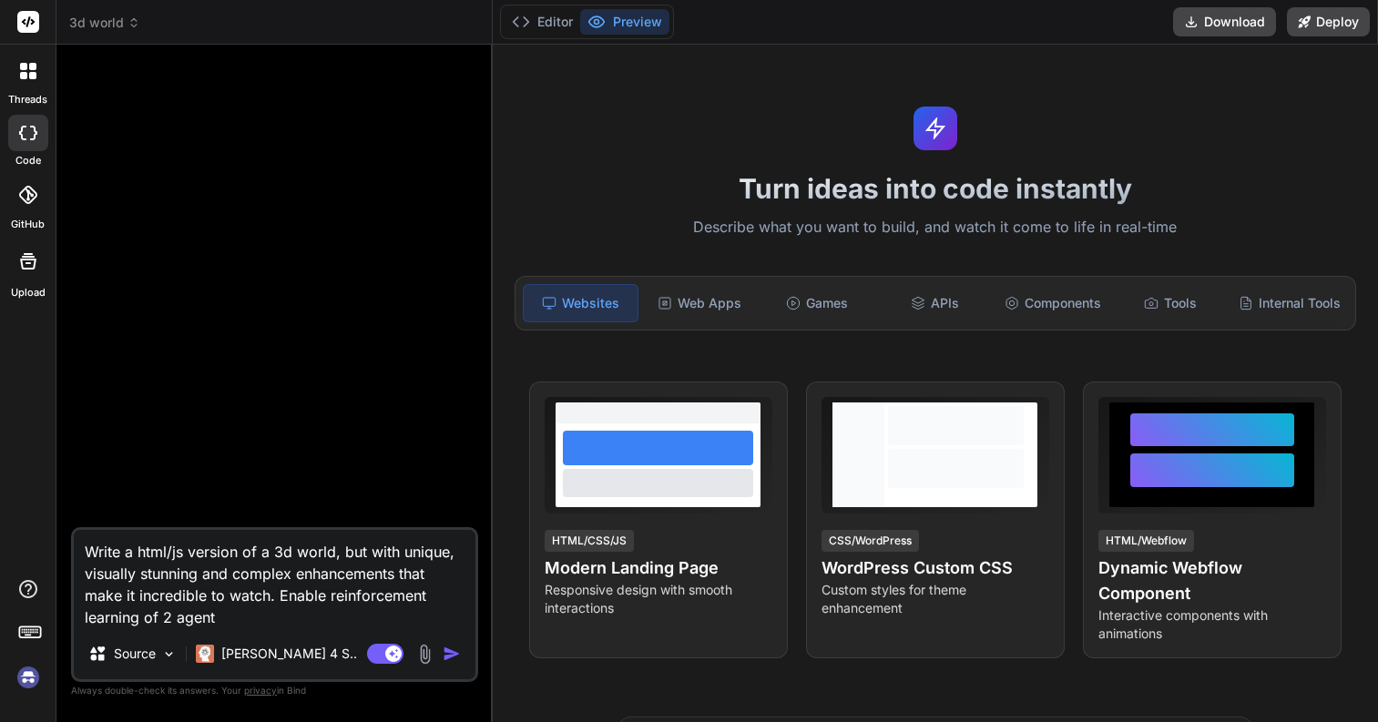
type textarea "x"
type textarea "Write a html/js version of a 3d world, but with unique, visually stunning and c…"
type textarea "x"
type textarea "Write a html/js version of a 3d world, but with unique, visually stunning and c…"
type textarea "x"
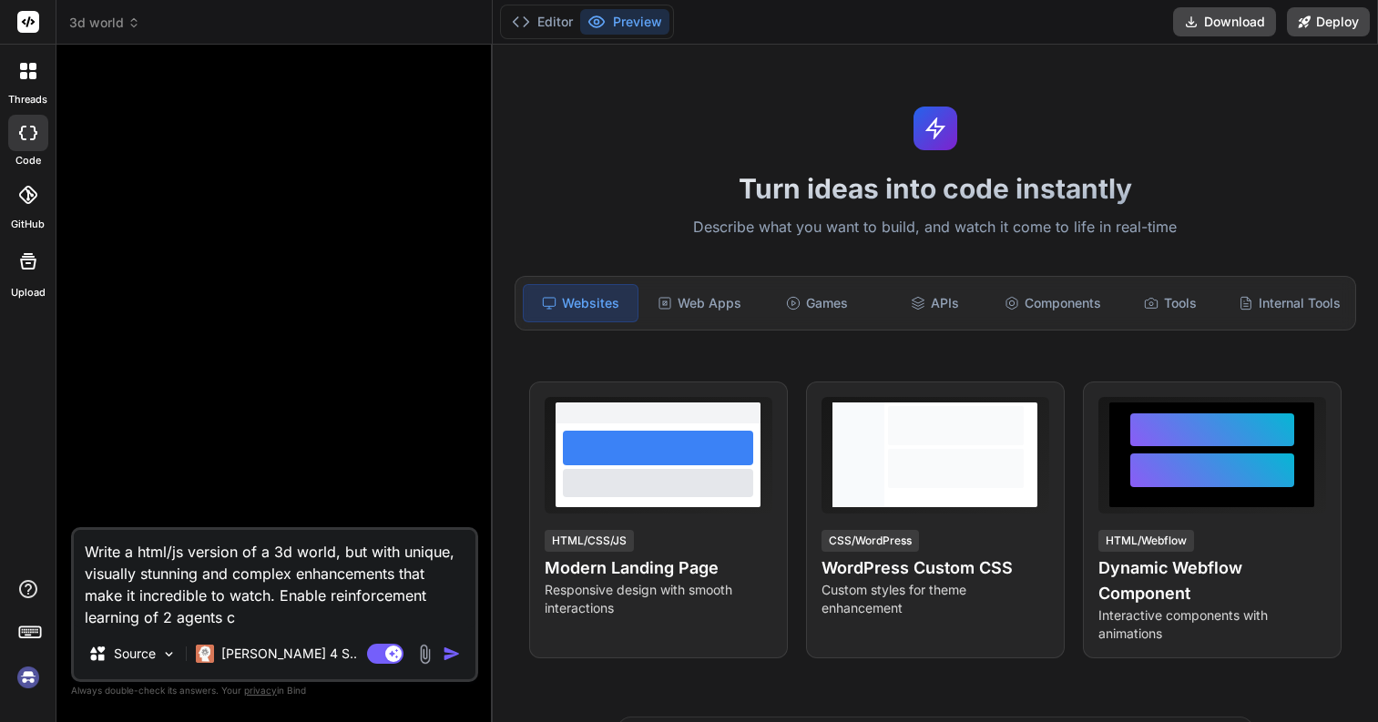
type textarea "Write a html/js version of a 3d world, but with unique, visually stunning and c…"
type textarea "x"
type textarea "Write a html/js version of a 3d world, but with unique, visually stunning and c…"
type textarea "x"
type textarea "Write a html/js version of a 3d world, but with unique, visually stunning and c…"
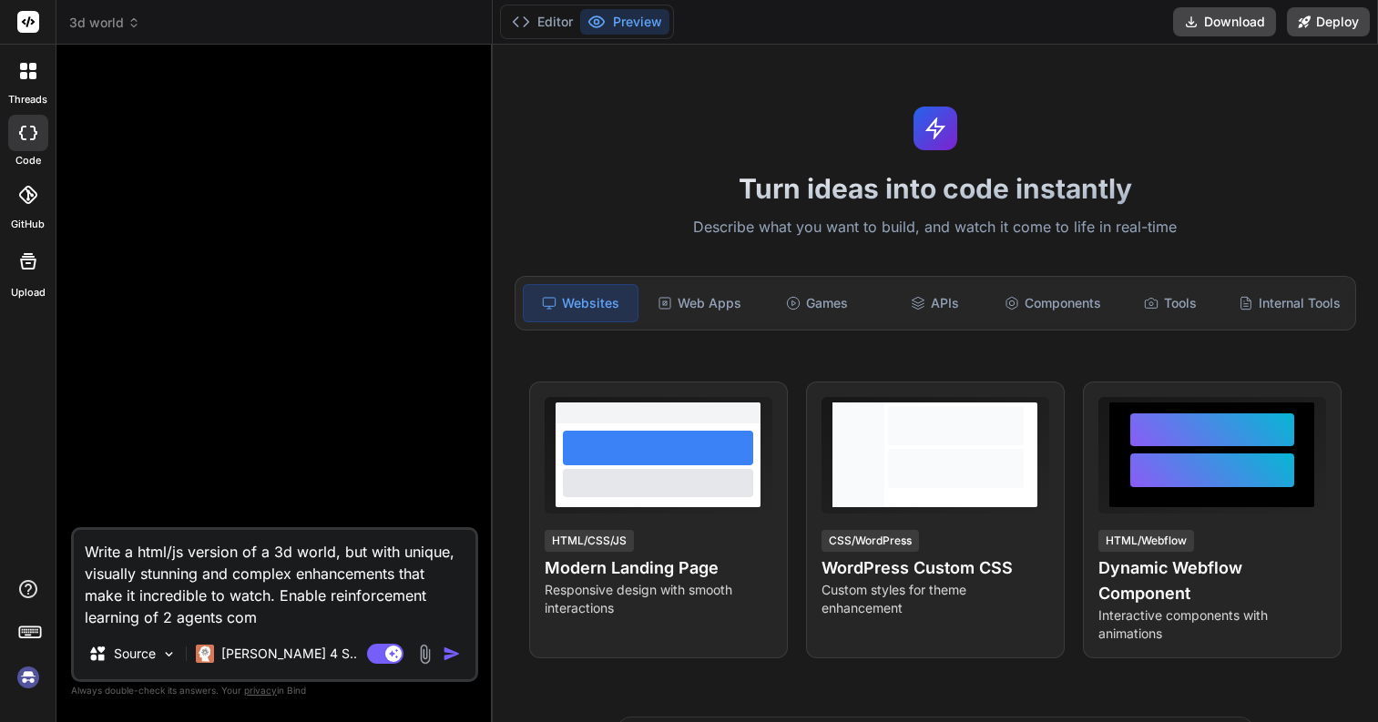
type textarea "x"
type textarea "Write a html/js version of a 3d world, but with unique, visually stunning and c…"
type textarea "x"
type textarea "Write a html/js version of a 3d world, but with unique, visually stunning and c…"
type textarea "x"
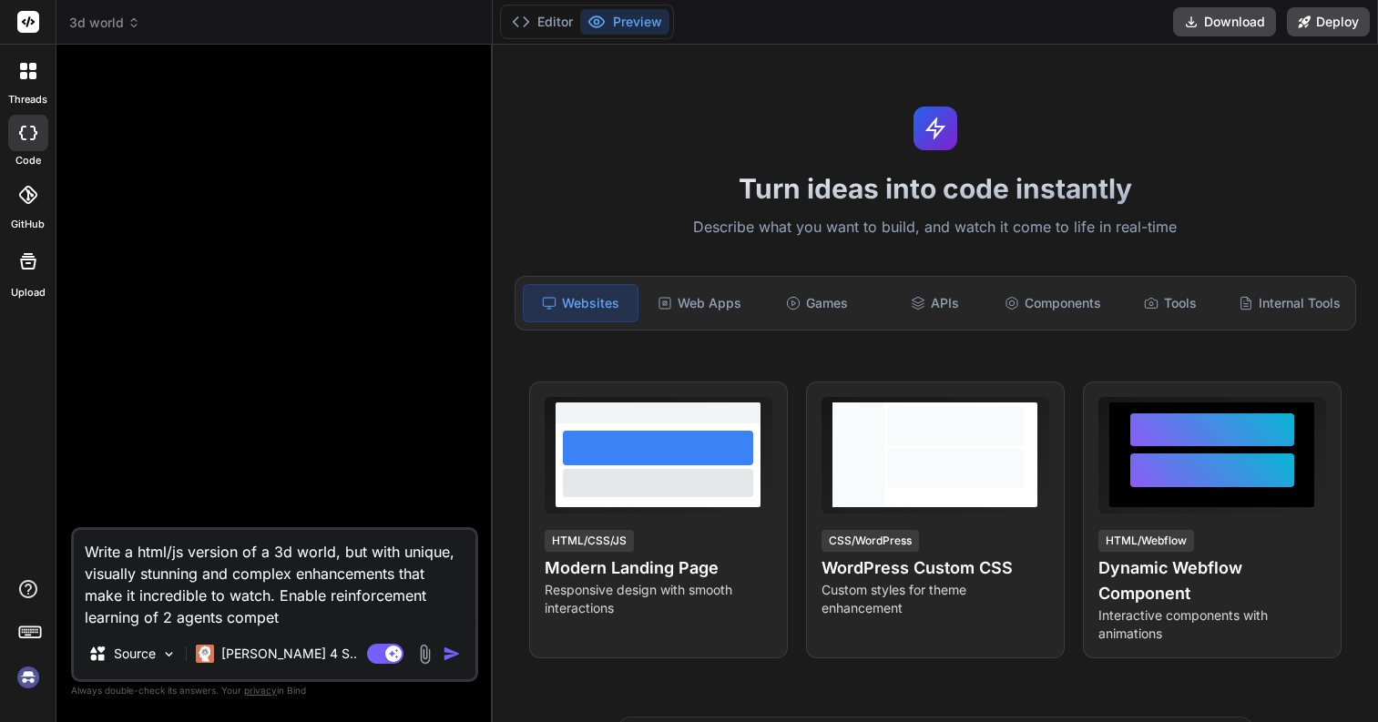
type textarea "Write a html/js version of a 3d world, but with unique, visually stunning and c…"
type textarea "x"
type textarea "Write a html/js version of a 3d world, but with unique, visually stunning and c…"
type textarea "x"
type textarea "Write a html/js version of a 3d world, but with unique, visually stunning and c…"
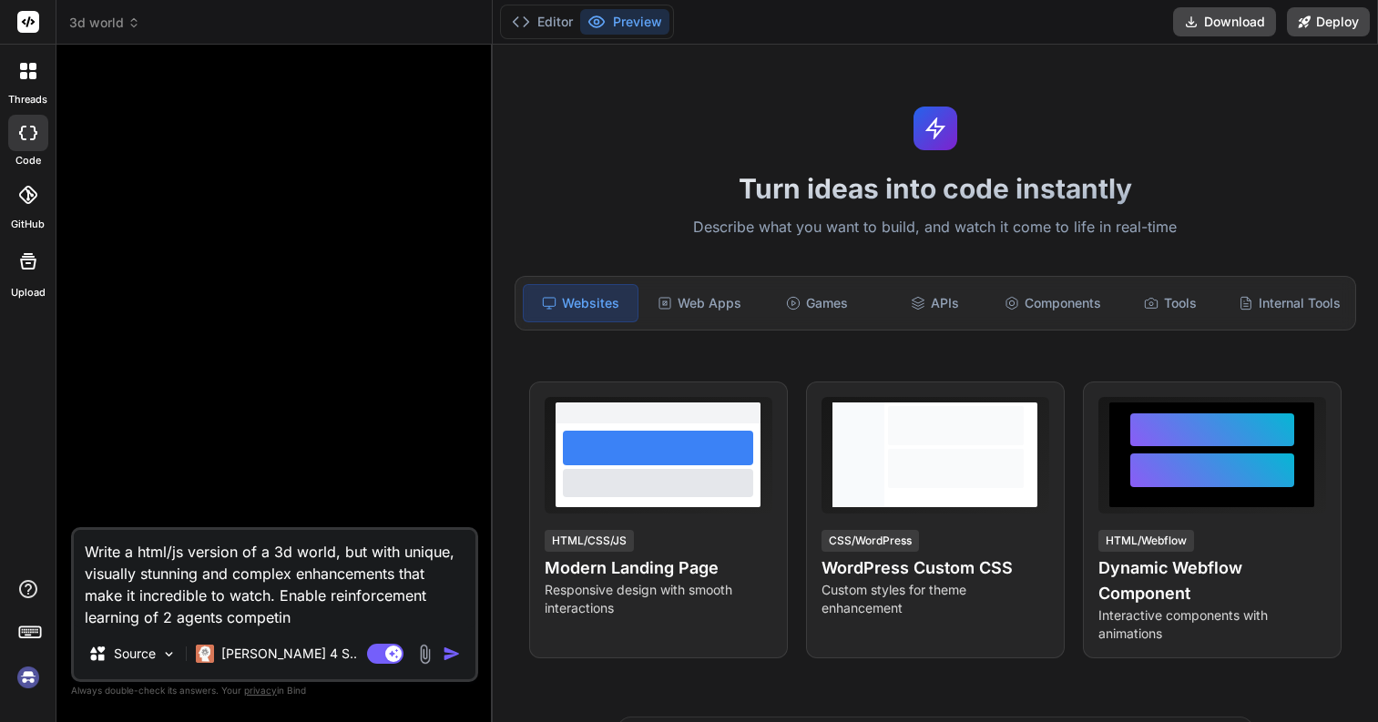
type textarea "x"
type textarea "Write a html/js version of a 3d world, but with unique, visually stunning and c…"
type textarea "x"
type textarea "Write a html/js version of a 3d world, but with unique, visually stunning and c…"
type textarea "x"
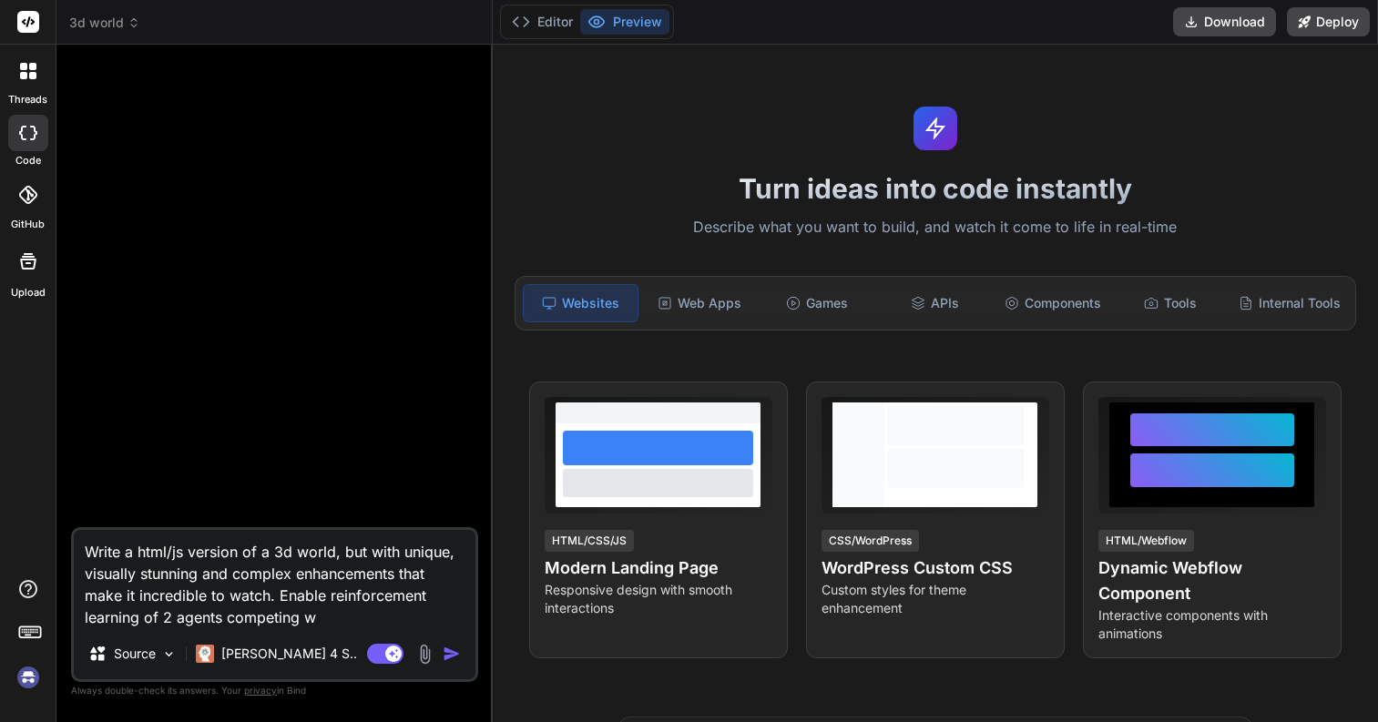
type textarea "Write a html/js version of a 3d world, but with unique, visually stunning and c…"
type textarea "x"
type textarea "Write a html/js version of a 3d world, but with unique, visually stunning and c…"
type textarea "x"
type textarea "Write a html/js version of a 3d world, but with unique, visually stunning and c…"
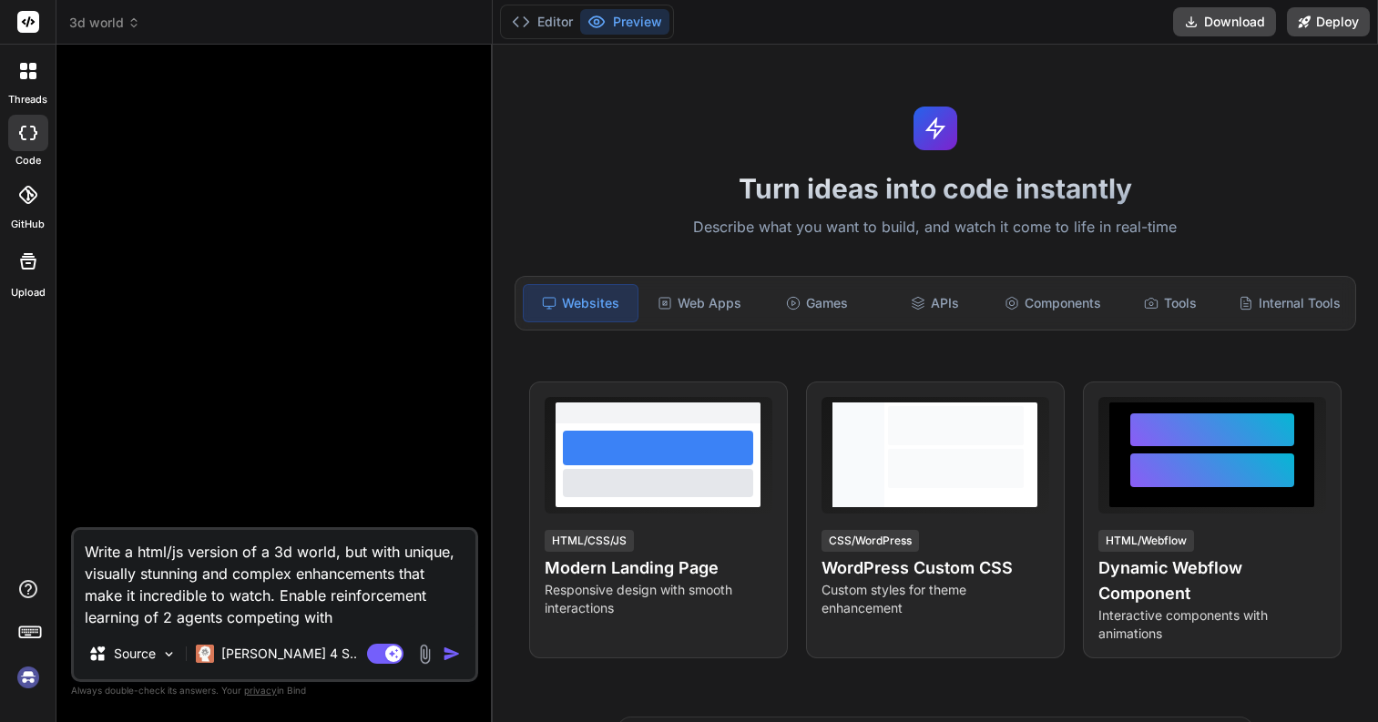
type textarea "x"
type textarea "Write a html/js version of a 3d world, but with unique, visually stunning and c…"
type textarea "x"
type textarea "Write a html/js version of a 3d world, but with unique, visually stunning and c…"
type textarea "x"
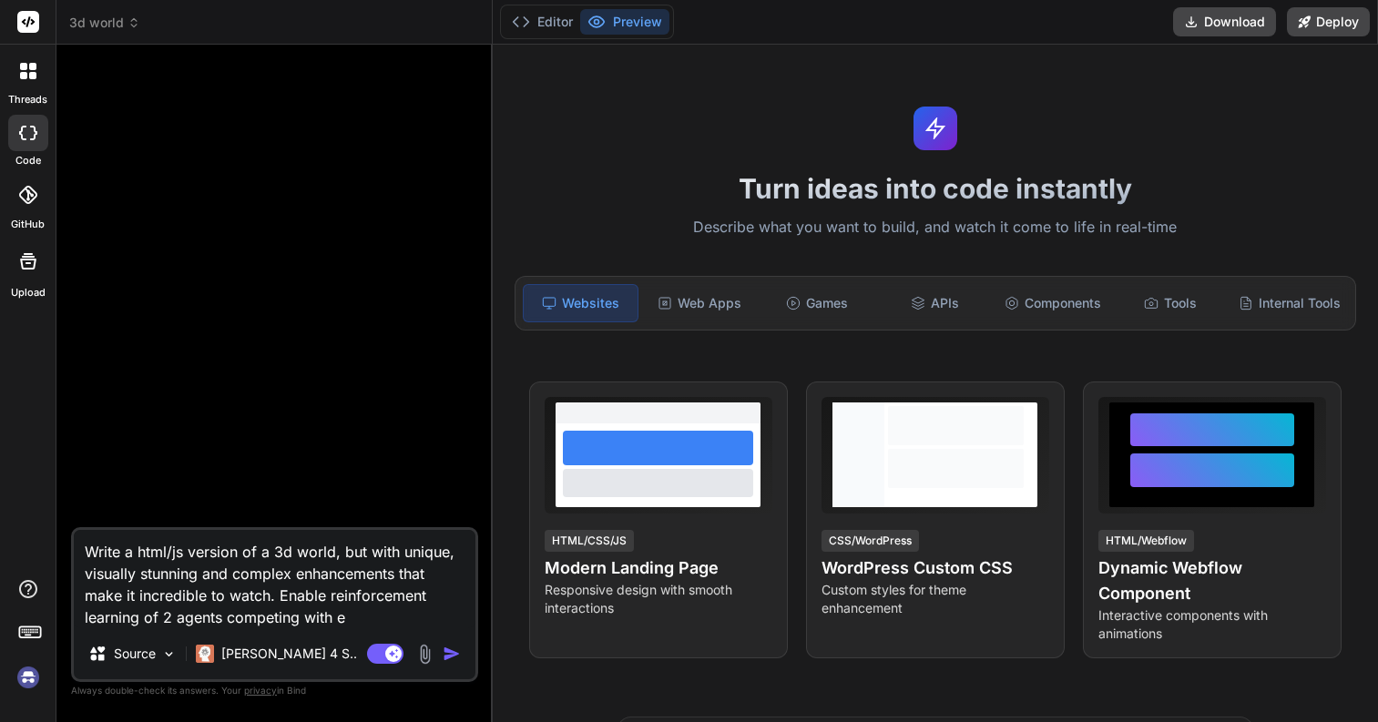
type textarea "Write a html/js version of a 3d world, but with unique, visually stunning and c…"
type textarea "x"
type textarea "Write a html/js version of a 3d world, but with unique, visually stunning and c…"
type textarea "x"
type textarea "Write a html/js version of a 3d world, but with unique, visually stunning and c…"
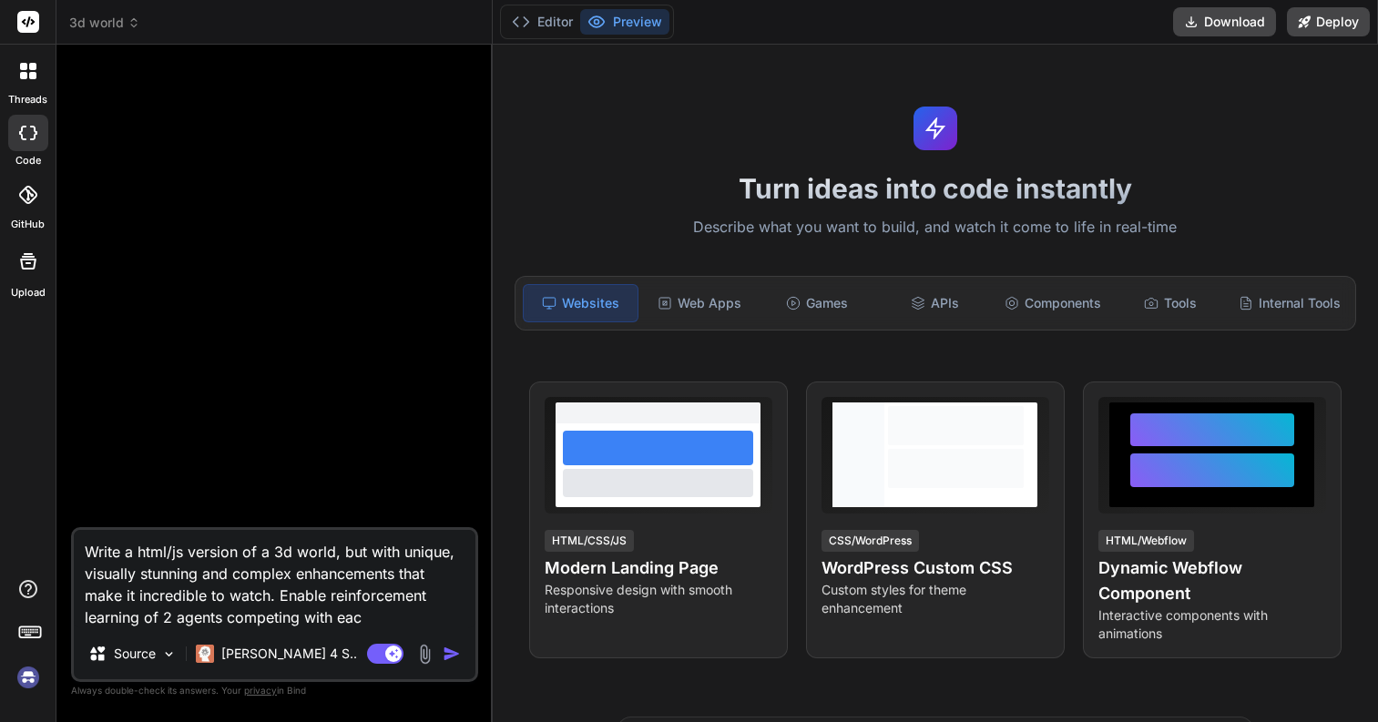
type textarea "x"
type textarea "Write a html/js version of a 3d world, but with unique, visually stunning and c…"
type textarea "x"
type textarea "Write a html/js version of a 3d world, but with unique, visually stunning and c…"
type textarea "x"
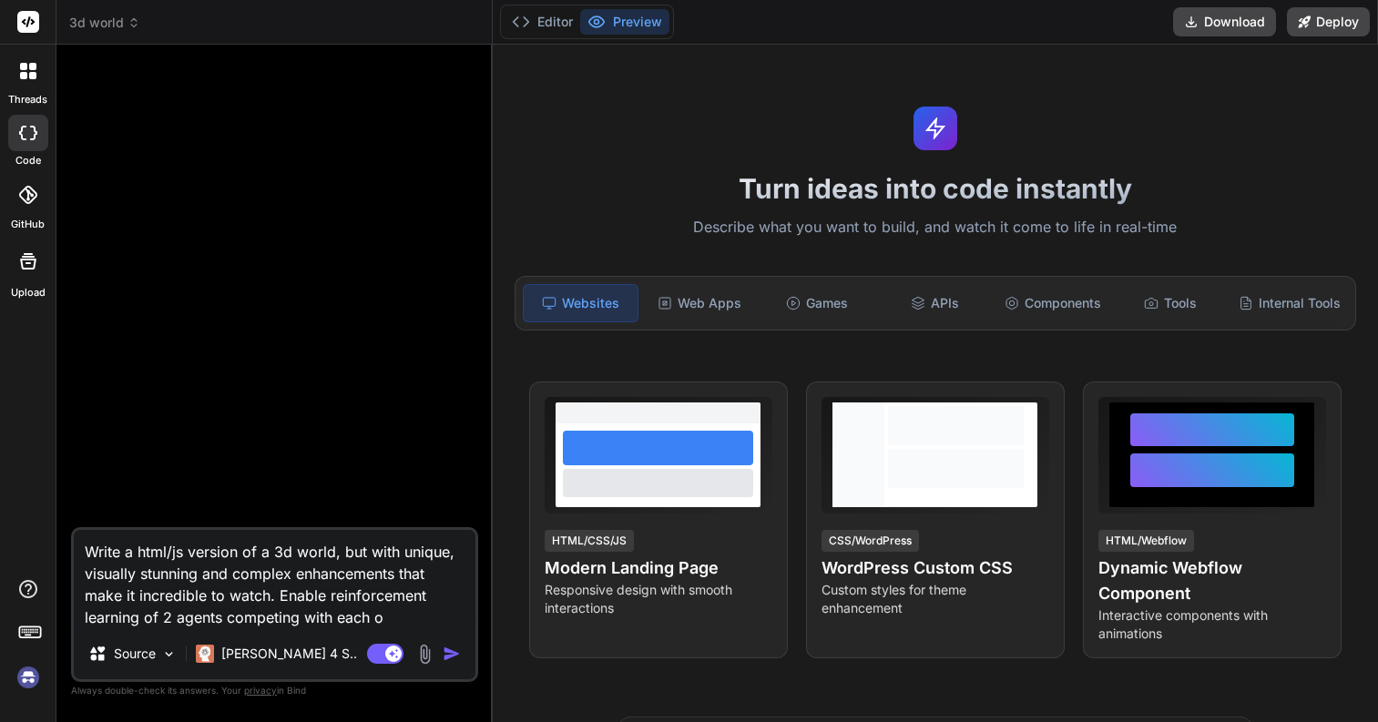
type textarea "Write a html/js version of a 3d world, but with unique, visually stunning and c…"
type textarea "x"
type textarea "Write a html/js version of a 3d world, but with unique, visually stunning and c…"
type textarea "x"
type textarea "Write a html/js version of a 3d world, but with unique, visually stunning and c…"
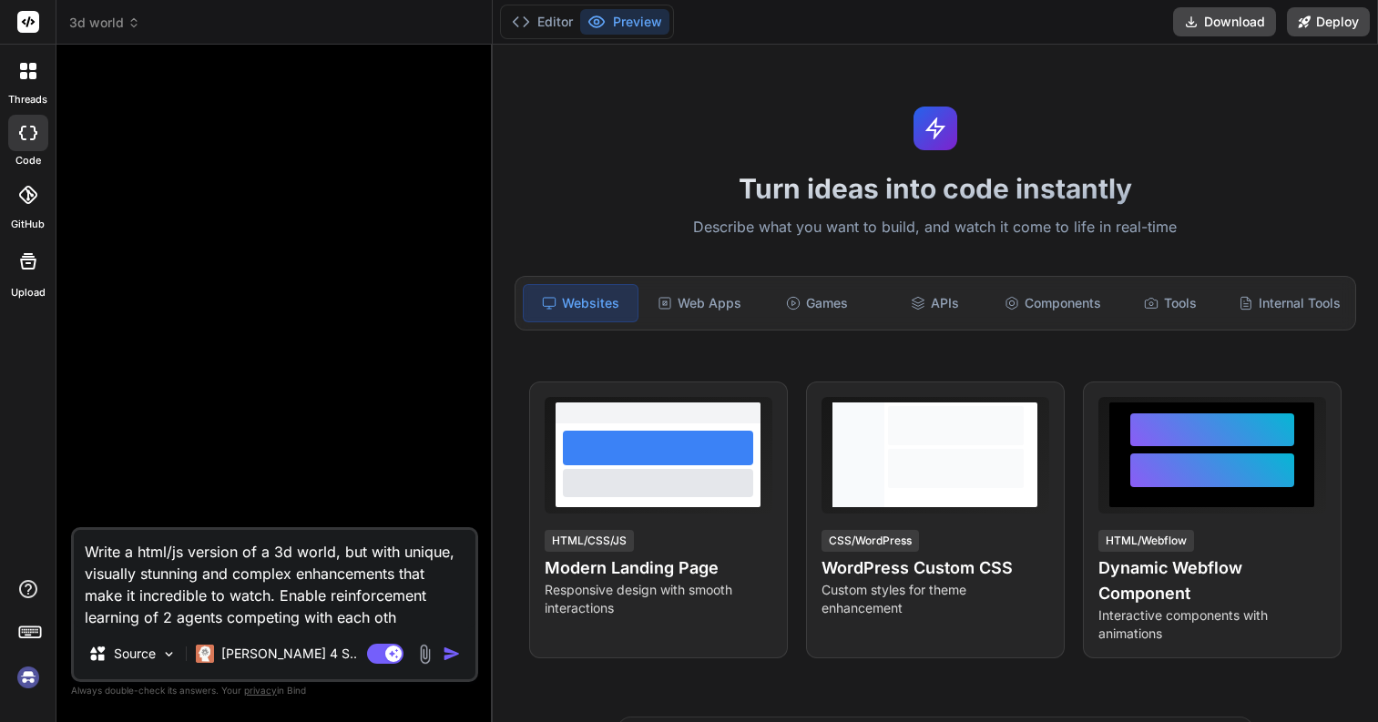
type textarea "x"
type textarea "Write a html/js version of a 3d world, but with unique, visually stunning and c…"
type textarea "x"
type textarea "Write a html/js version of a 3d world, but with unique, visually stunning and c…"
type textarea "x"
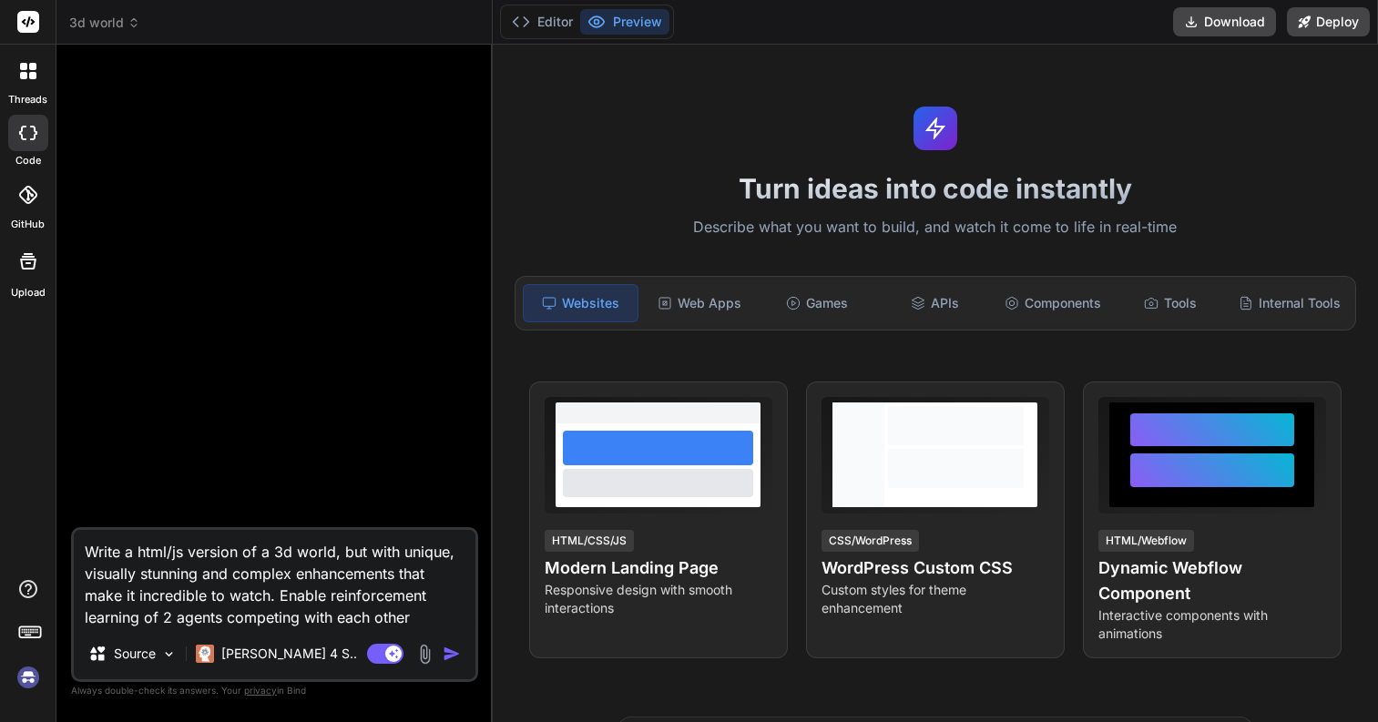
type textarea "Write a html/js version of a 3d world, but with unique, visually stunning and c…"
type textarea "x"
type textarea "Write a html/js version of a 3d world, but with unique, visually stunning and c…"
type textarea "x"
type textarea "Write a html/js version of a 3d world, but with unique, visually stunning and c…"
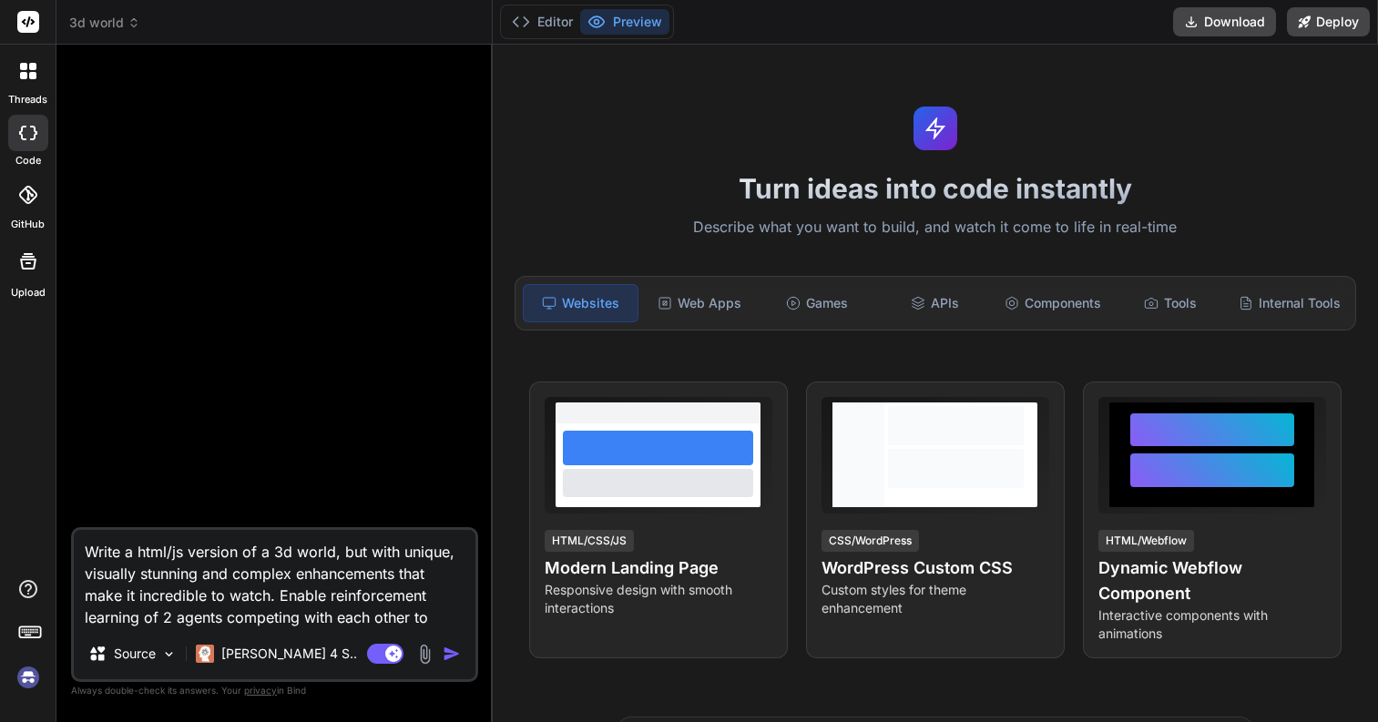
type textarea "x"
type textarea "Write a html/js version of a 3d world, but with unique, visually stunning and c…"
type textarea "x"
type textarea "Write a html/js version of a 3d world, but with unique, visually stunning and c…"
type textarea "x"
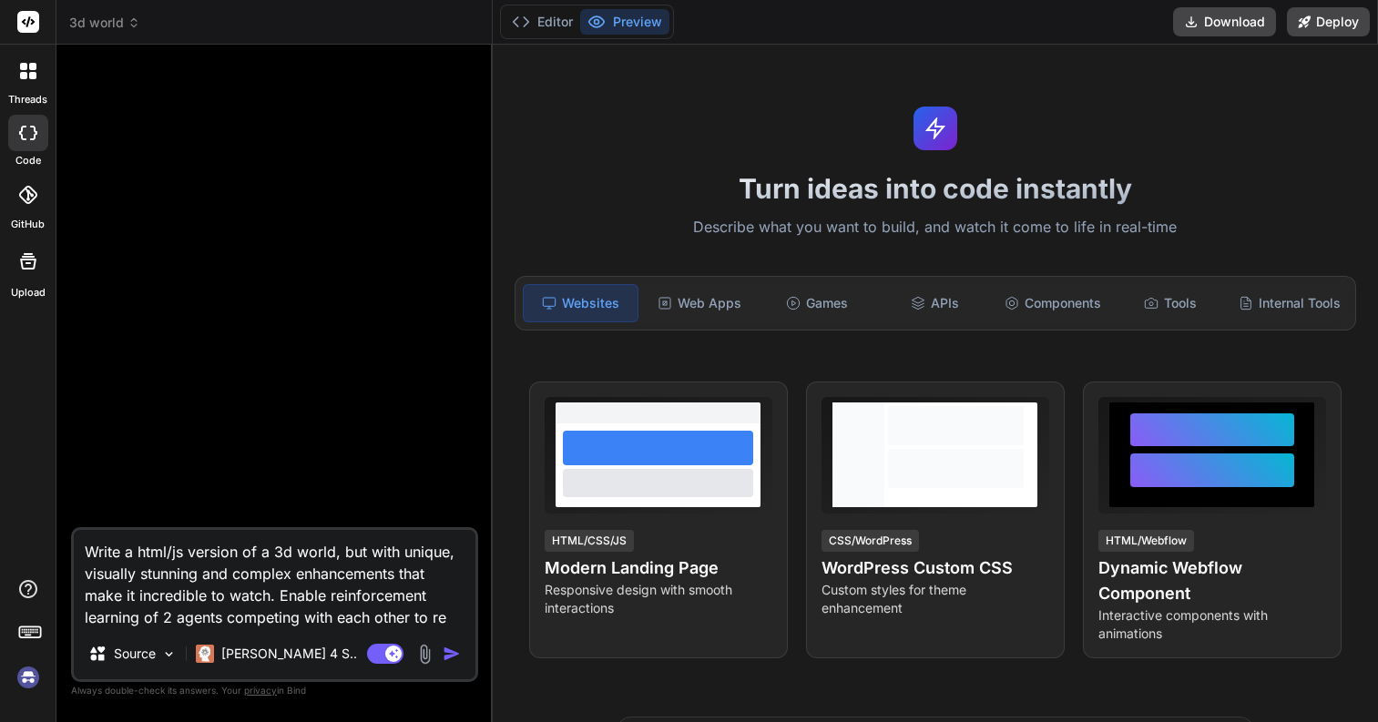
type textarea "Write a html/js version of a 3d world, but with unique, visually stunning and c…"
type textarea "x"
type textarea "Write a html/js version of a 3d world, but with unique, visually stunning and c…"
type textarea "x"
type textarea "Write a html/js version of a 3d world, but with unique, visually stunning and c…"
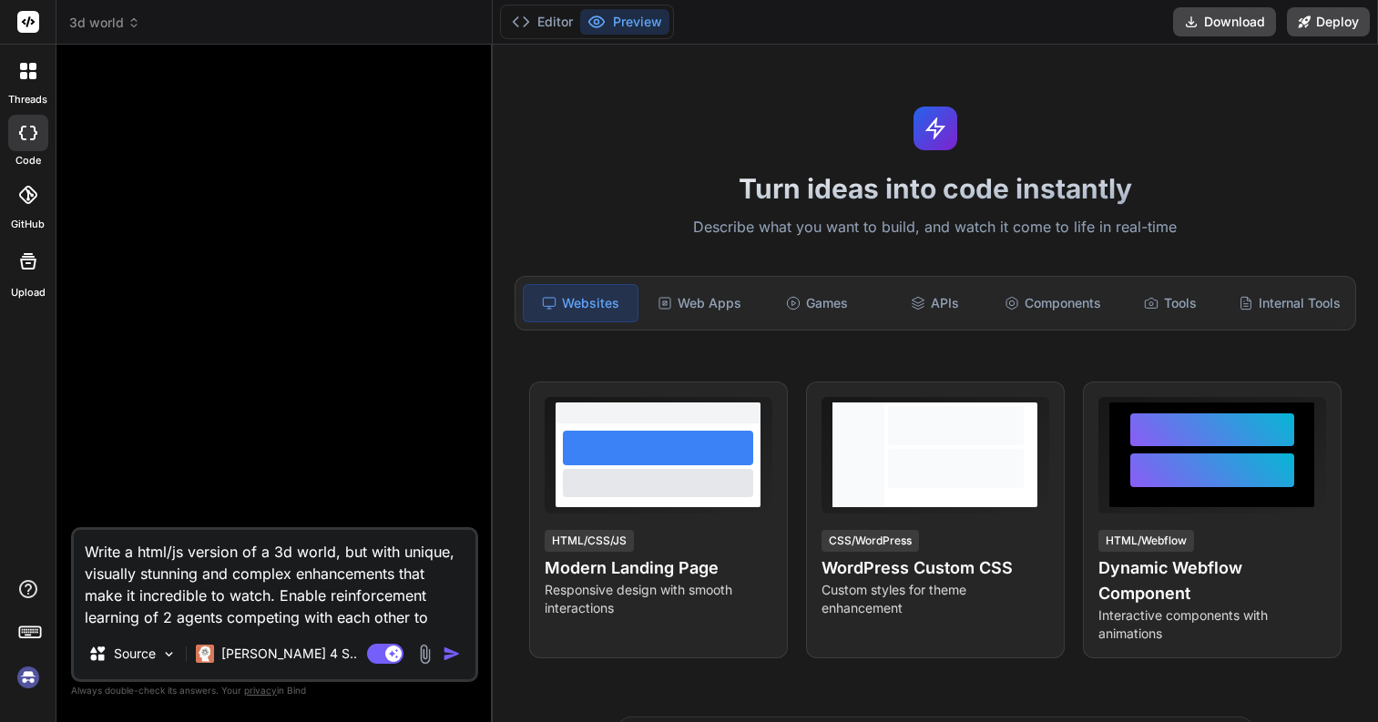
type textarea "x"
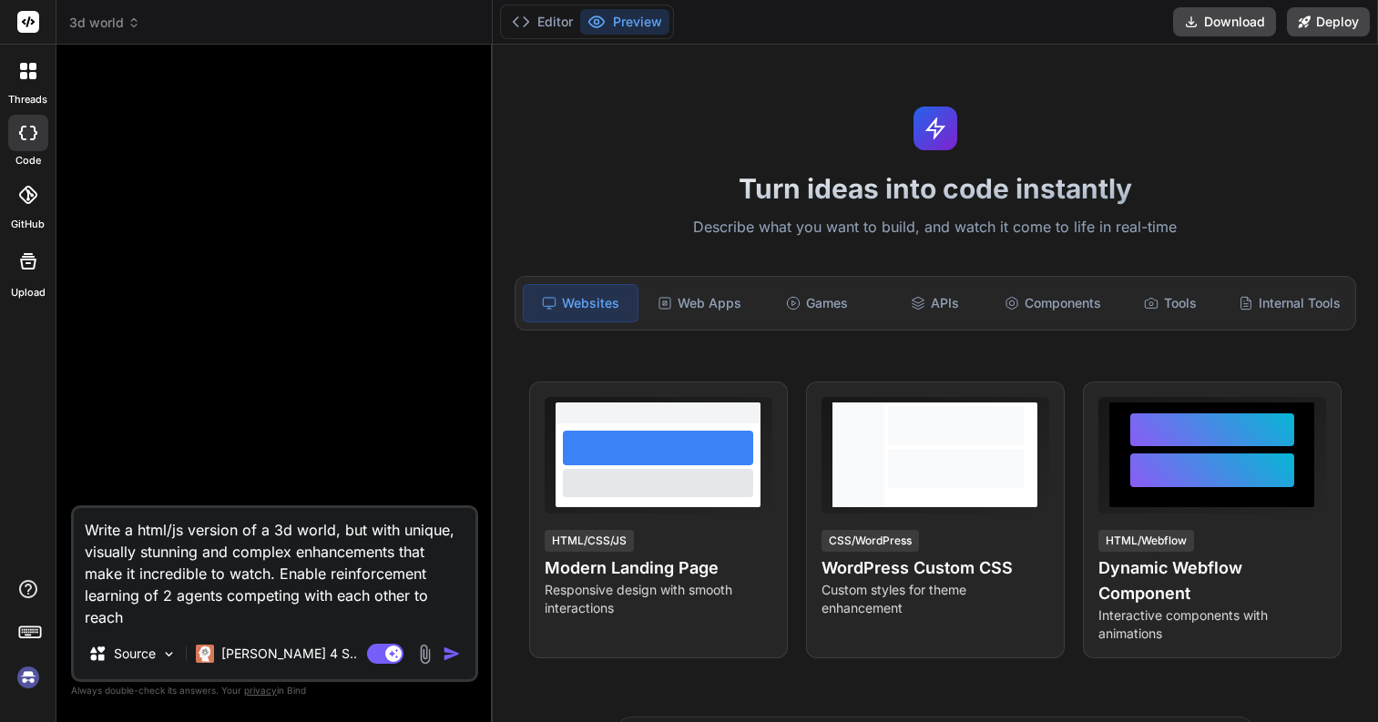
type textarea "Write a html/js version of a 3d world, but with unique, visually stunning and c…"
type textarea "x"
type textarea "Write a html/js version of a 3d world, but with unique, visually stunning and c…"
type textarea "x"
type textarea "Write a html/js version of a 3d world, but with unique, visually stunning and c…"
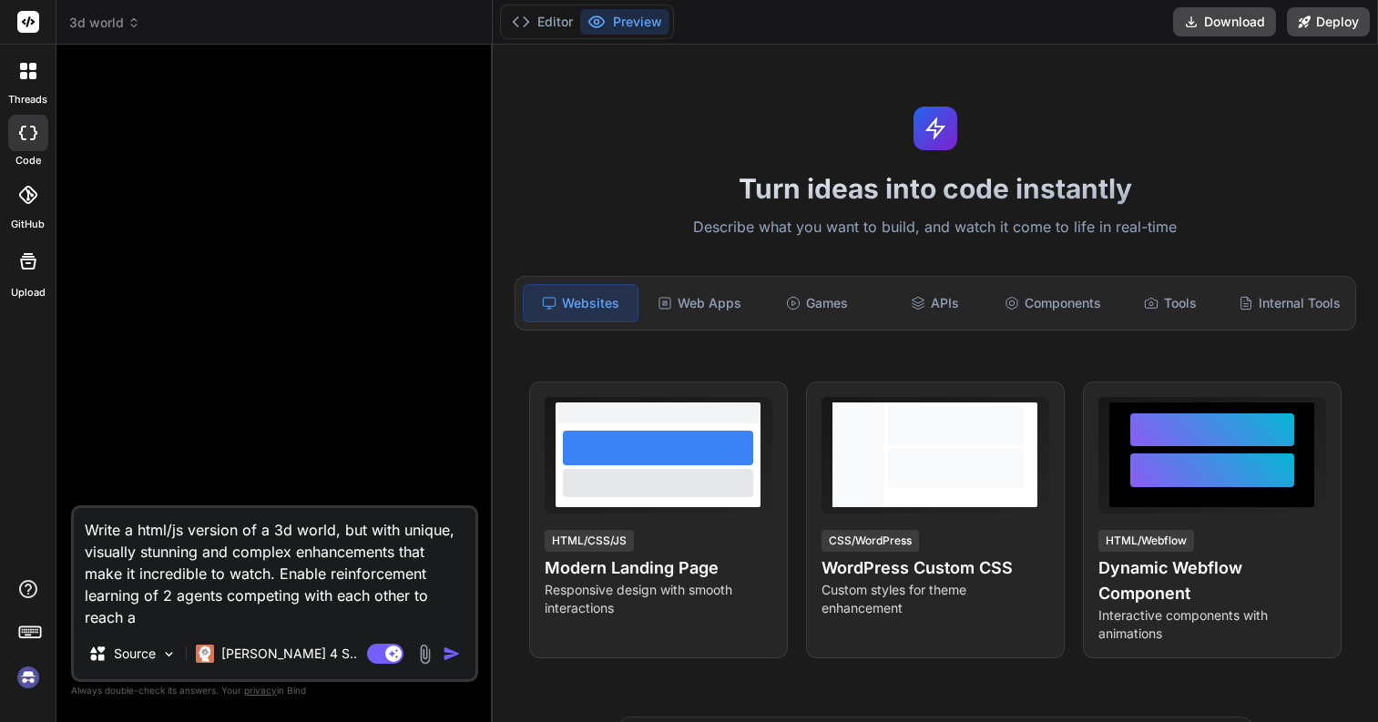
type textarea "x"
type textarea "Write a html/js version of a 3d world, but with unique, visually stunning and c…"
type textarea "x"
type textarea "Write a html/js version of a 3d world, but with unique, visually stunning and c…"
type textarea "x"
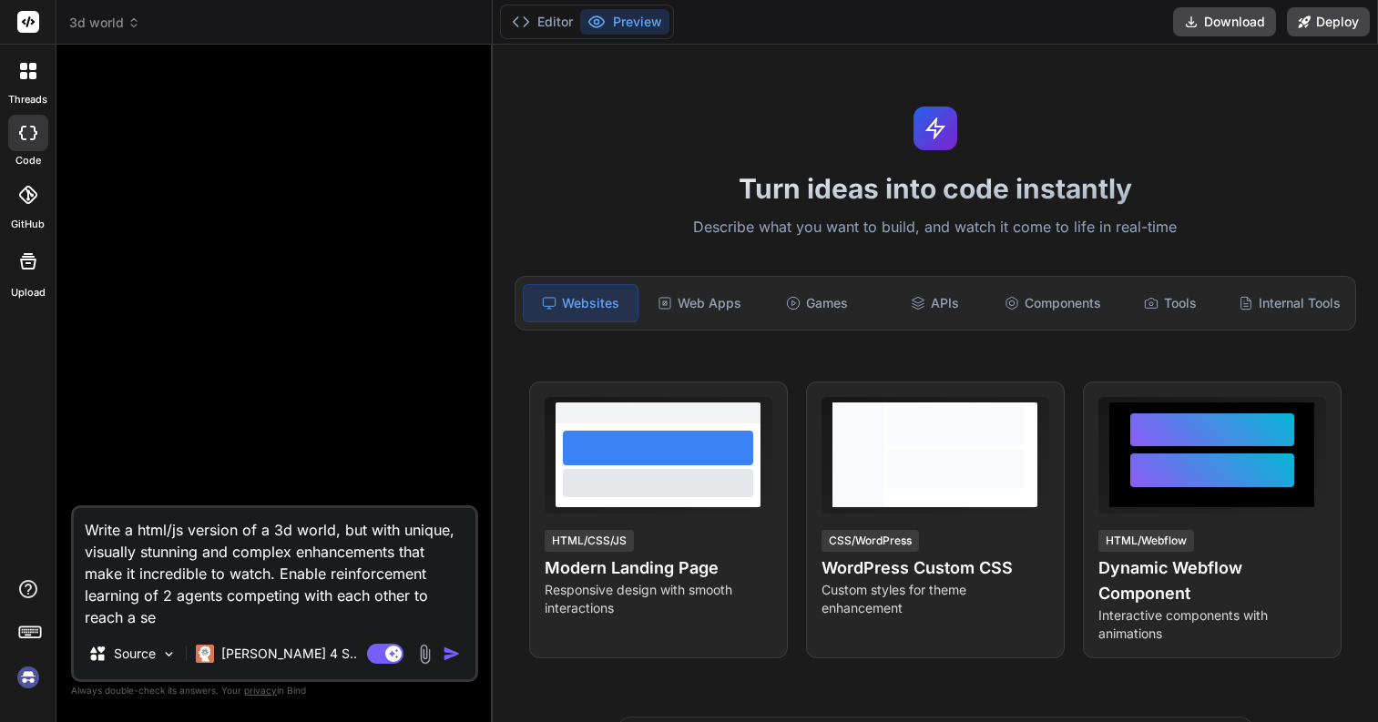
type textarea "Write a html/js version of a 3d world, but with unique, visually stunning and c…"
type textarea "x"
type textarea "Write a html/js version of a 3d world, but with unique, visually stunning and c…"
type textarea "x"
type textarea "Write a html/js version of a 3d world, but with unique, visually stunning and c…"
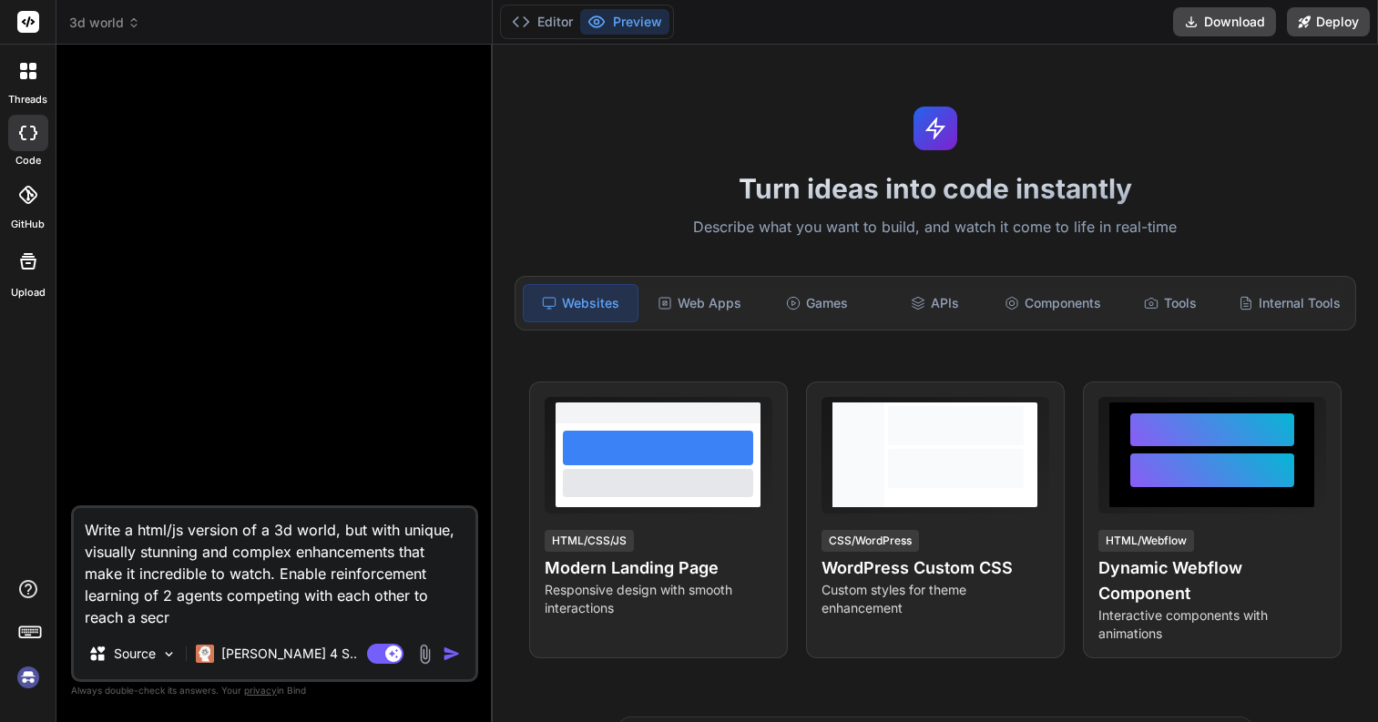
type textarea "x"
type textarea "Write a html/js version of a 3d world, but with unique, visually stunning and c…"
type textarea "x"
type textarea "Write a html/js version of a 3d world, but with unique, visually stunning and c…"
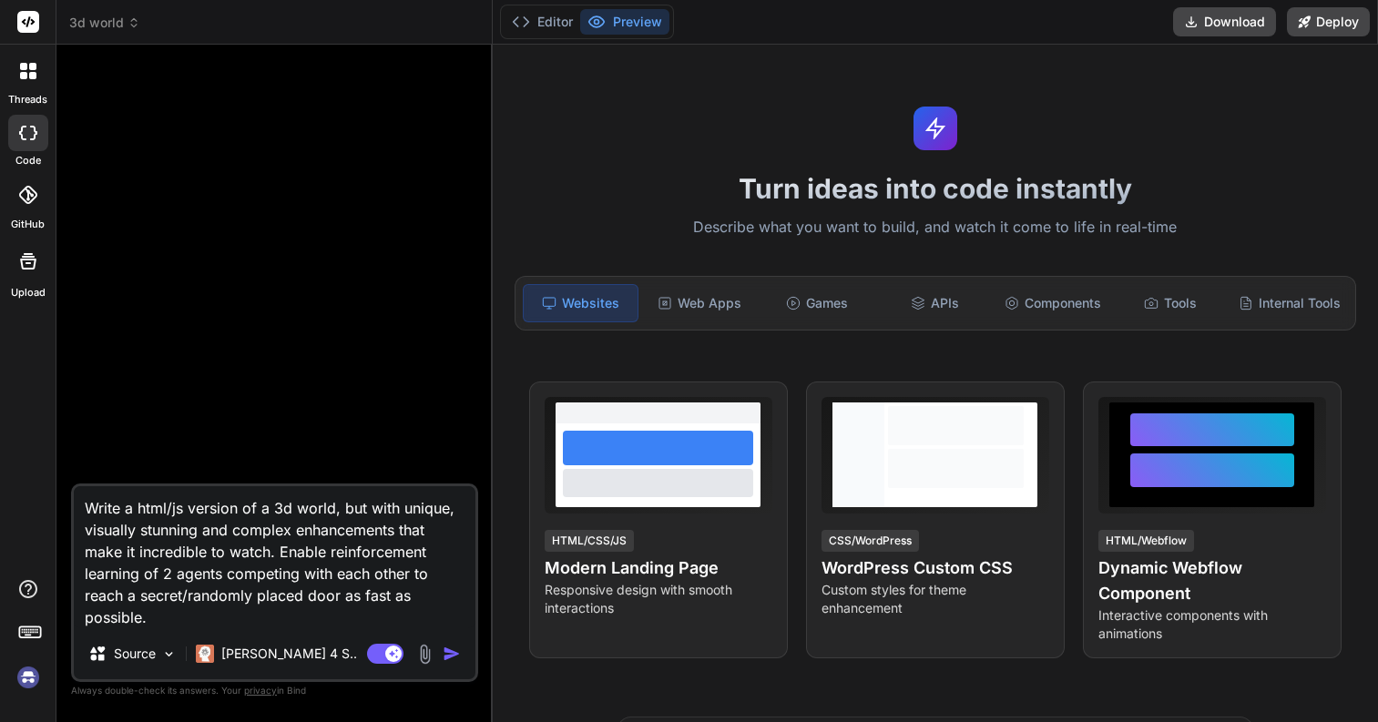
click at [145, 574] on textarea "Write a html/js version of a 3d world, but with unique, visually stunning and c…" at bounding box center [275, 558] width 402 height 142
click at [303, 576] on textarea "Write a html/js version of a 3d world, but with unique, visually stunning and c…" at bounding box center [275, 558] width 402 height 142
click at [456, 658] on img "button" at bounding box center [452, 654] width 18 height 18
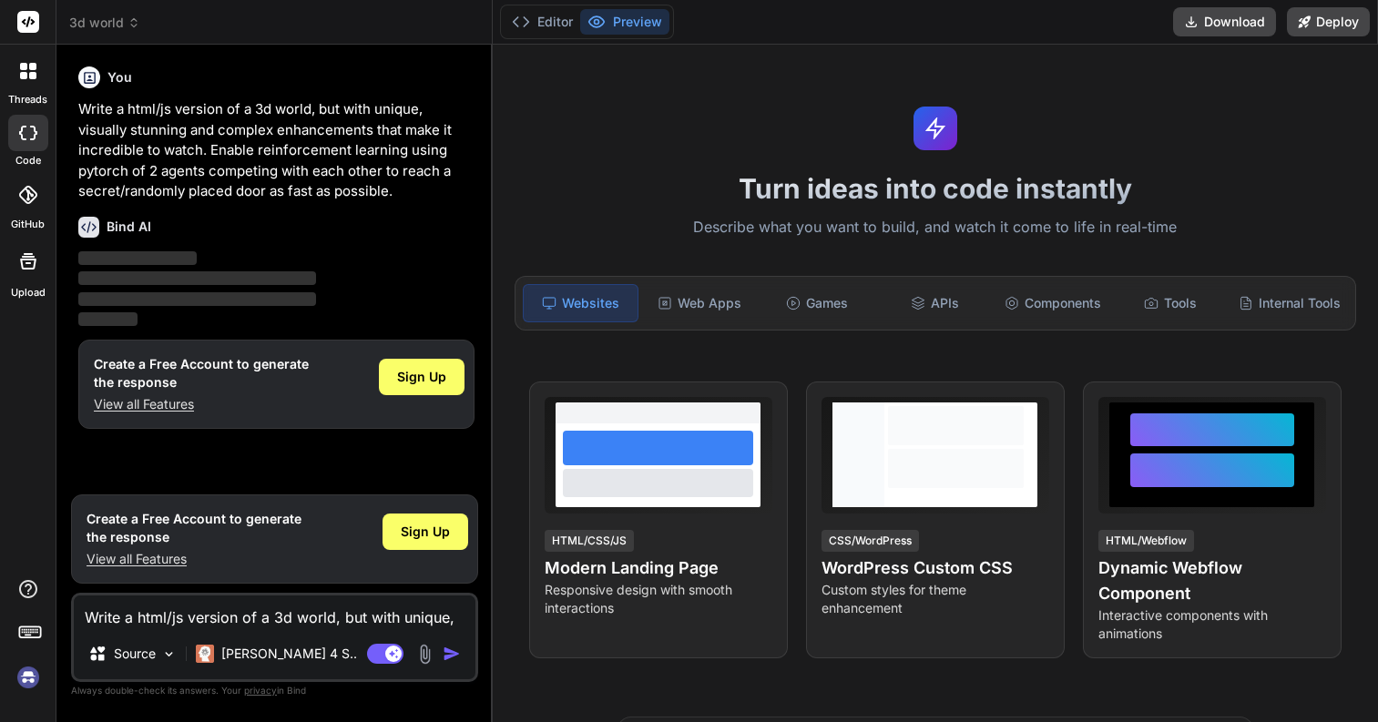
click at [168, 402] on p "View all Features" at bounding box center [201, 404] width 215 height 18
click at [416, 370] on span "Sign Up" at bounding box center [421, 377] width 49 height 18
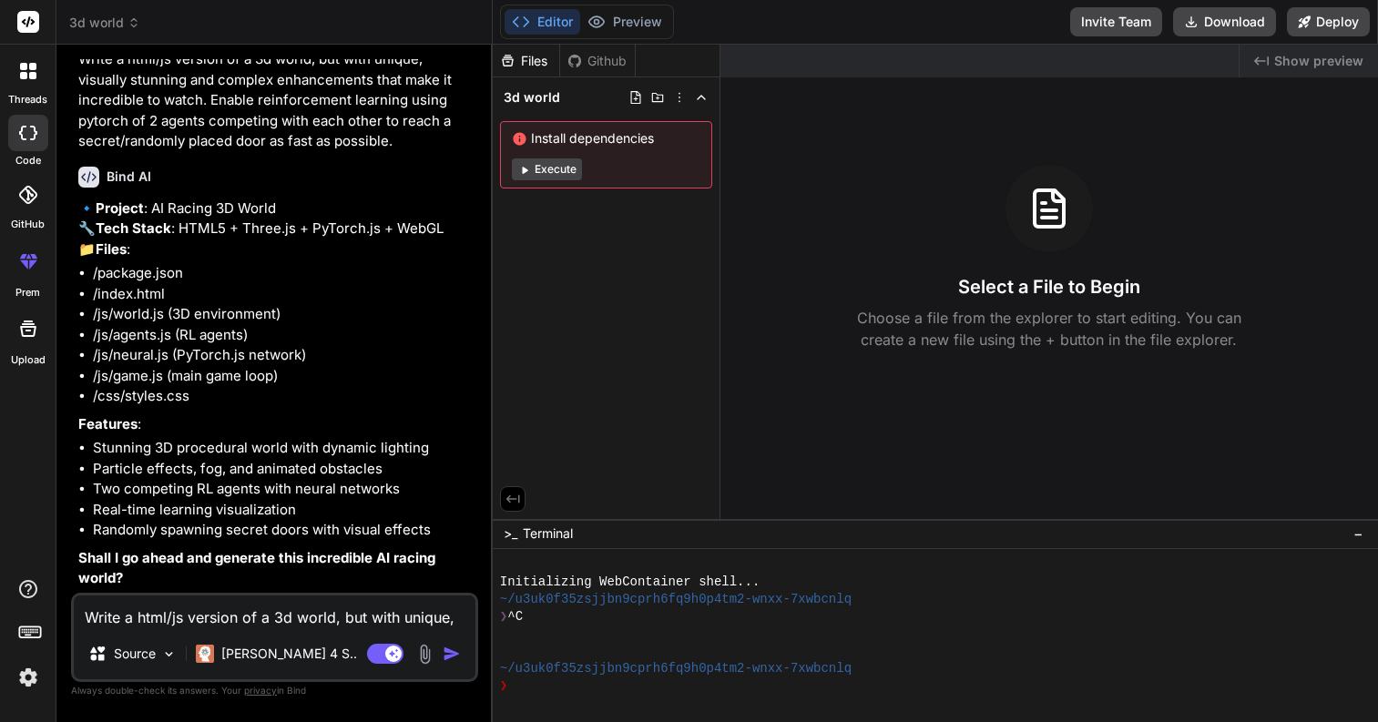
scroll to position [90, 0]
click at [217, 615] on textarea "Write a html/js version of a 3d world, but with unique, visually stunning and c…" at bounding box center [275, 612] width 402 height 33
click at [264, 651] on p "Claude 4 S.." at bounding box center [289, 654] width 136 height 18
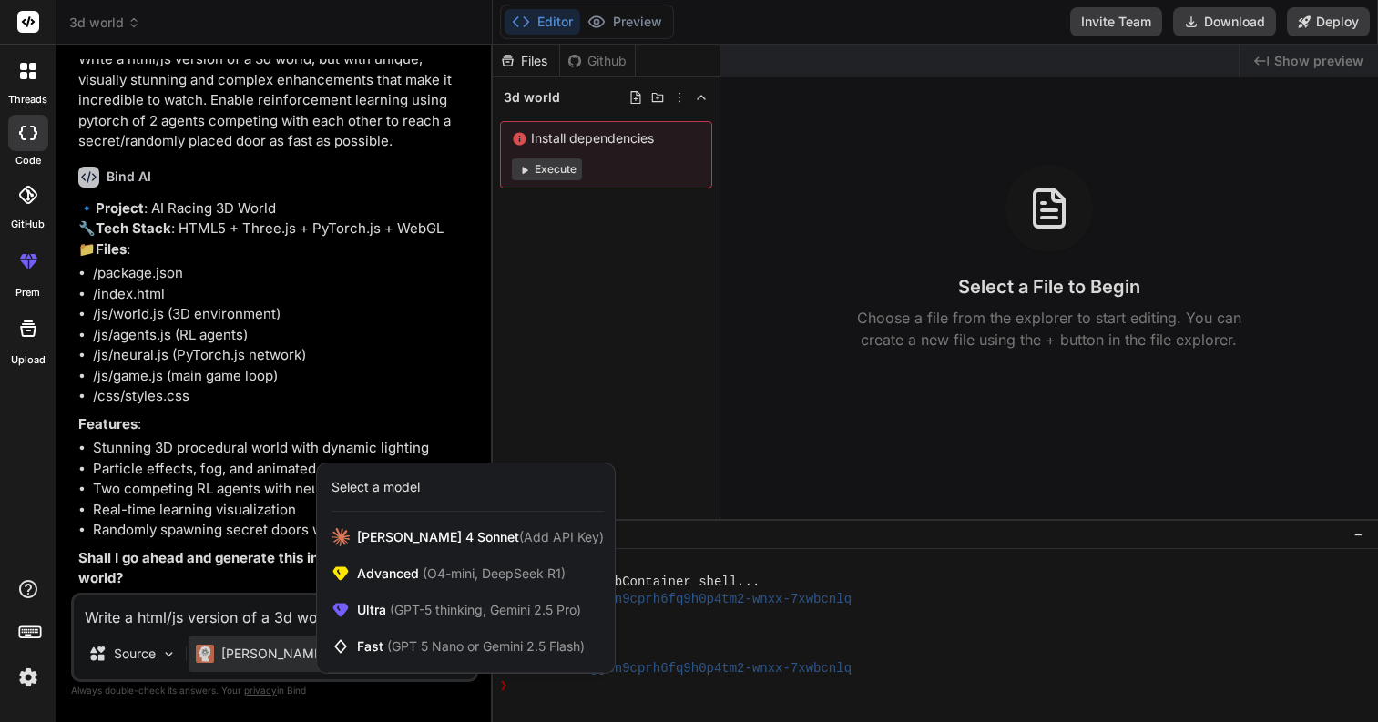
click at [245, 613] on div at bounding box center [689, 361] width 1378 height 722
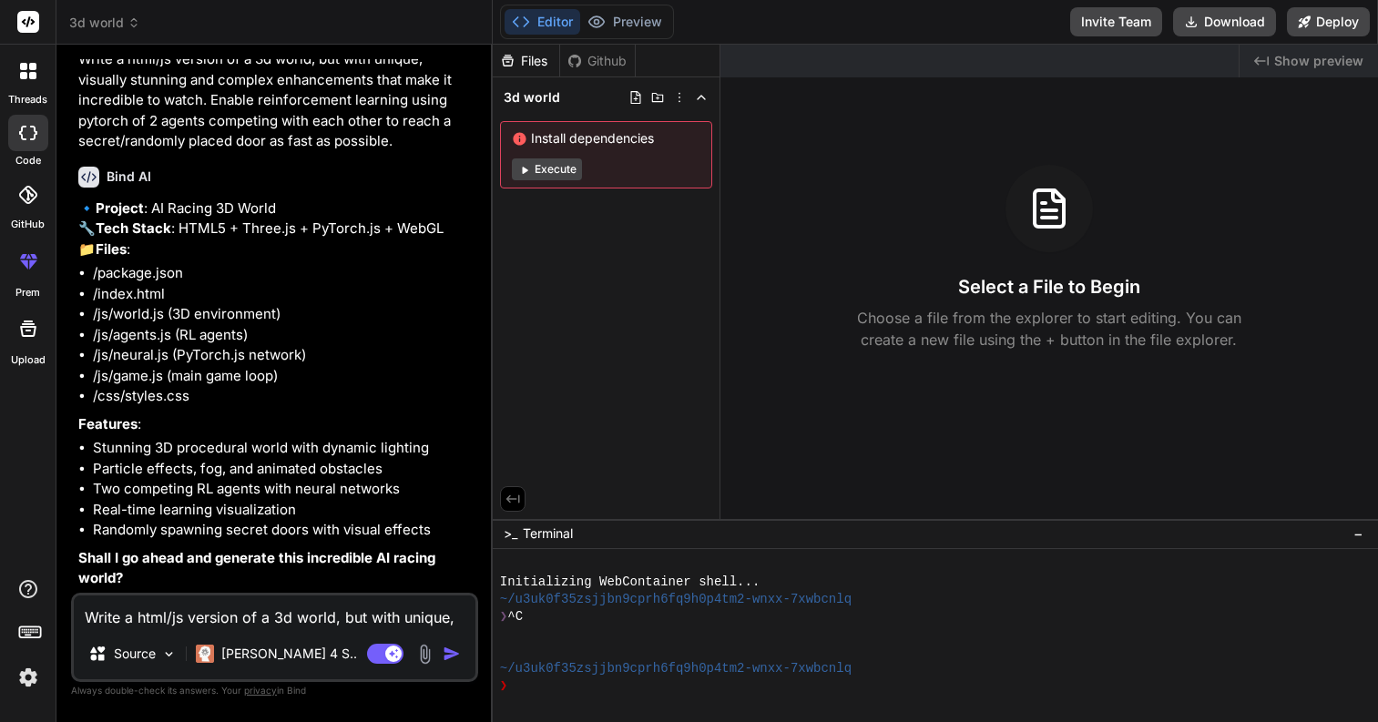
click at [246, 618] on textarea "Write a html/js version of a 3d world, but with unique, visually stunning and c…" at bounding box center [275, 612] width 402 height 33
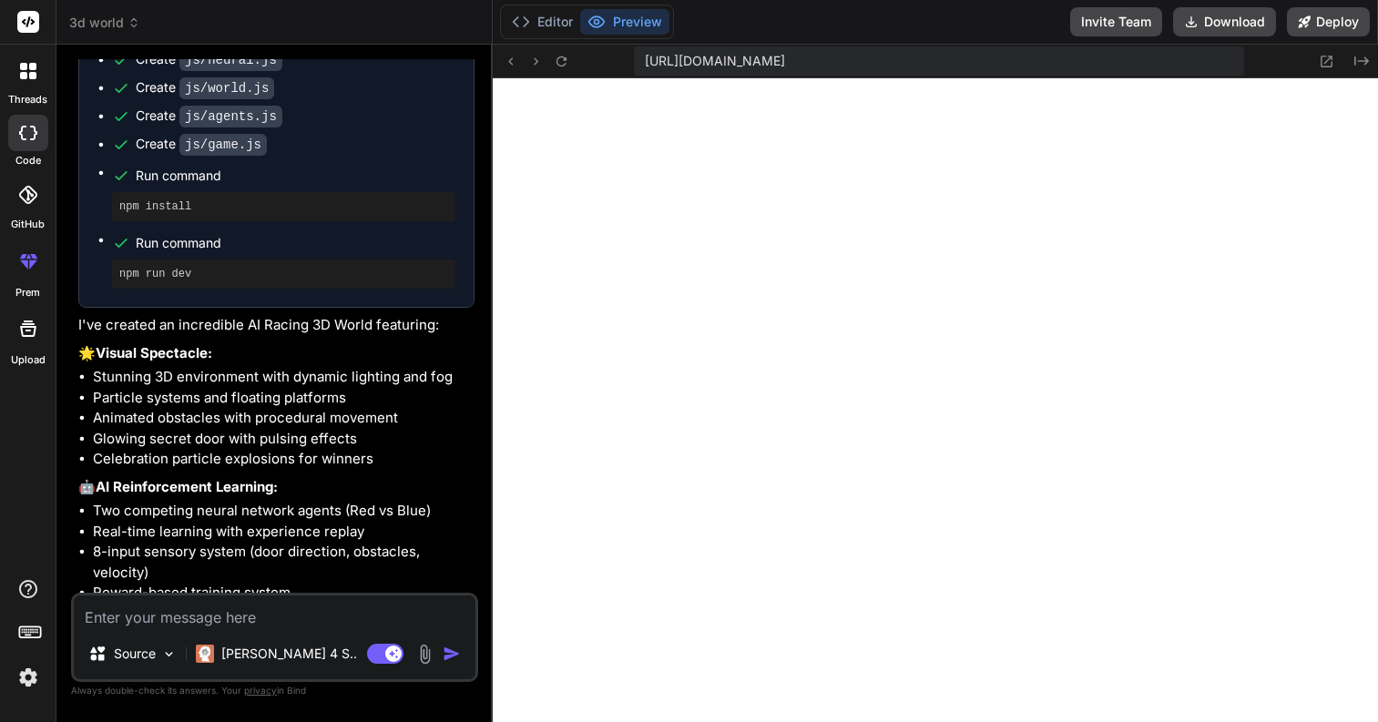
scroll to position [1294, 0]
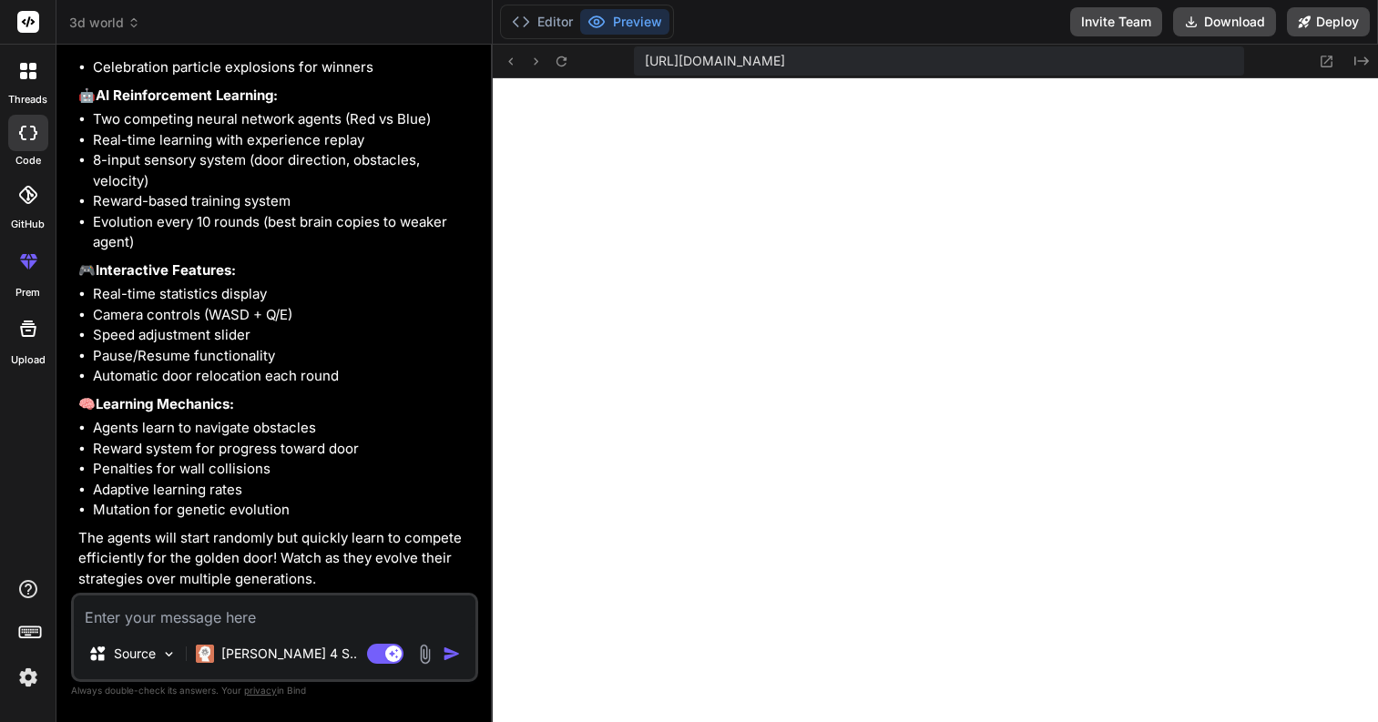
click at [182, 617] on textarea at bounding box center [275, 612] width 402 height 33
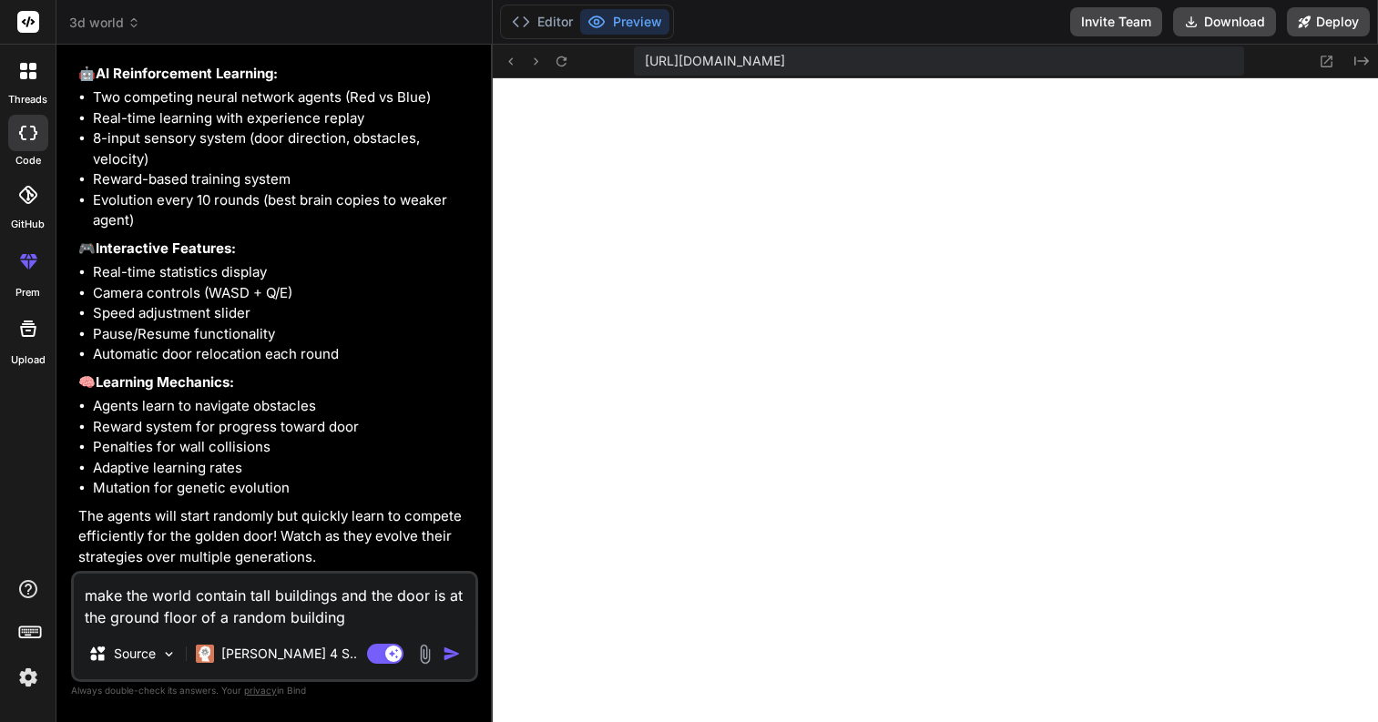
click at [464, 651] on button "button" at bounding box center [456, 654] width 26 height 18
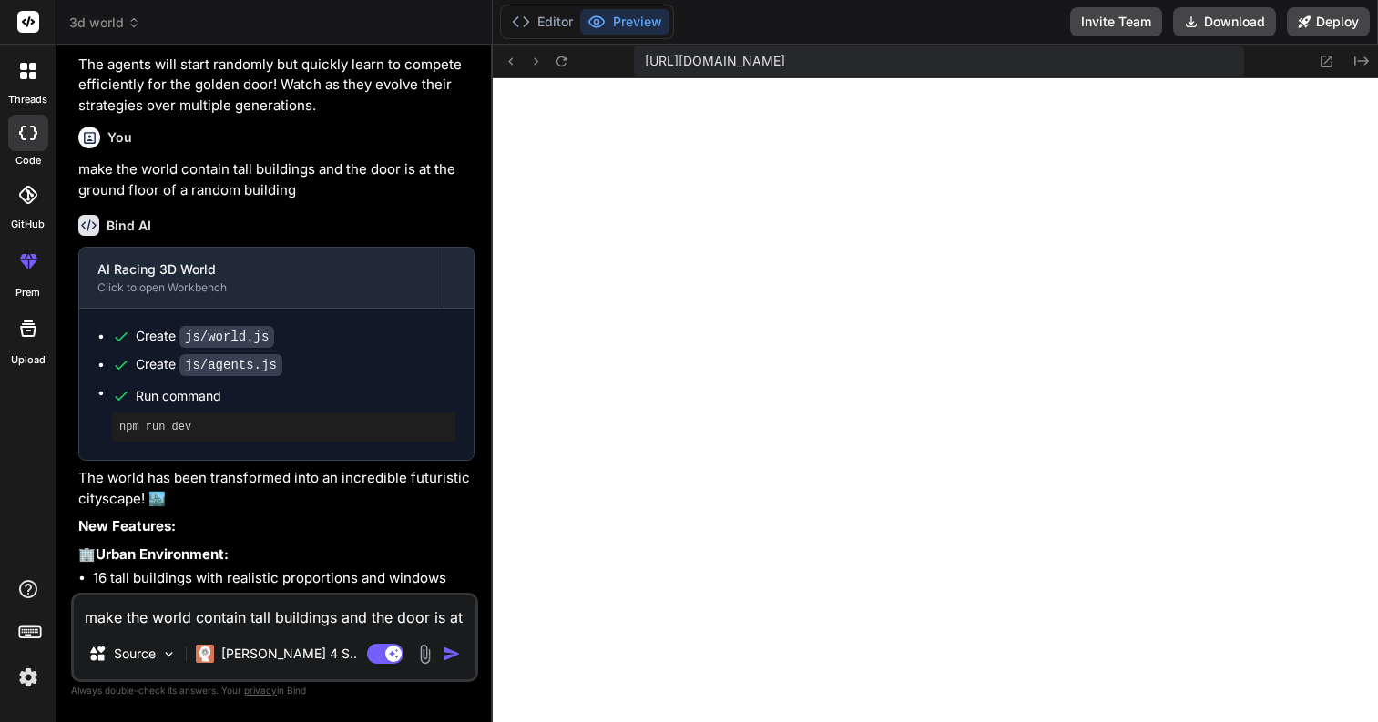
scroll to position [2453, 0]
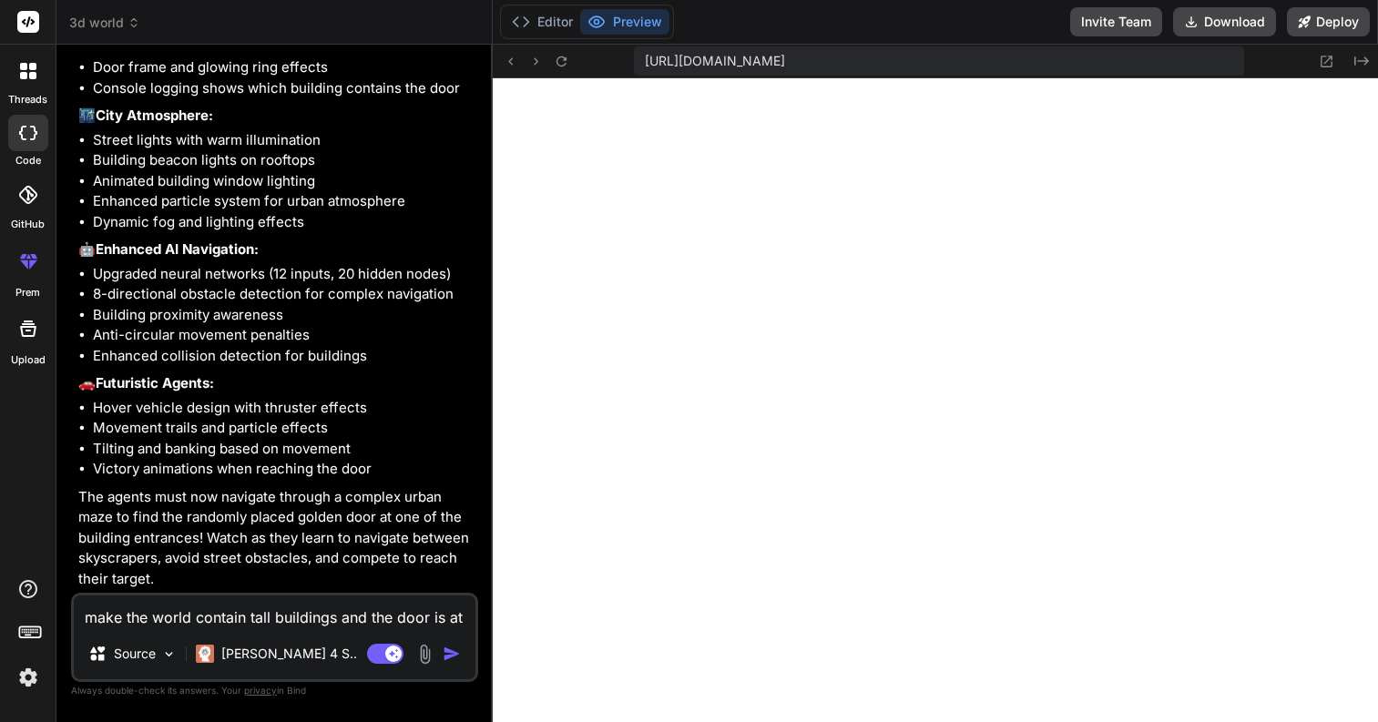
drag, startPoint x: 1076, startPoint y: 64, endPoint x: 1262, endPoint y: 77, distance: 186.3
click at [1262, 77] on div "https://u3uk0f35zsjjbn9cprh6fq9h0p4tm2-wnxx-7xwbcnlq--3000--96435430.local-corp…" at bounding box center [936, 62] width 886 height 34
click at [559, 58] on icon at bounding box center [561, 61] width 15 height 15
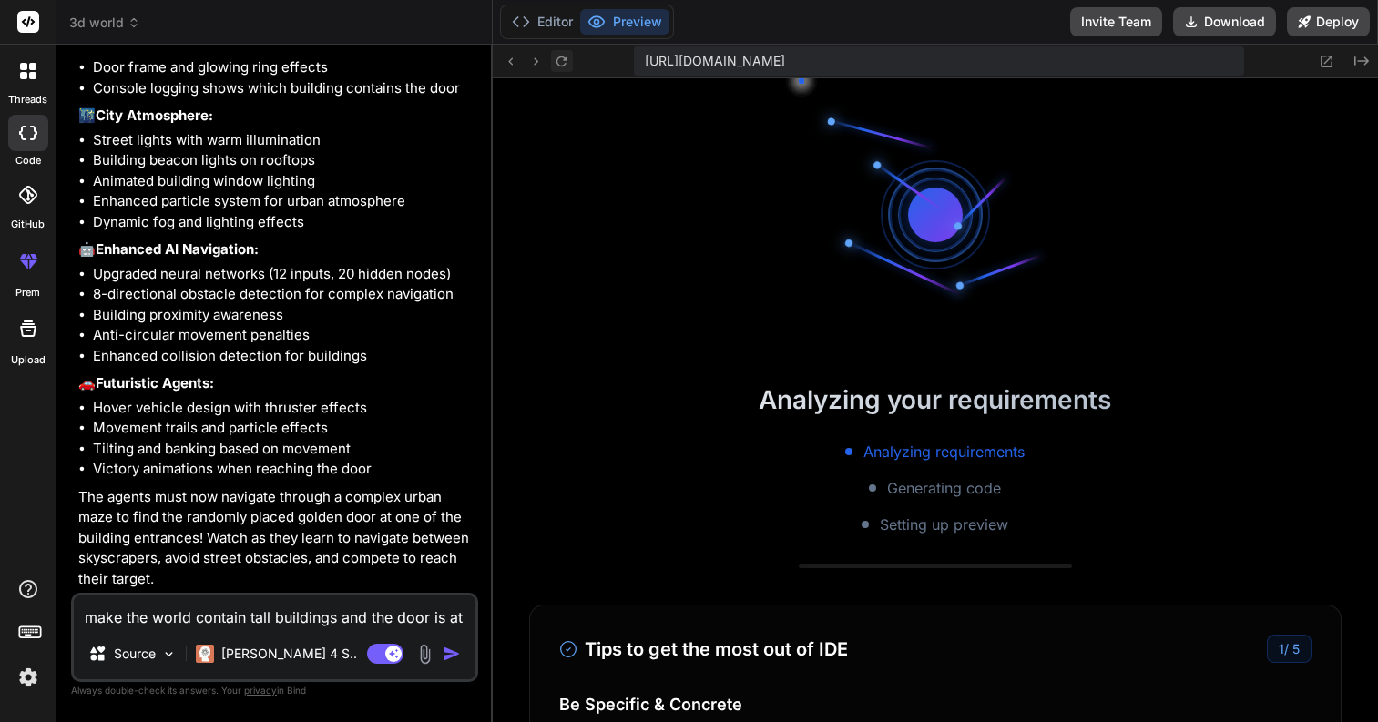
scroll to position [2198, 0]
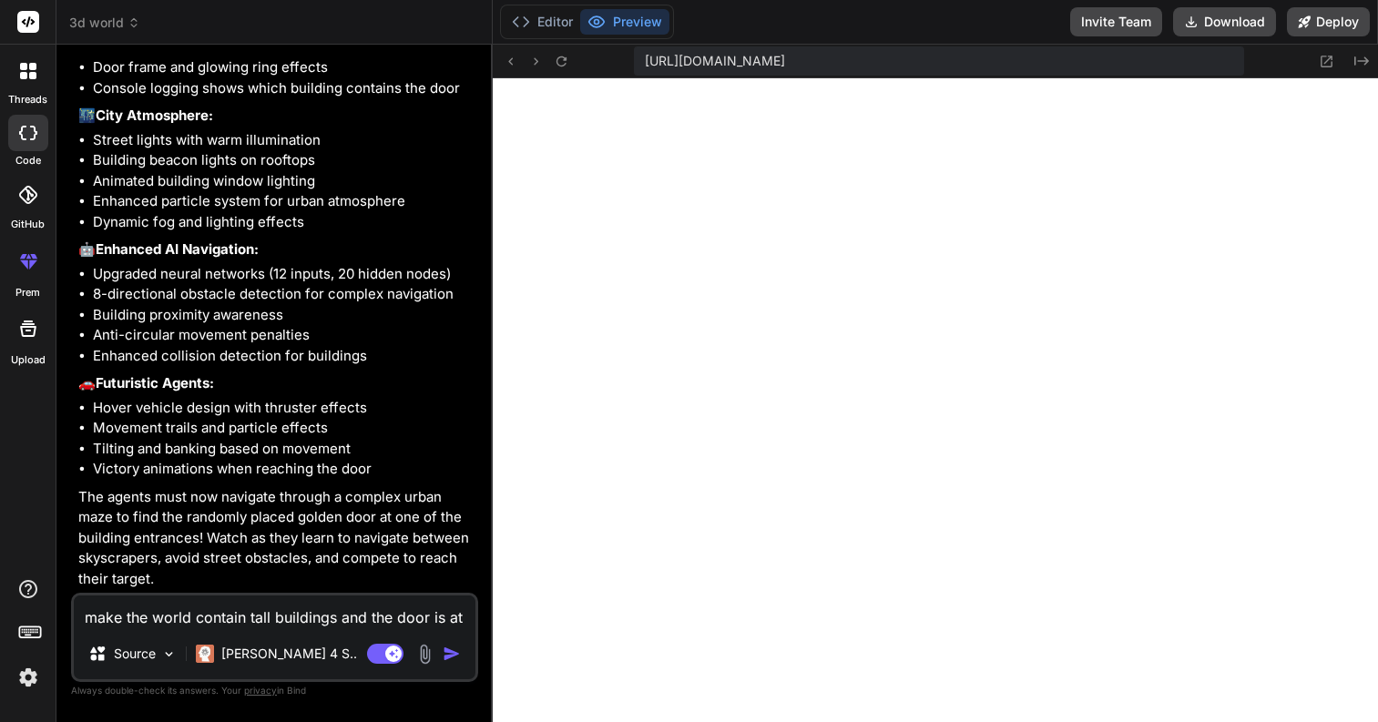
click at [232, 625] on textarea "make the world contain tall buildings and the door is at the ground floor of a …" at bounding box center [275, 612] width 402 height 33
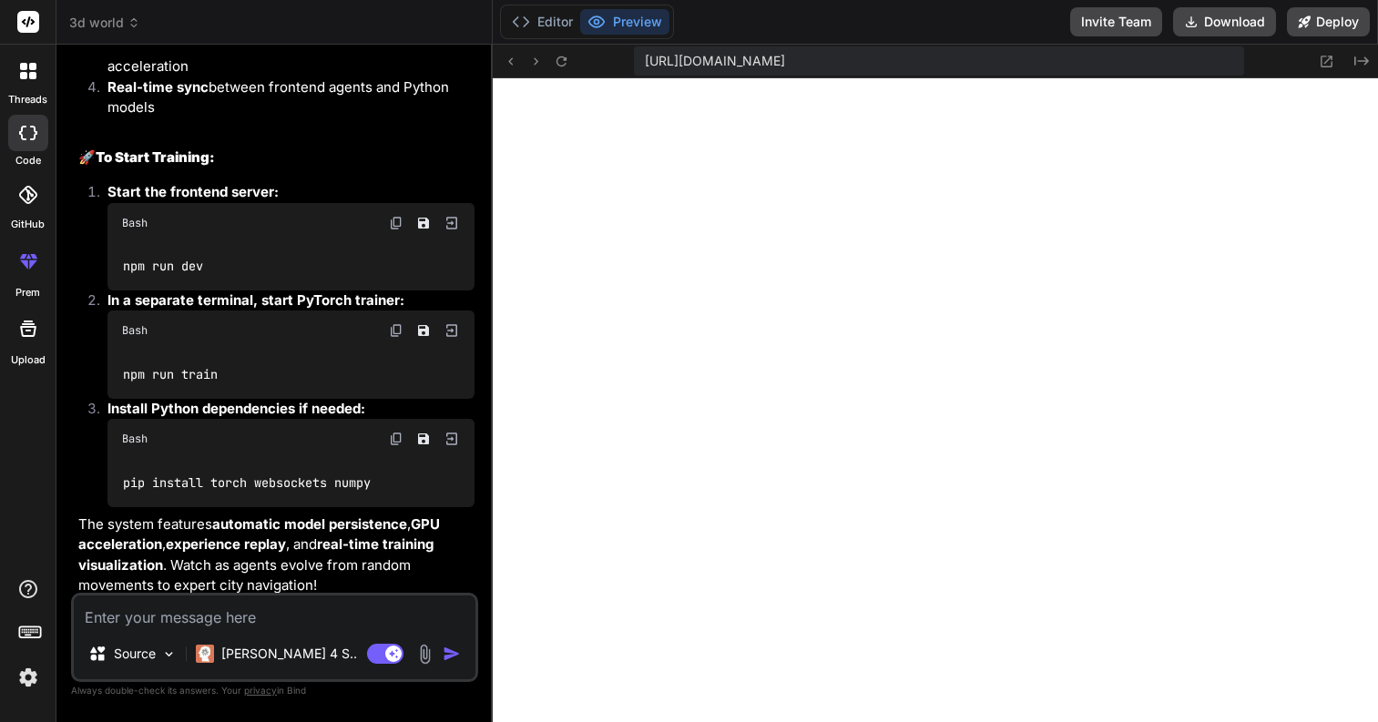
scroll to position [4946, 0]
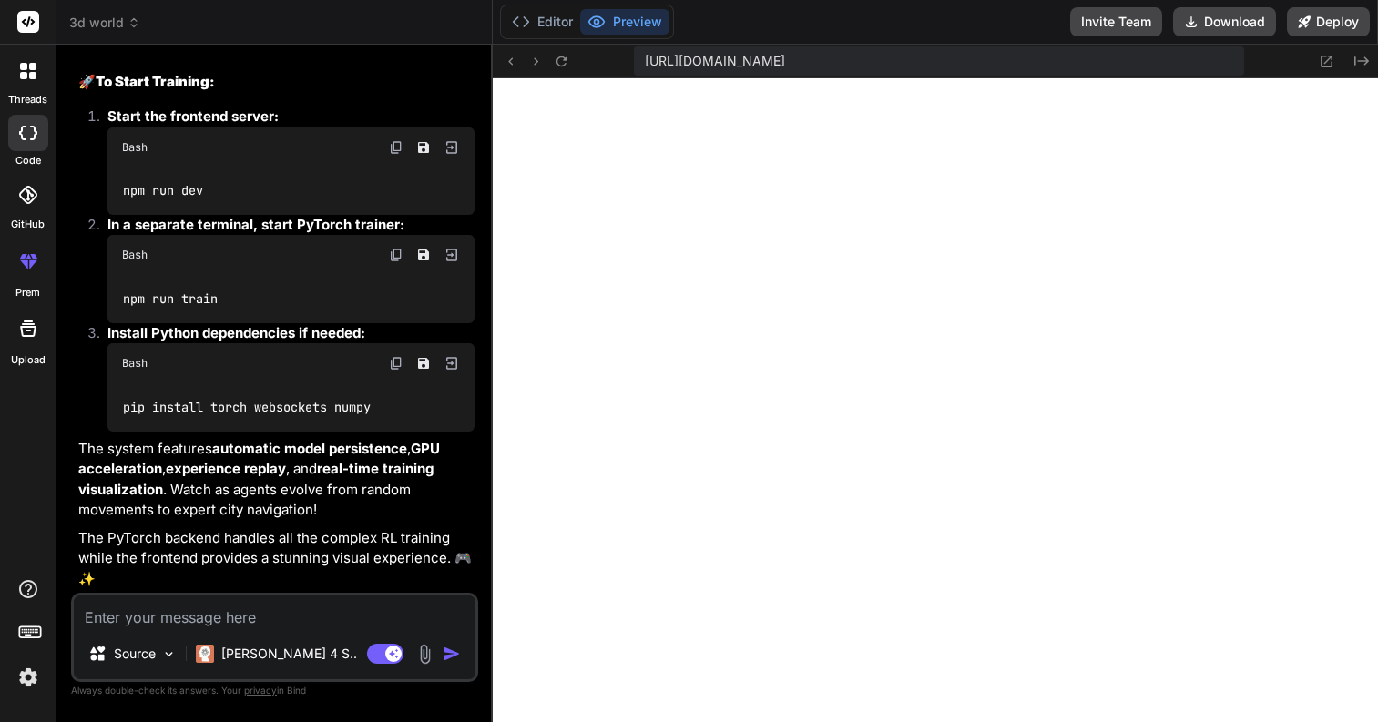
click at [223, 616] on textarea at bounding box center [275, 612] width 402 height 33
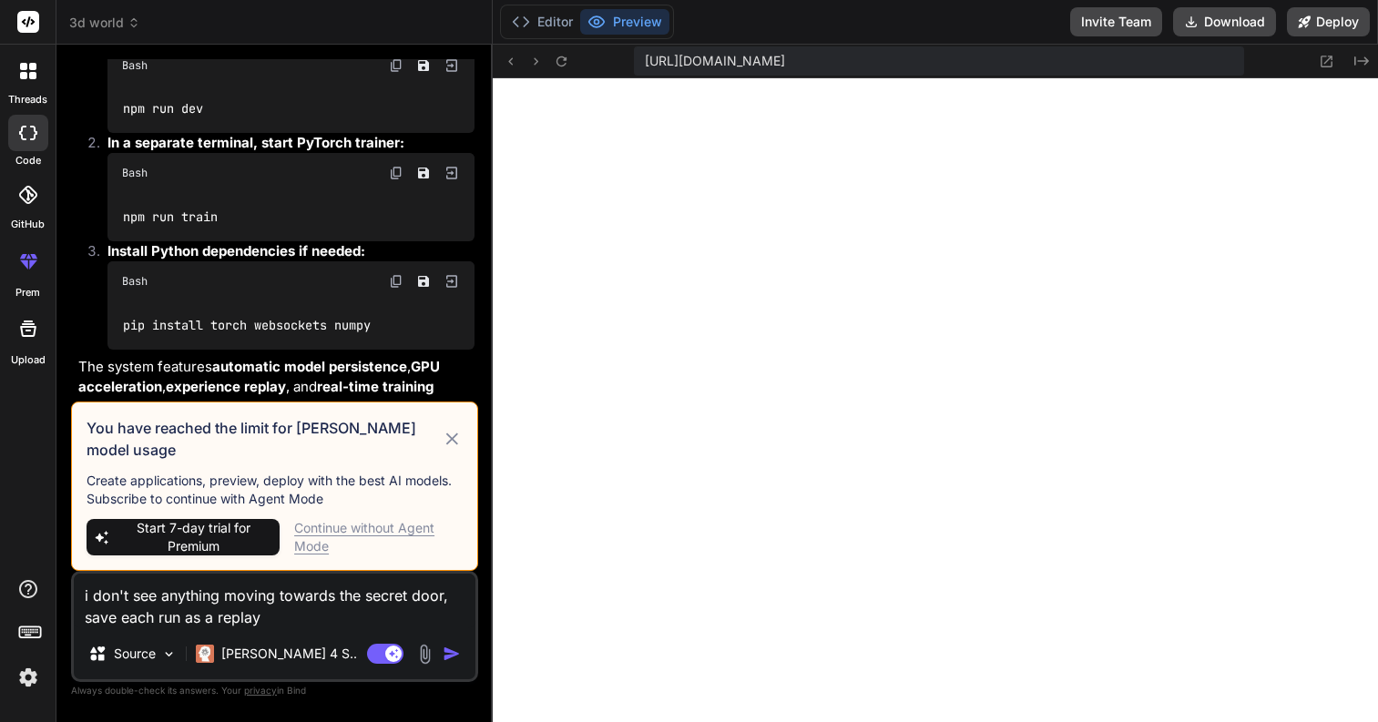
click at [480, 336] on div "Bind AI Web Search Created with Pixso. Code Generator You Write a html/js versi…" at bounding box center [274, 383] width 436 height 677
click at [785, 58] on span "https://u3uk0f35zsjjbn9cprh6fq9h0p4tm2-wnxx-7xwbcnlq--3000--96435430.local-corp…" at bounding box center [715, 61] width 140 height 18
click at [1223, 25] on button "Download" at bounding box center [1224, 21] width 103 height 29
click at [228, 604] on textarea "i don't see anything moving towards the secret door, save each run as a replay" at bounding box center [275, 601] width 402 height 55
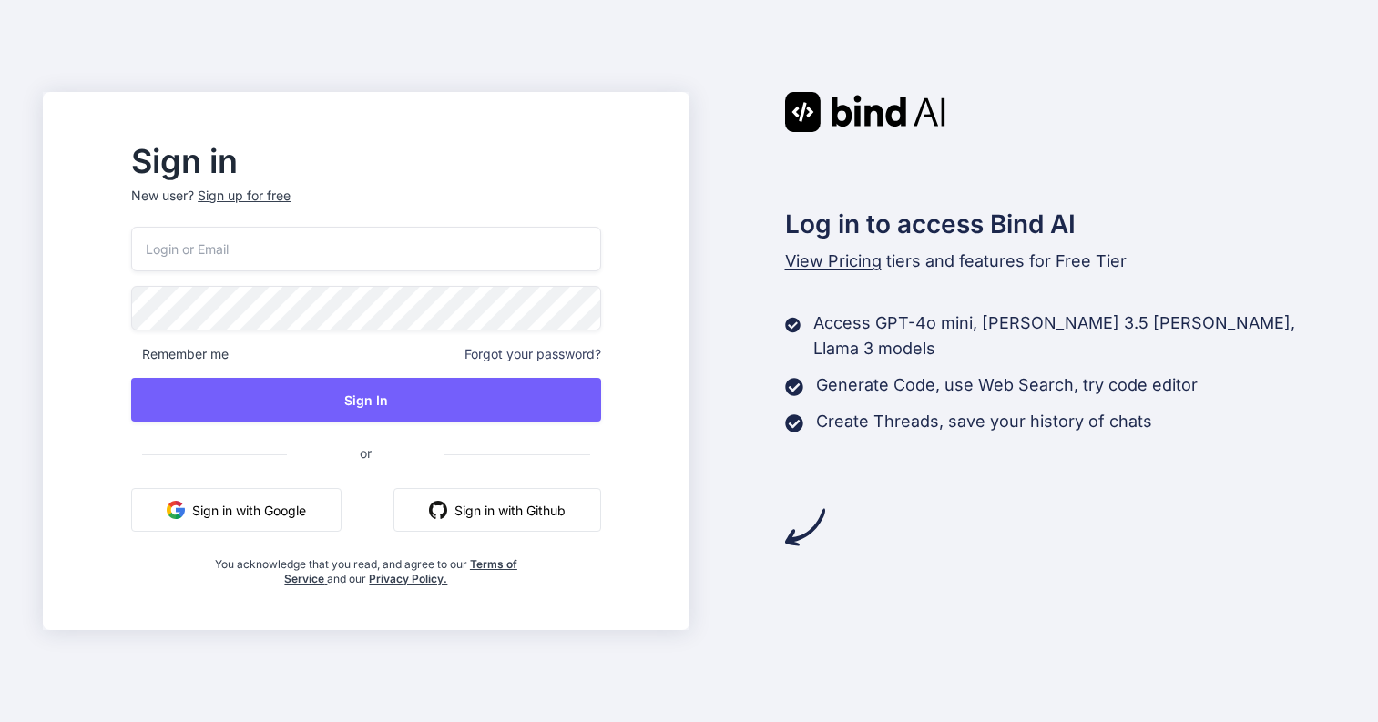
click at [323, 506] on button "Sign in with Google" at bounding box center [236, 510] width 210 height 44
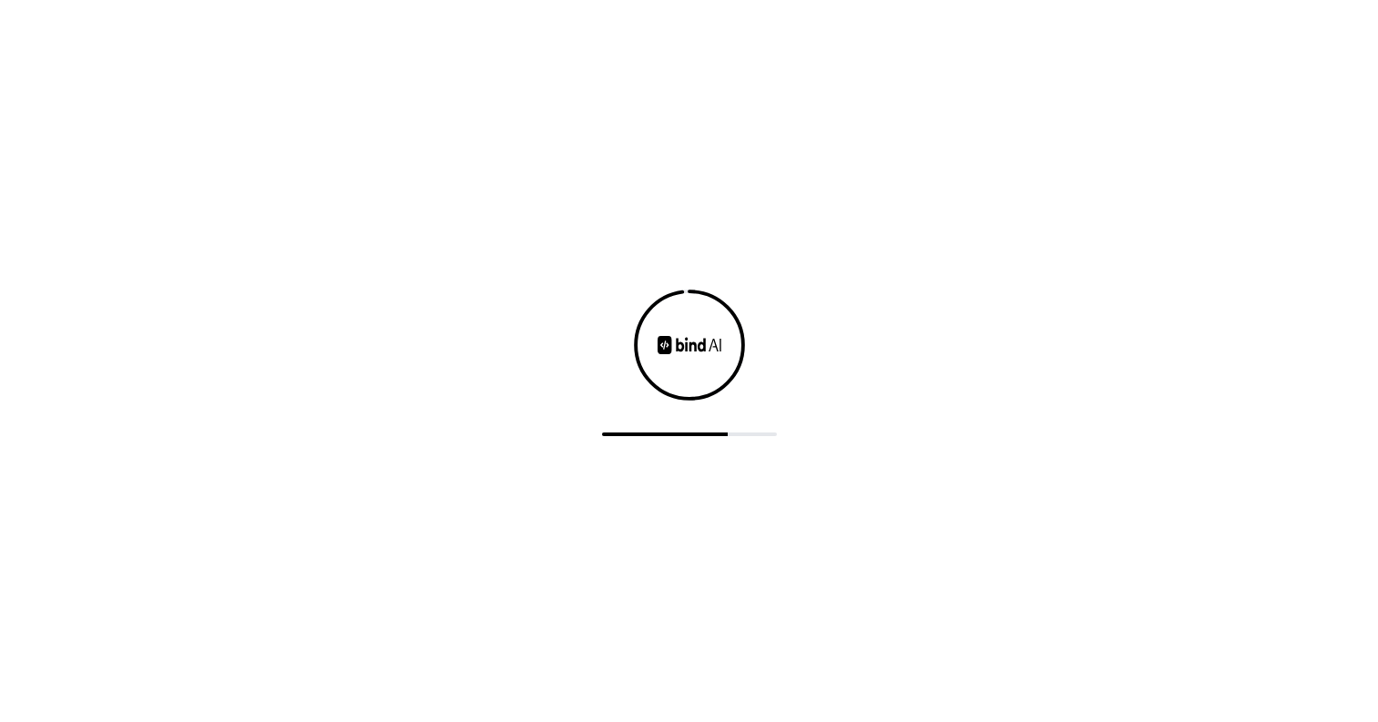
drag, startPoint x: 372, startPoint y: 249, endPoint x: 415, endPoint y: 263, distance: 45.2
click at [0, 0] on div at bounding box center [689, 361] width 1378 height 722
